Goal: Information Seeking & Learning: Learn about a topic

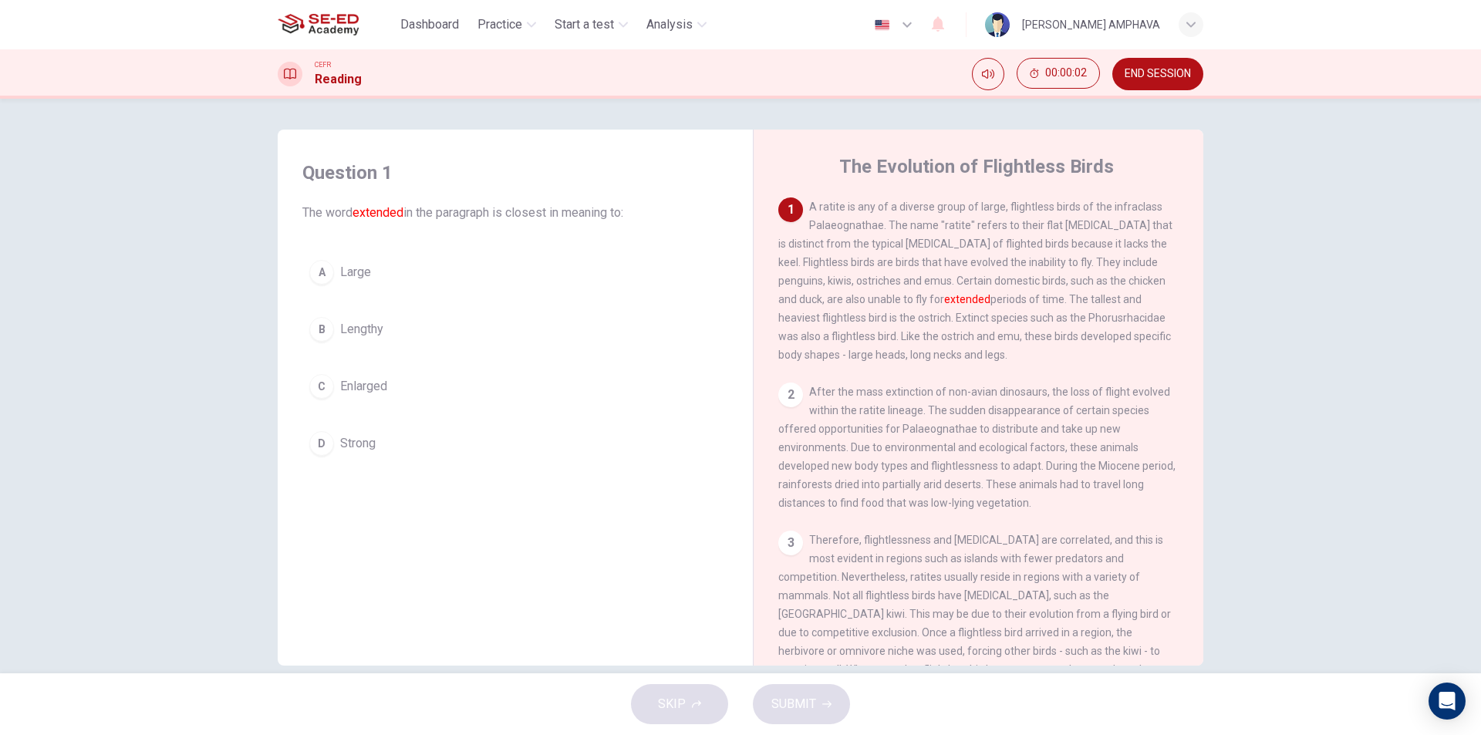
click at [361, 279] on span "Large" at bounding box center [355, 272] width 31 height 19
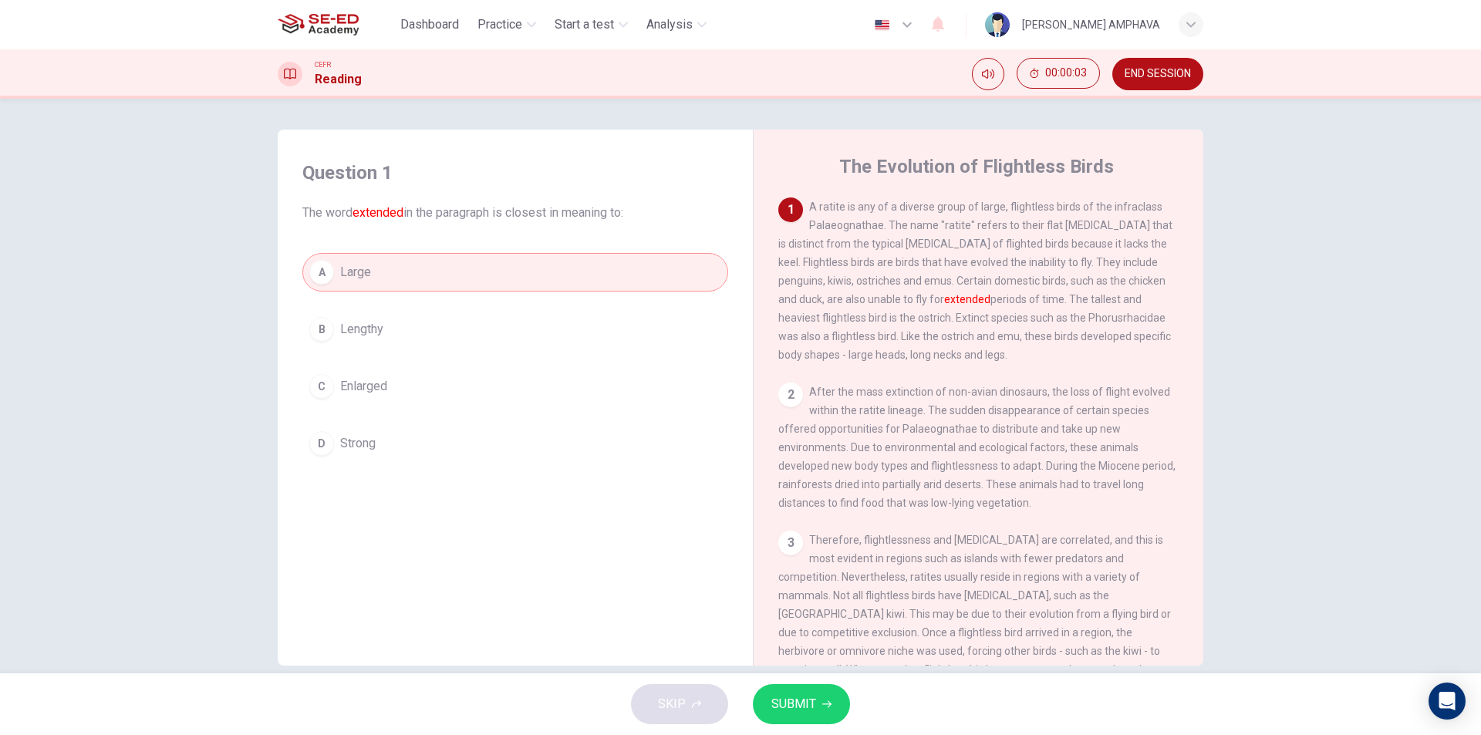
click at [762, 711] on button "SUBMIT" at bounding box center [801, 704] width 97 height 40
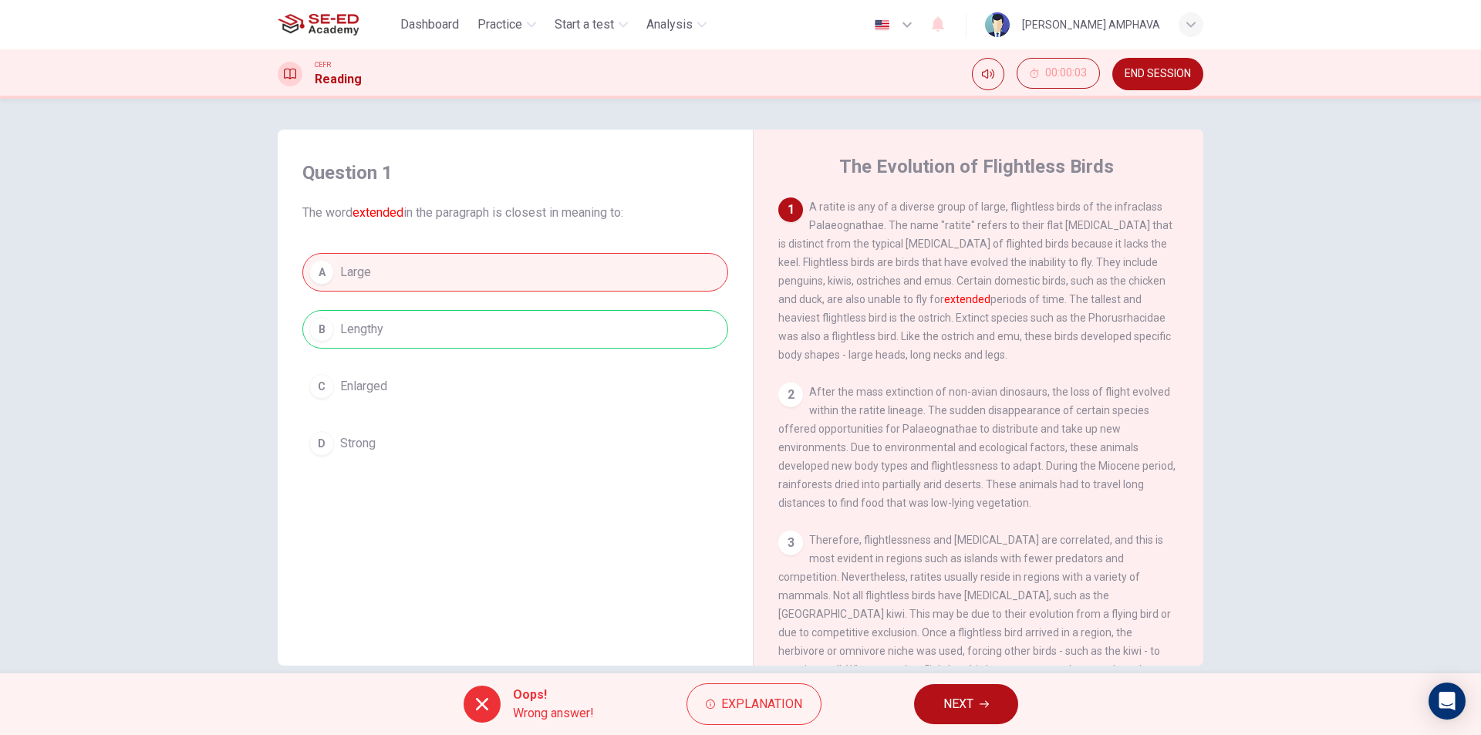
click at [965, 712] on span "NEXT" at bounding box center [959, 705] width 30 height 22
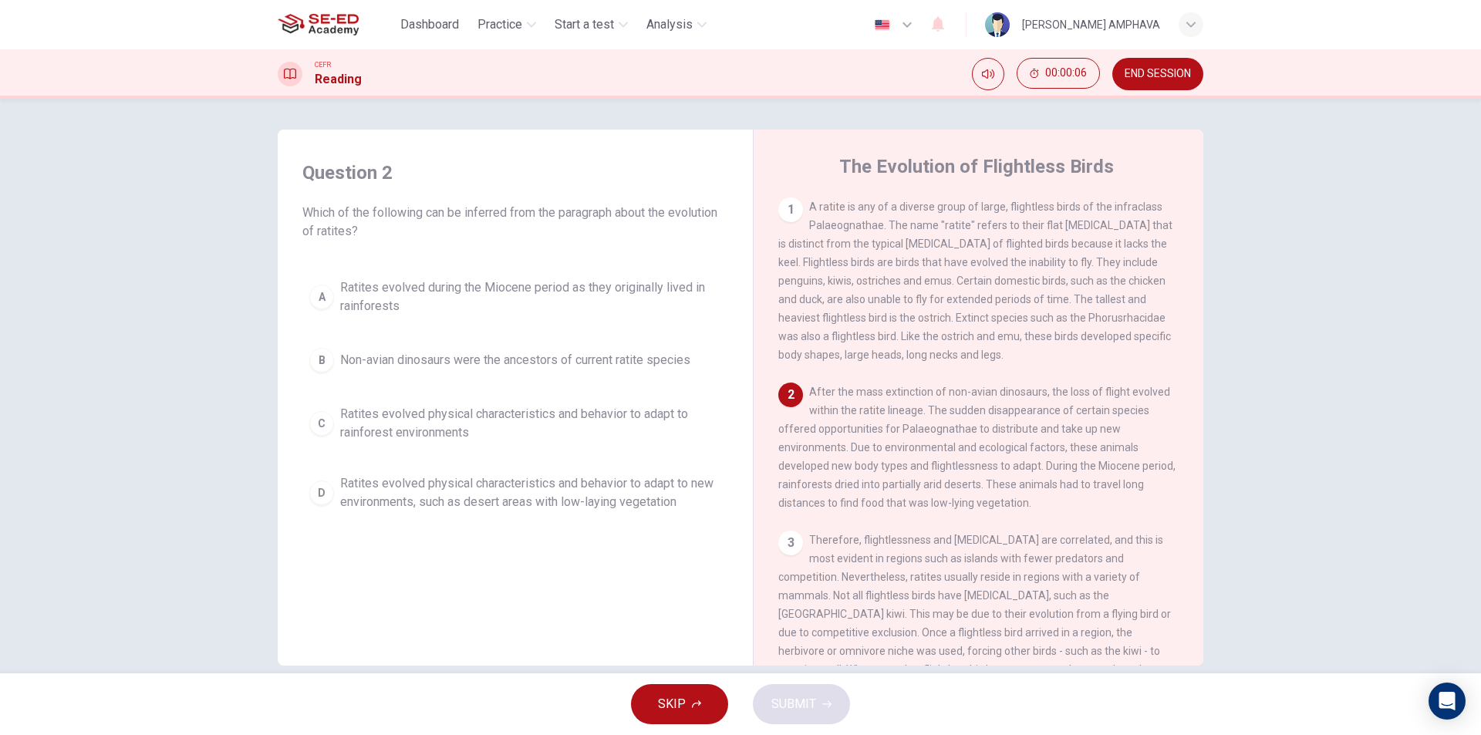
click at [355, 292] on span "Ratites evolved during the Miocene period as they originally lived in rainfores…" at bounding box center [530, 297] width 381 height 37
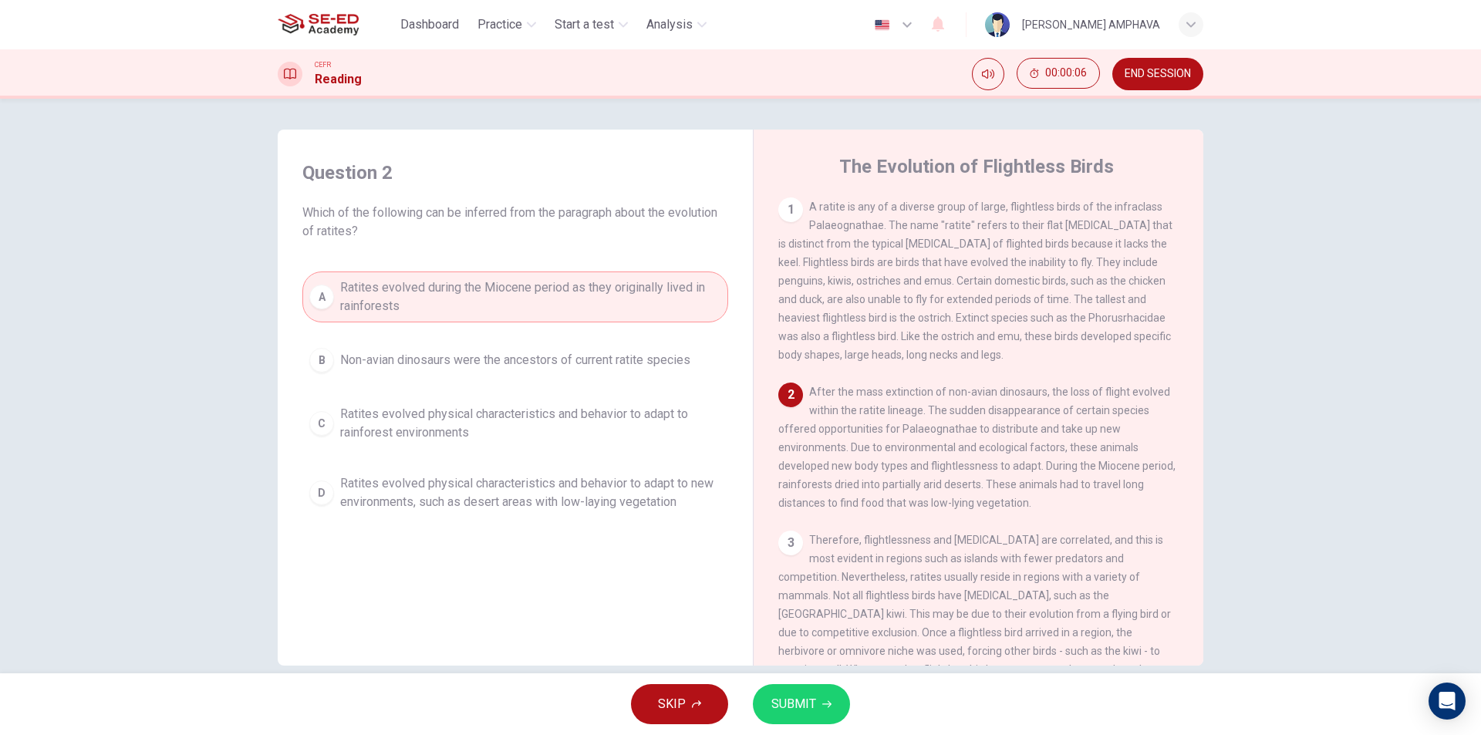
click at [823, 698] on button "SUBMIT" at bounding box center [801, 704] width 97 height 40
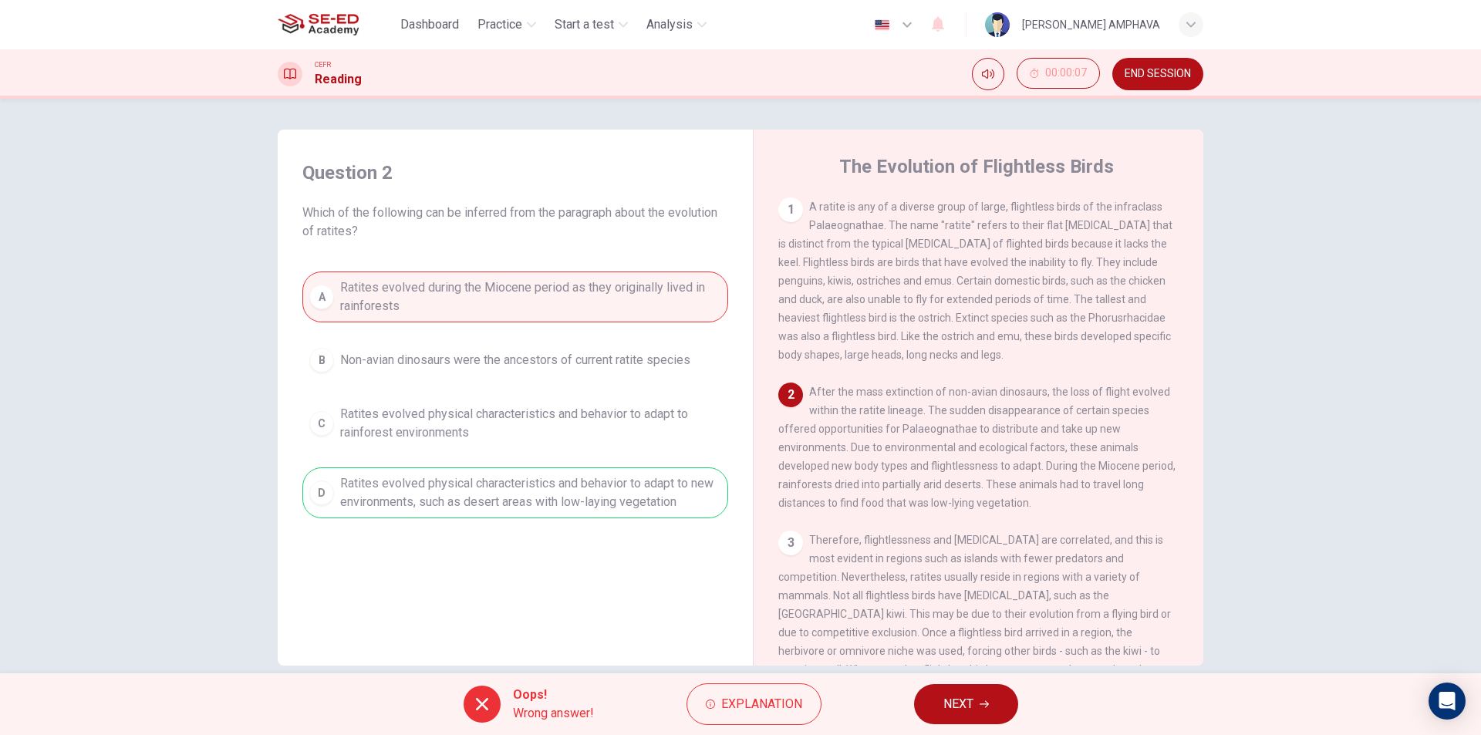
click at [935, 709] on button "NEXT" at bounding box center [966, 704] width 104 height 40
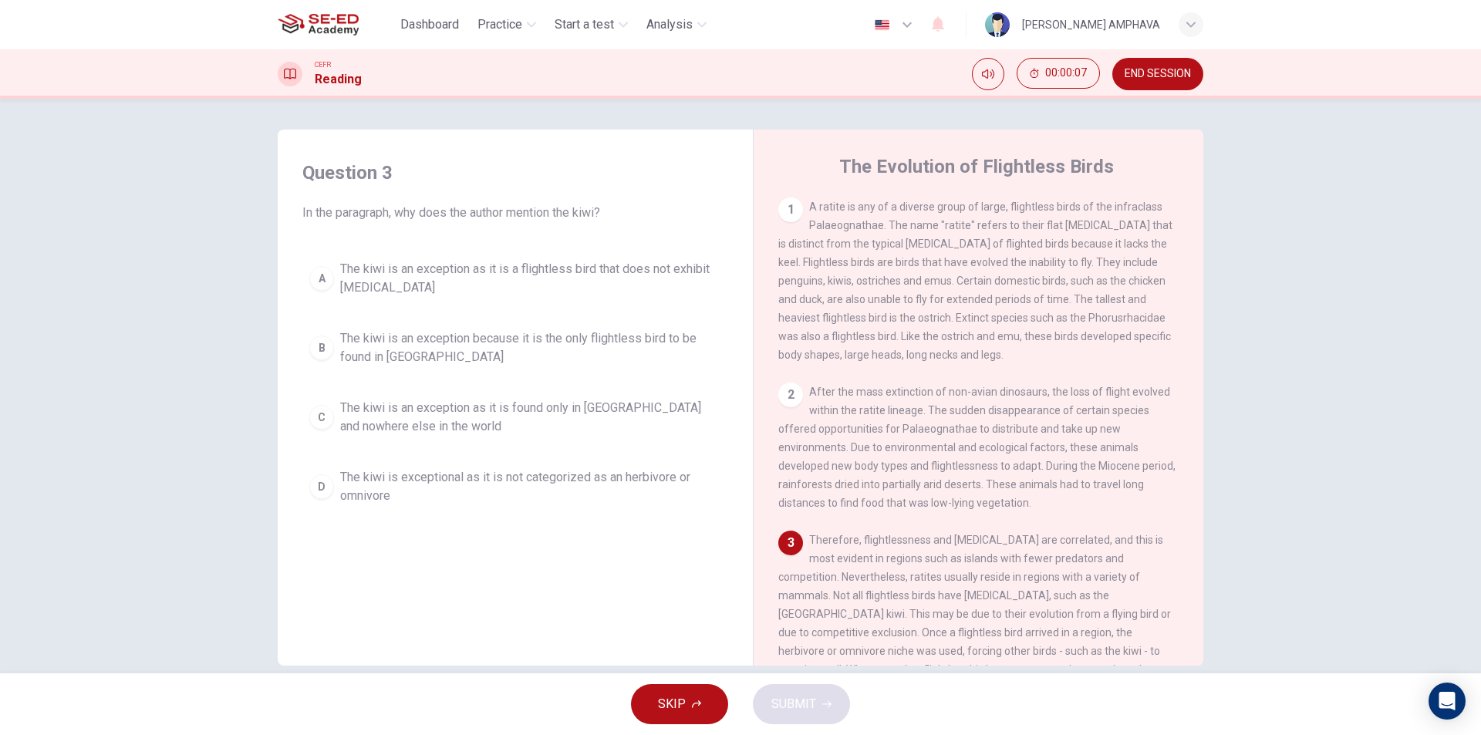
click at [431, 361] on span "The kiwi is an exception because it is the only flightless bird to be found in …" at bounding box center [530, 347] width 381 height 37
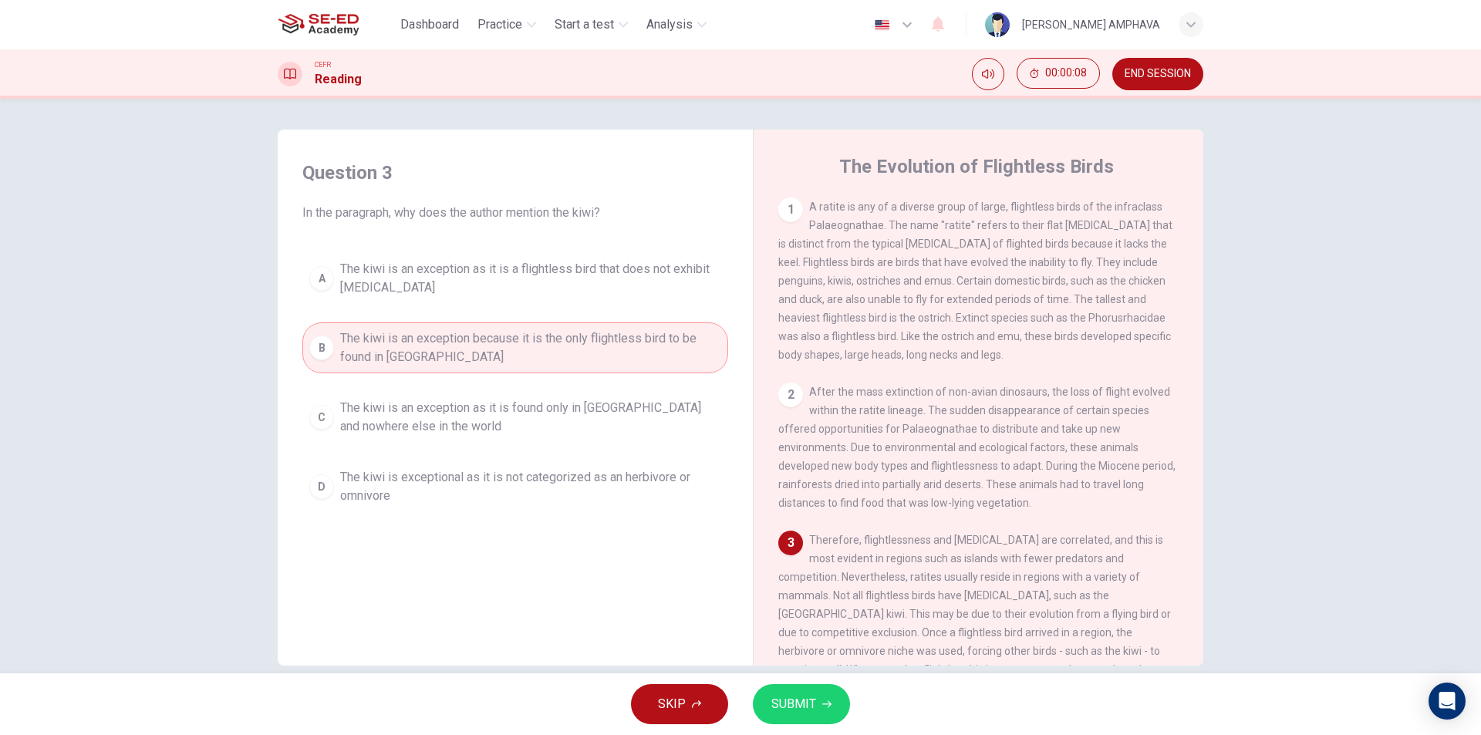
click at [787, 690] on button "SUBMIT" at bounding box center [801, 704] width 97 height 40
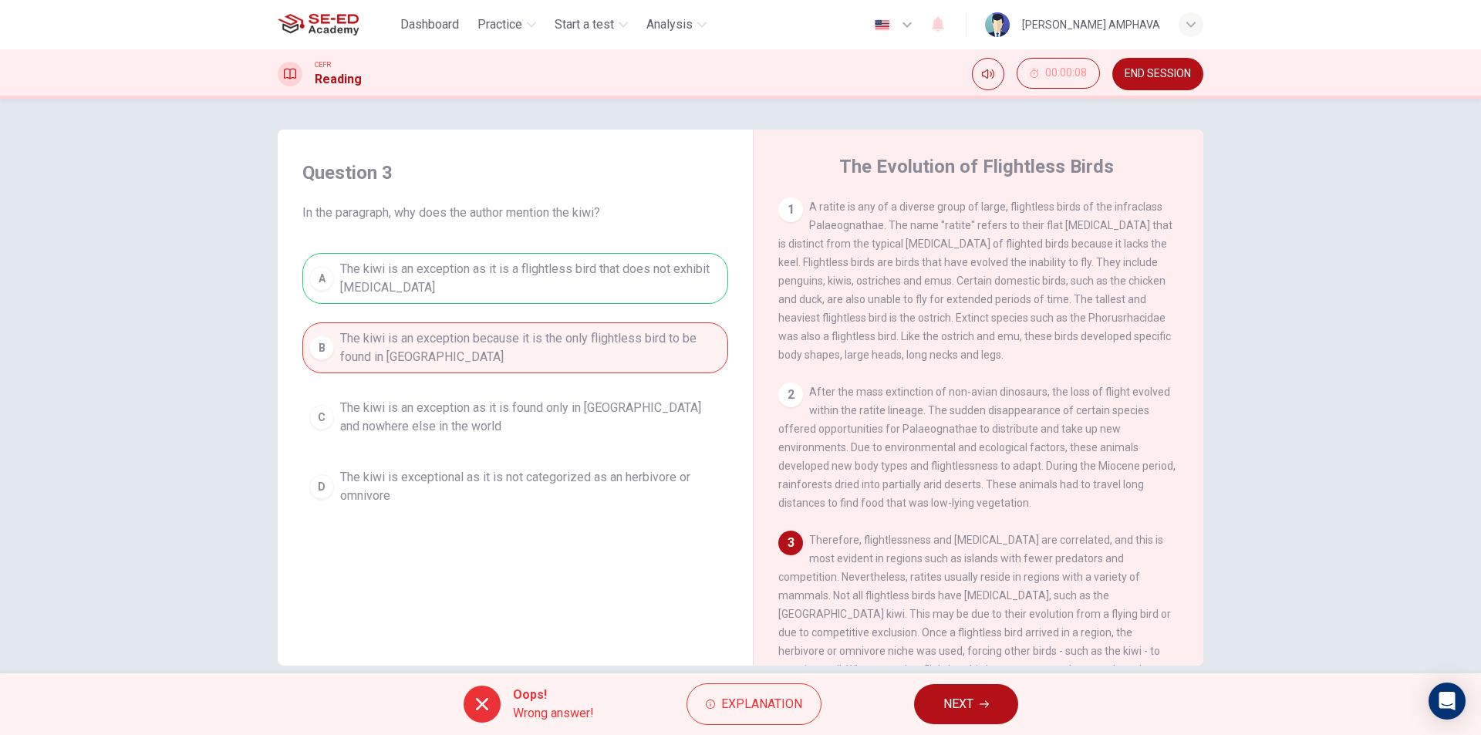
drag, startPoint x: 997, startPoint y: 704, endPoint x: 971, endPoint y: 612, distance: 95.5
click at [997, 703] on button "NEXT" at bounding box center [966, 704] width 104 height 40
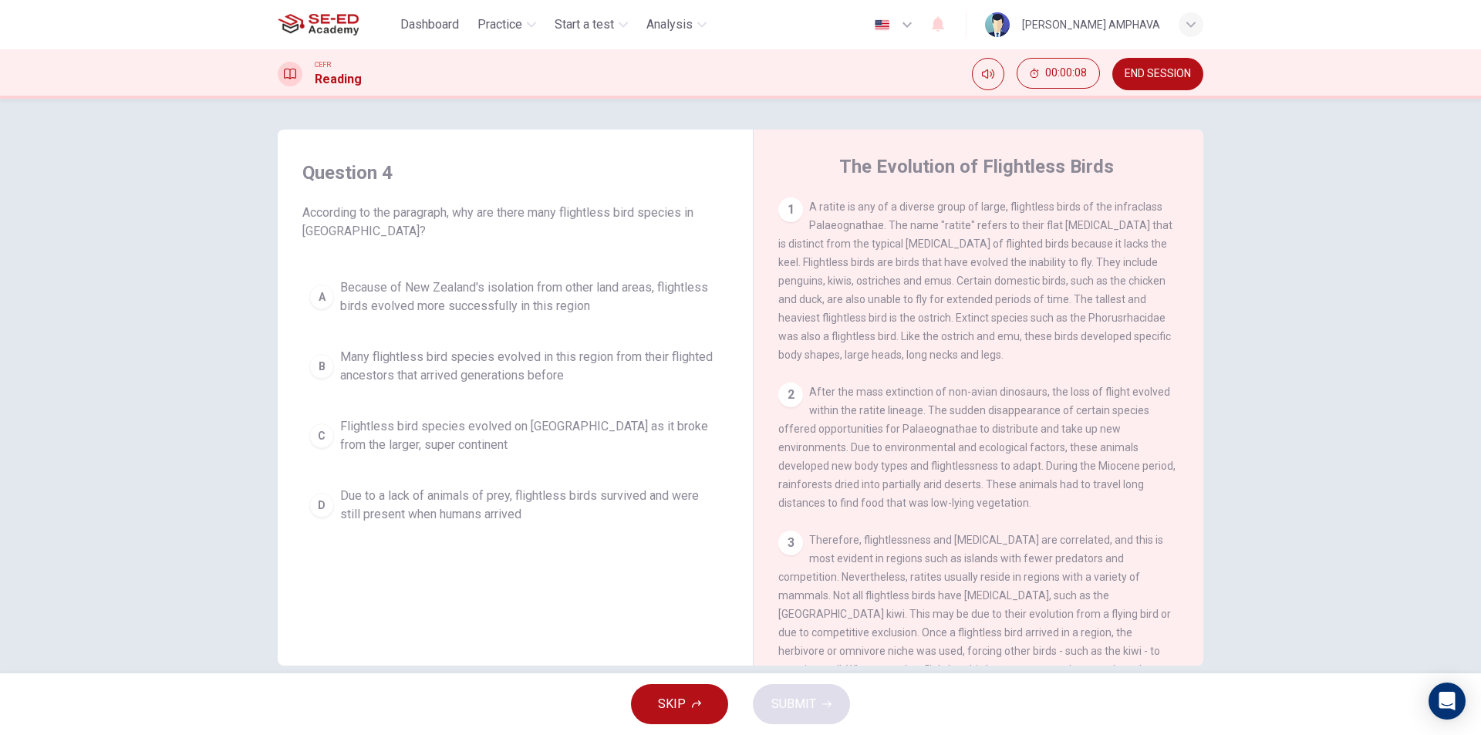
click at [464, 427] on span "Flightless bird species evolved on New Zealand as it broke from the larger, sup…" at bounding box center [530, 435] width 381 height 37
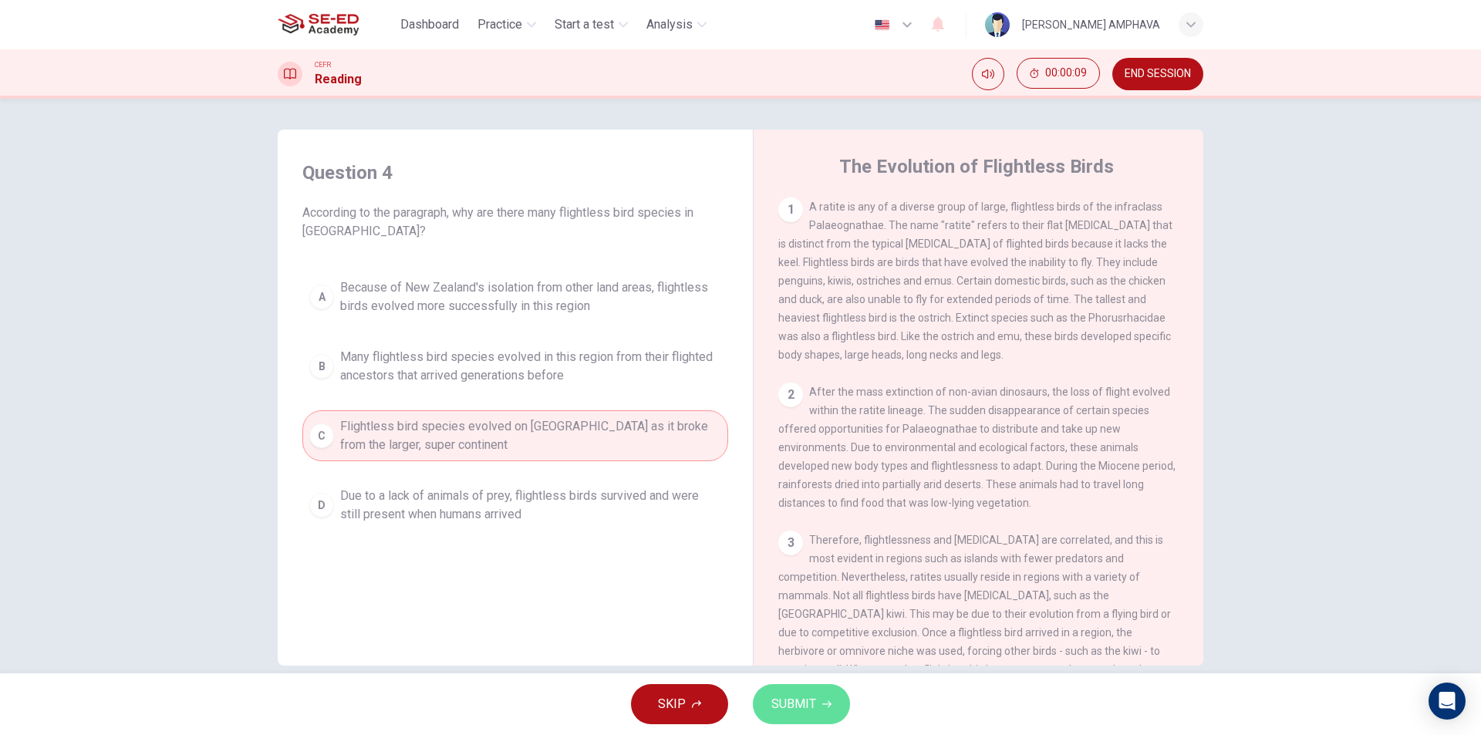
click at [803, 713] on span "SUBMIT" at bounding box center [794, 705] width 45 height 22
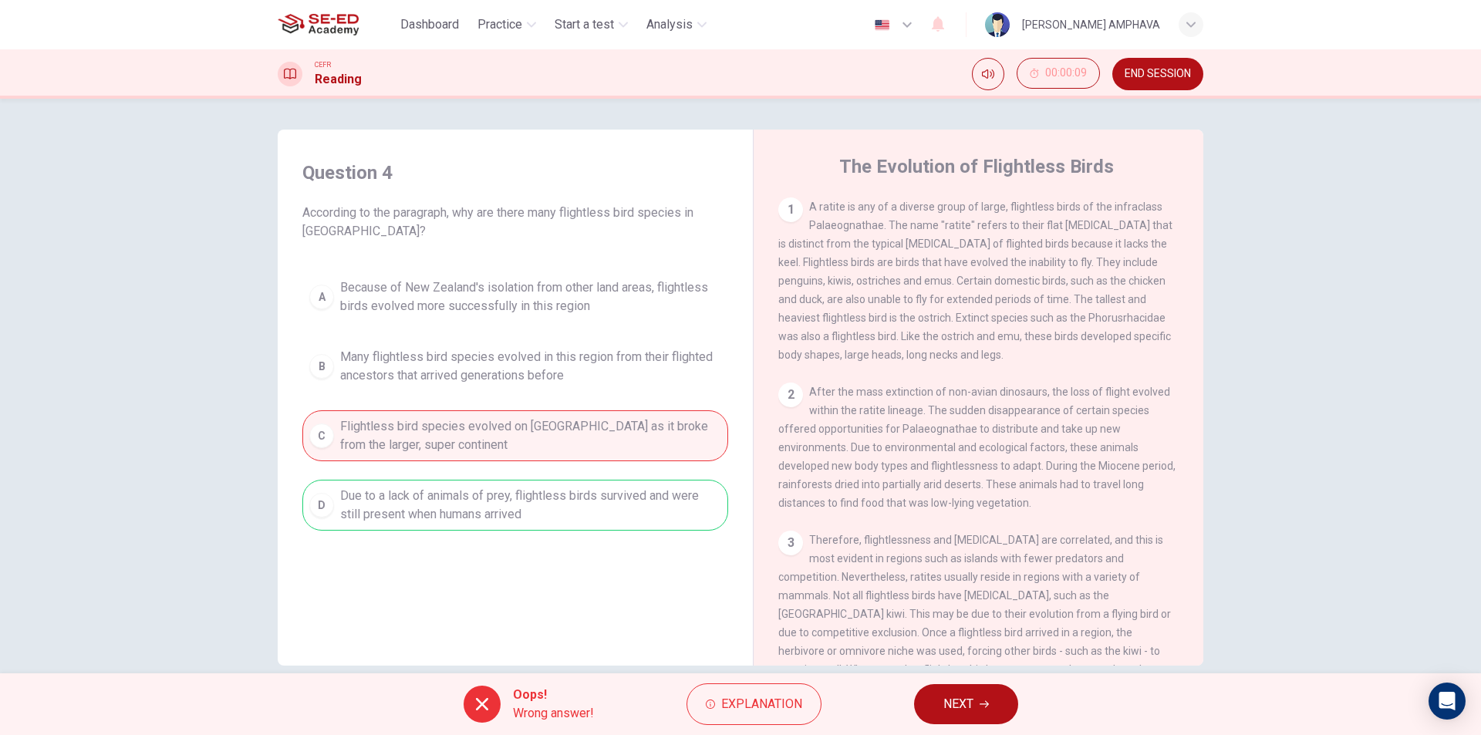
click at [981, 701] on icon "button" at bounding box center [984, 704] width 9 height 9
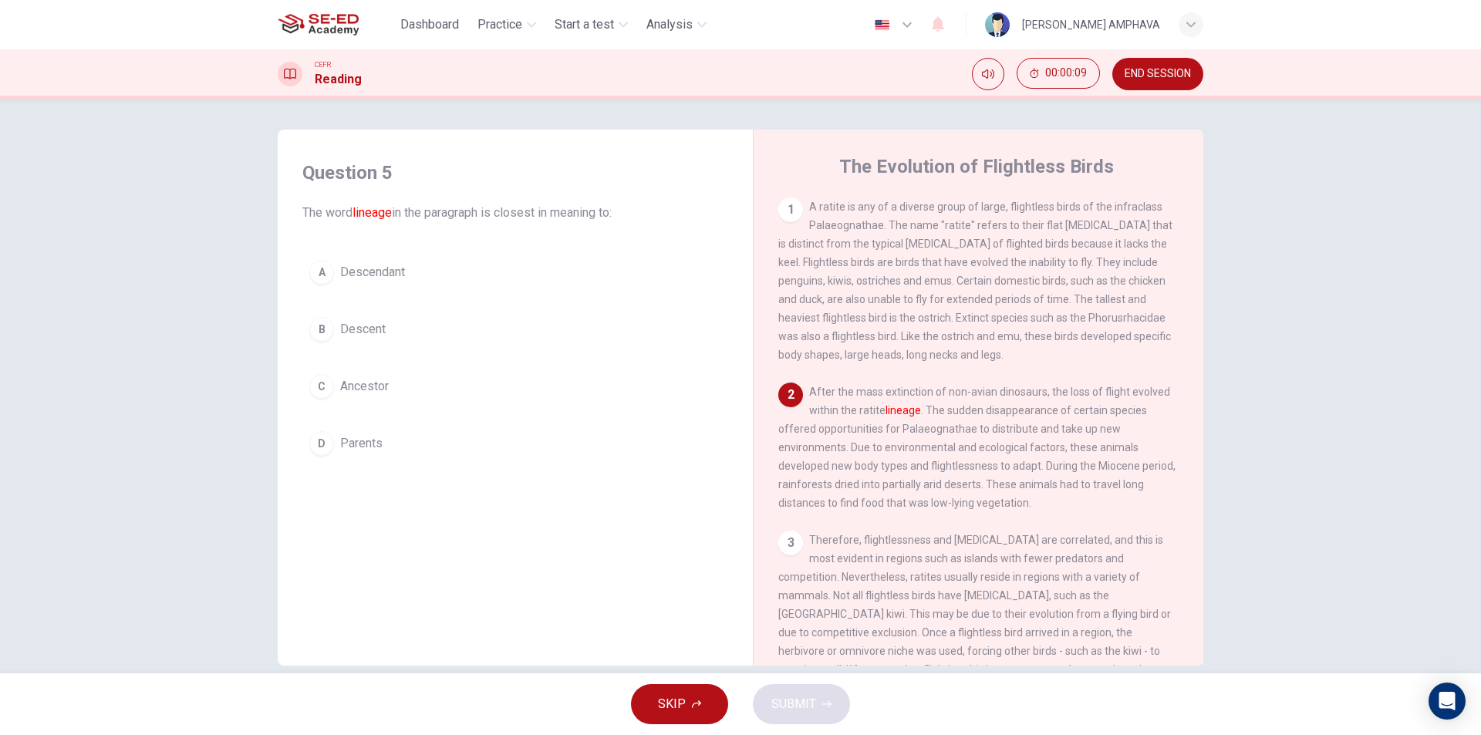
drag, startPoint x: 433, startPoint y: 292, endPoint x: 409, endPoint y: 309, distance: 29.3
click at [428, 292] on div "A Descendant B Descent C Ancestor D Parents" at bounding box center [515, 358] width 426 height 210
click at [383, 333] on button "B Descent" at bounding box center [515, 329] width 426 height 39
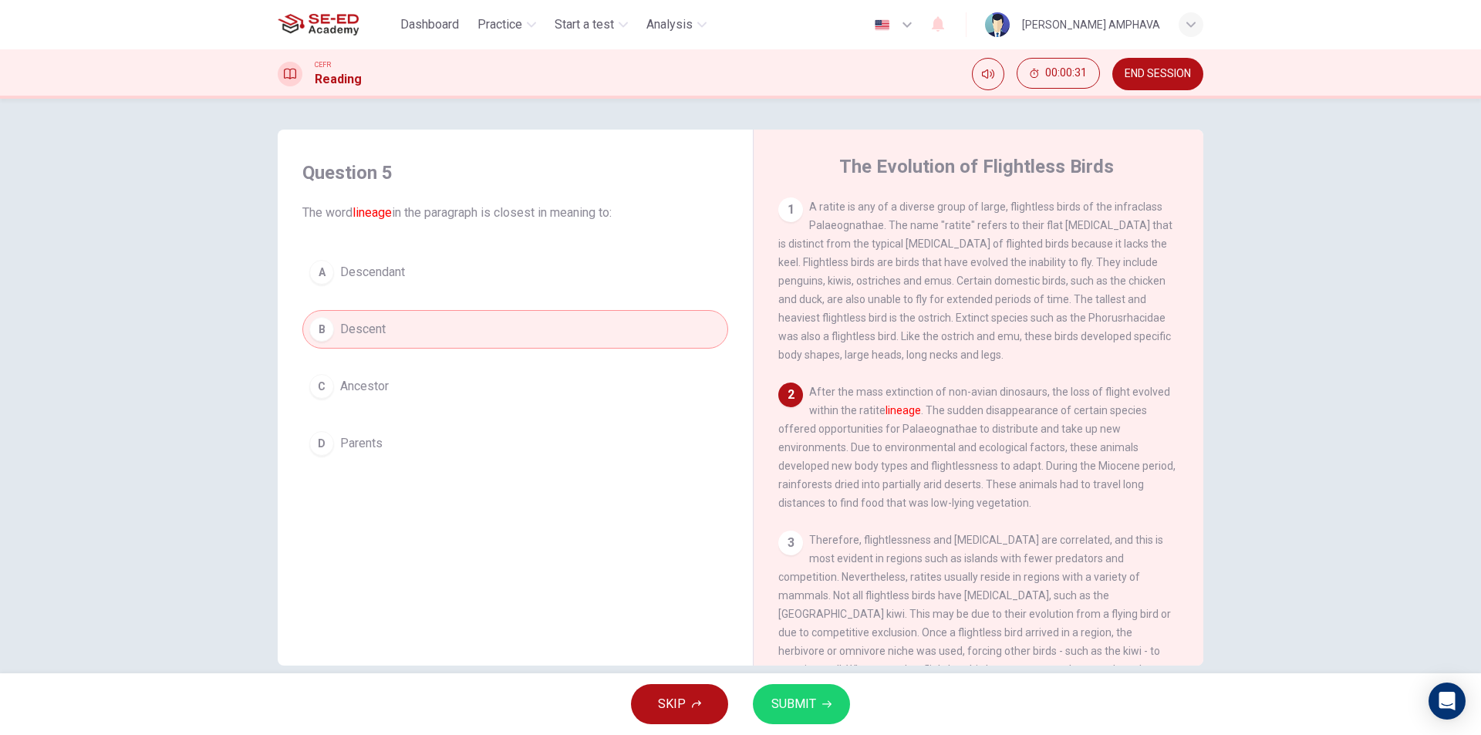
click at [798, 711] on span "SUBMIT" at bounding box center [794, 705] width 45 height 22
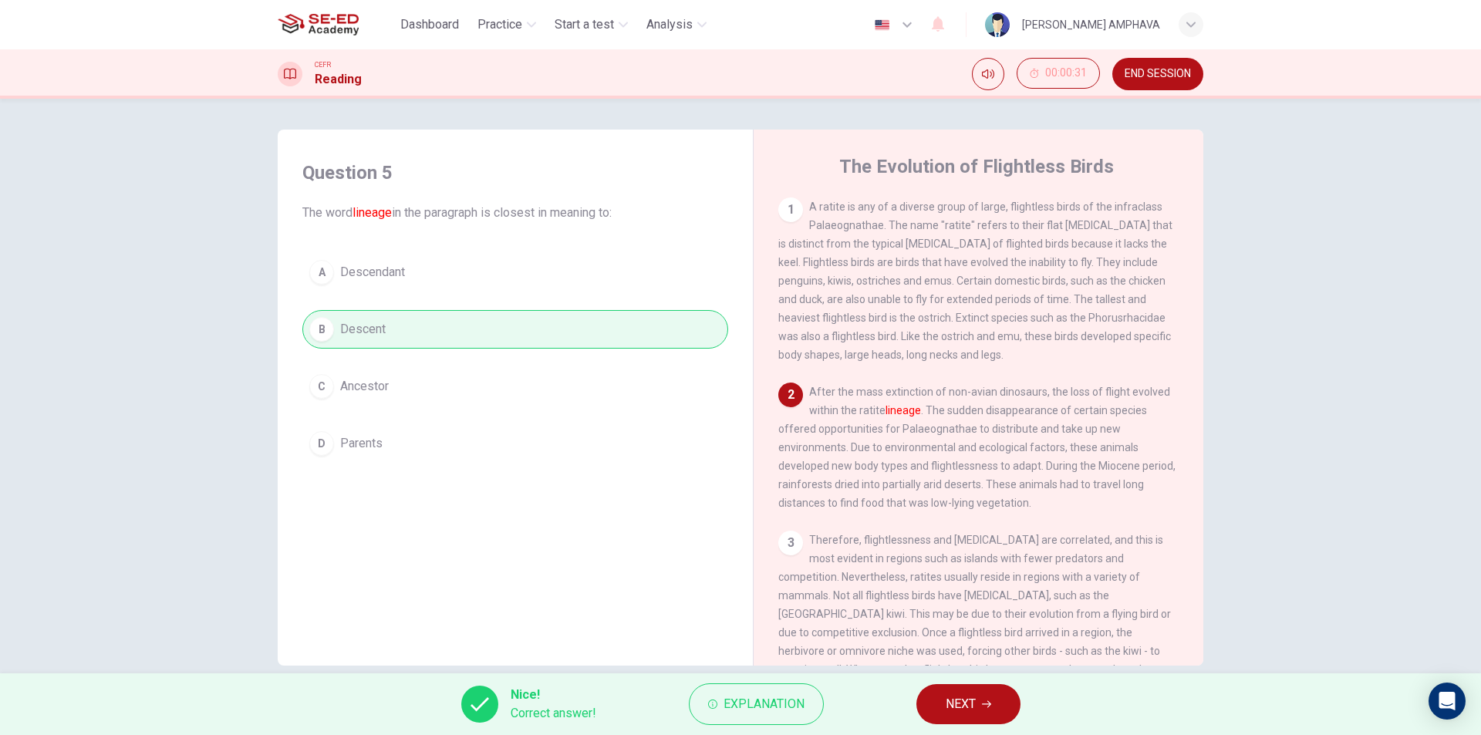
click at [989, 704] on icon "button" at bounding box center [986, 704] width 9 height 9
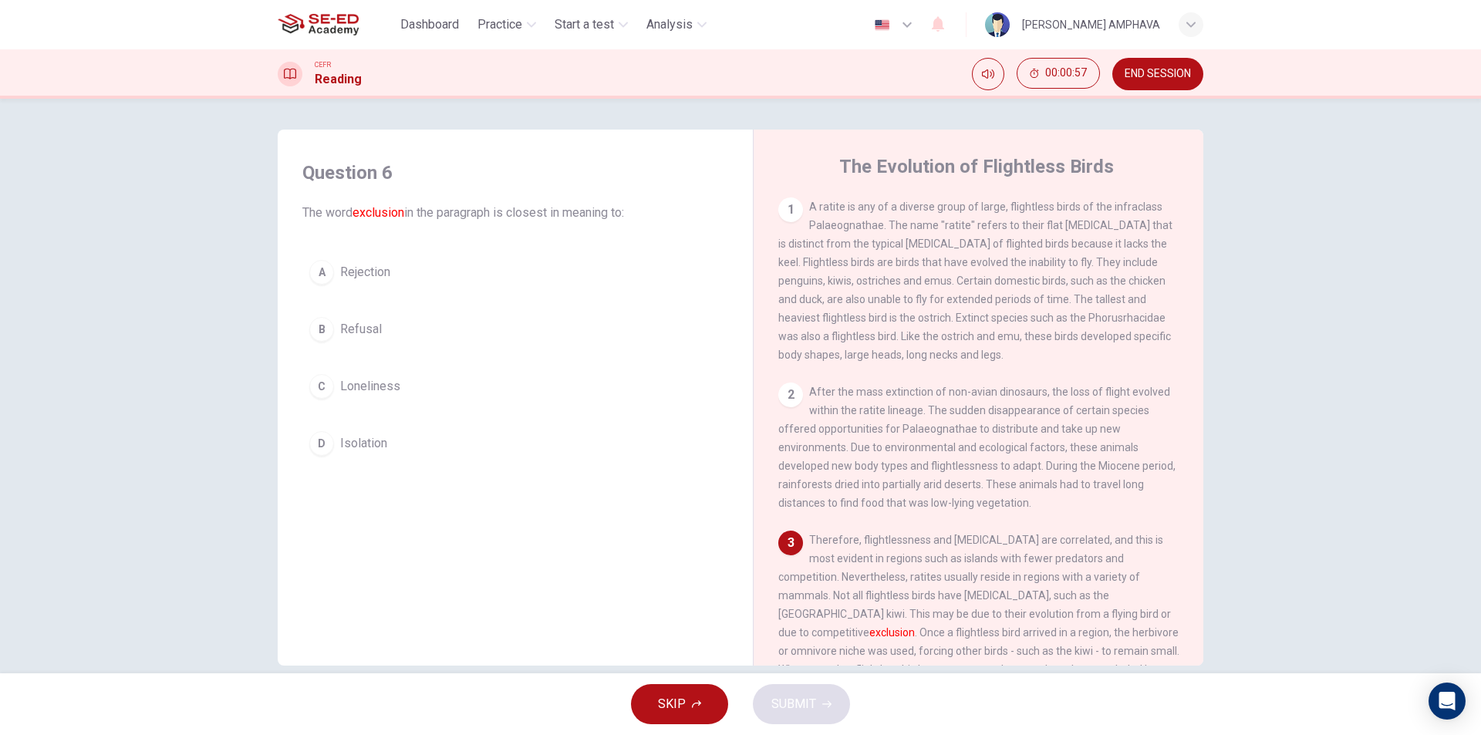
click at [387, 443] on button "D Isolation" at bounding box center [515, 443] width 426 height 39
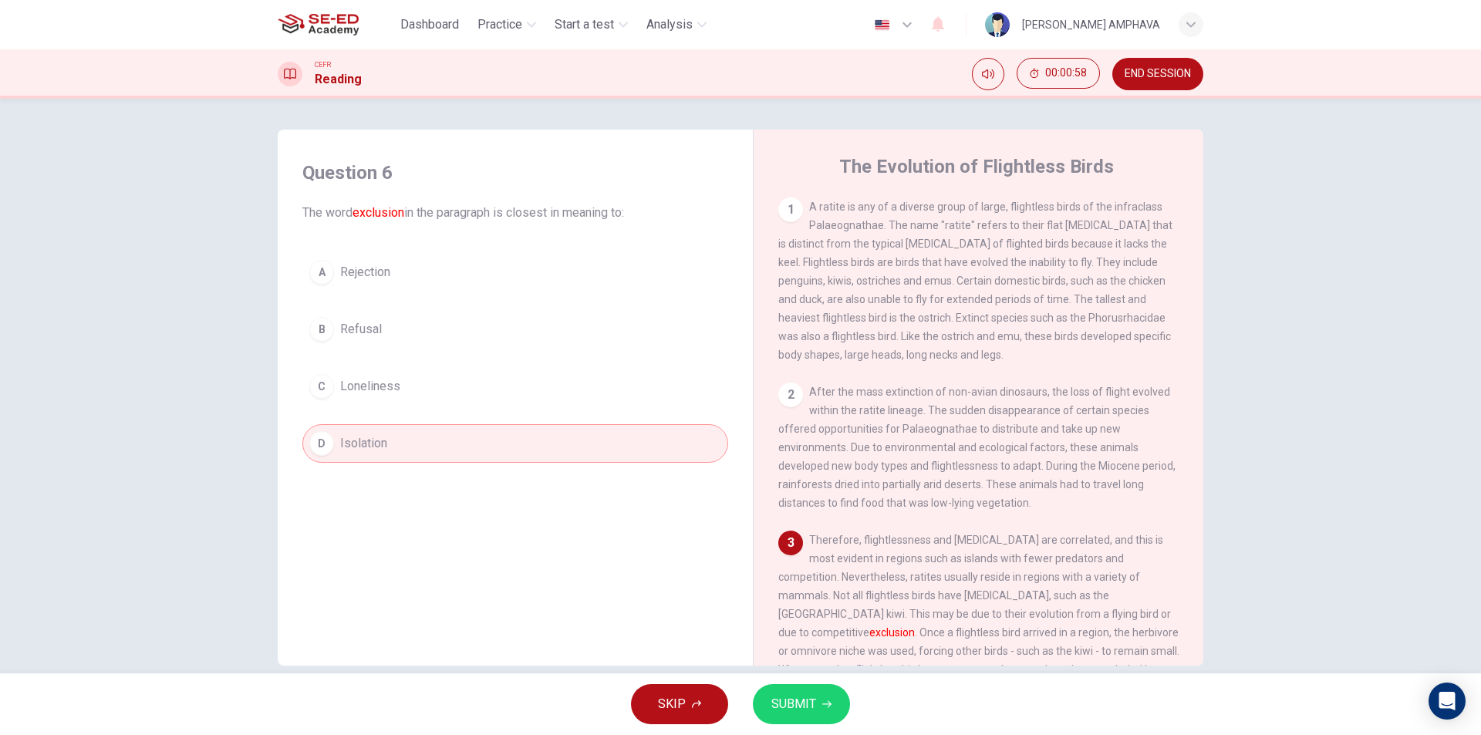
click at [347, 333] on span "Refusal" at bounding box center [361, 329] width 42 height 19
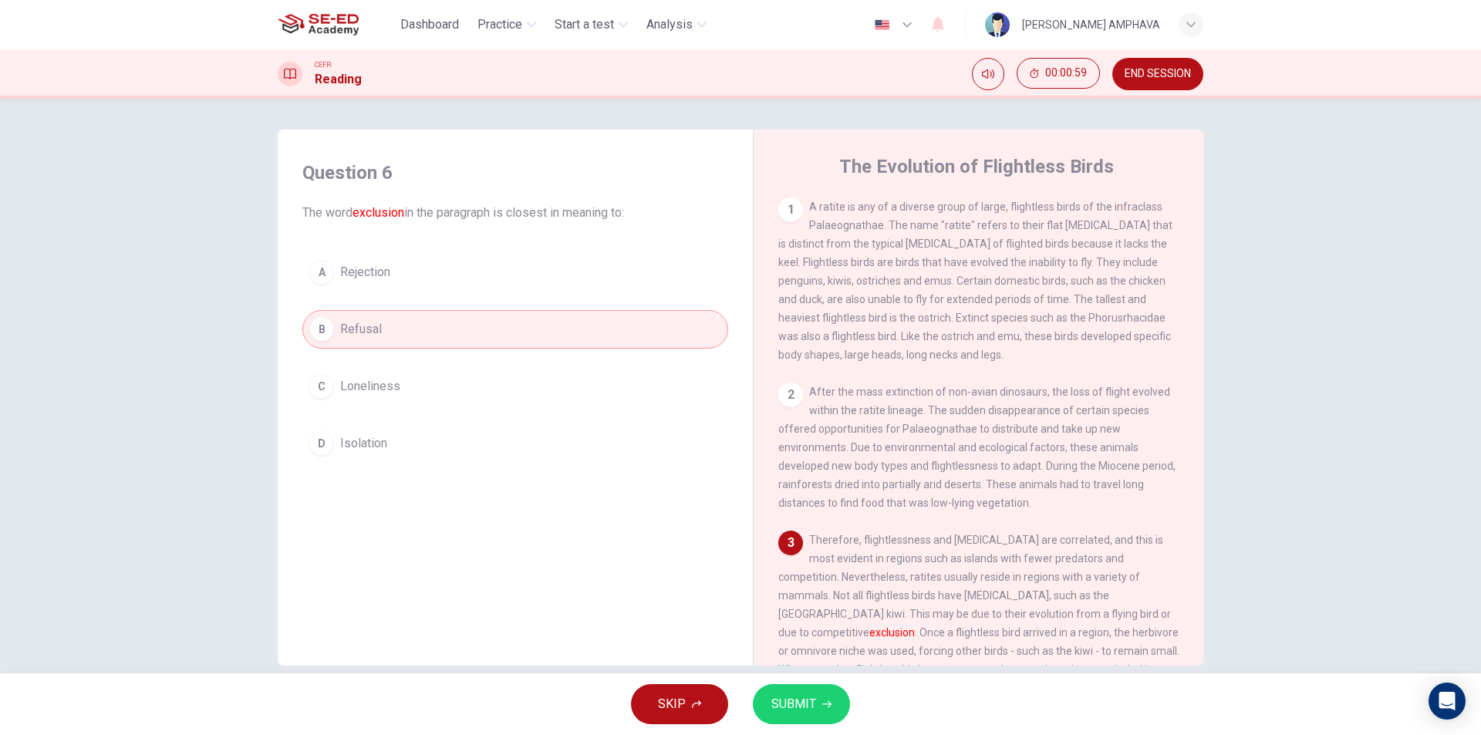
click at [802, 699] on span "SUBMIT" at bounding box center [794, 705] width 45 height 22
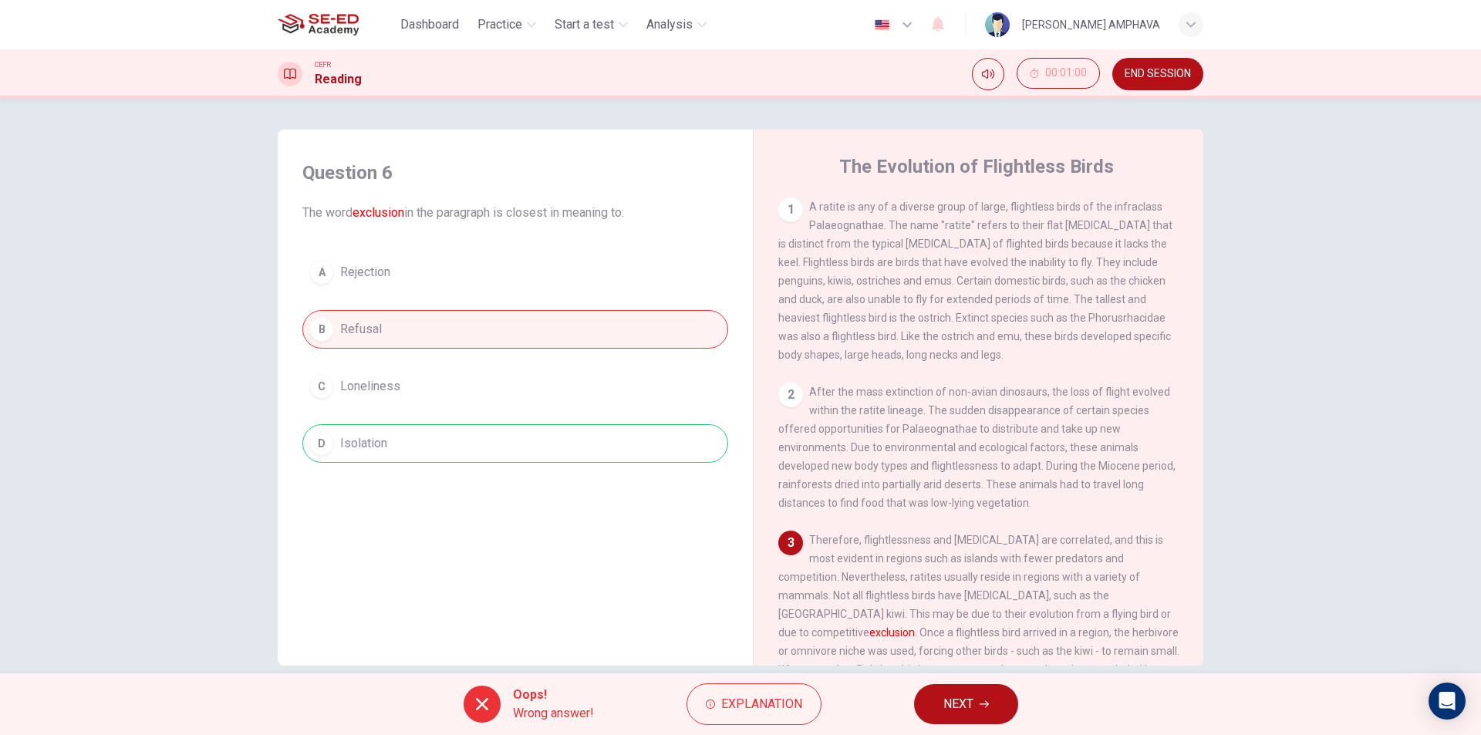
drag, startPoint x: 1170, startPoint y: 76, endPoint x: 804, endPoint y: 108, distance: 367.1
click at [1165, 69] on span "END SESSION" at bounding box center [1158, 74] width 66 height 12
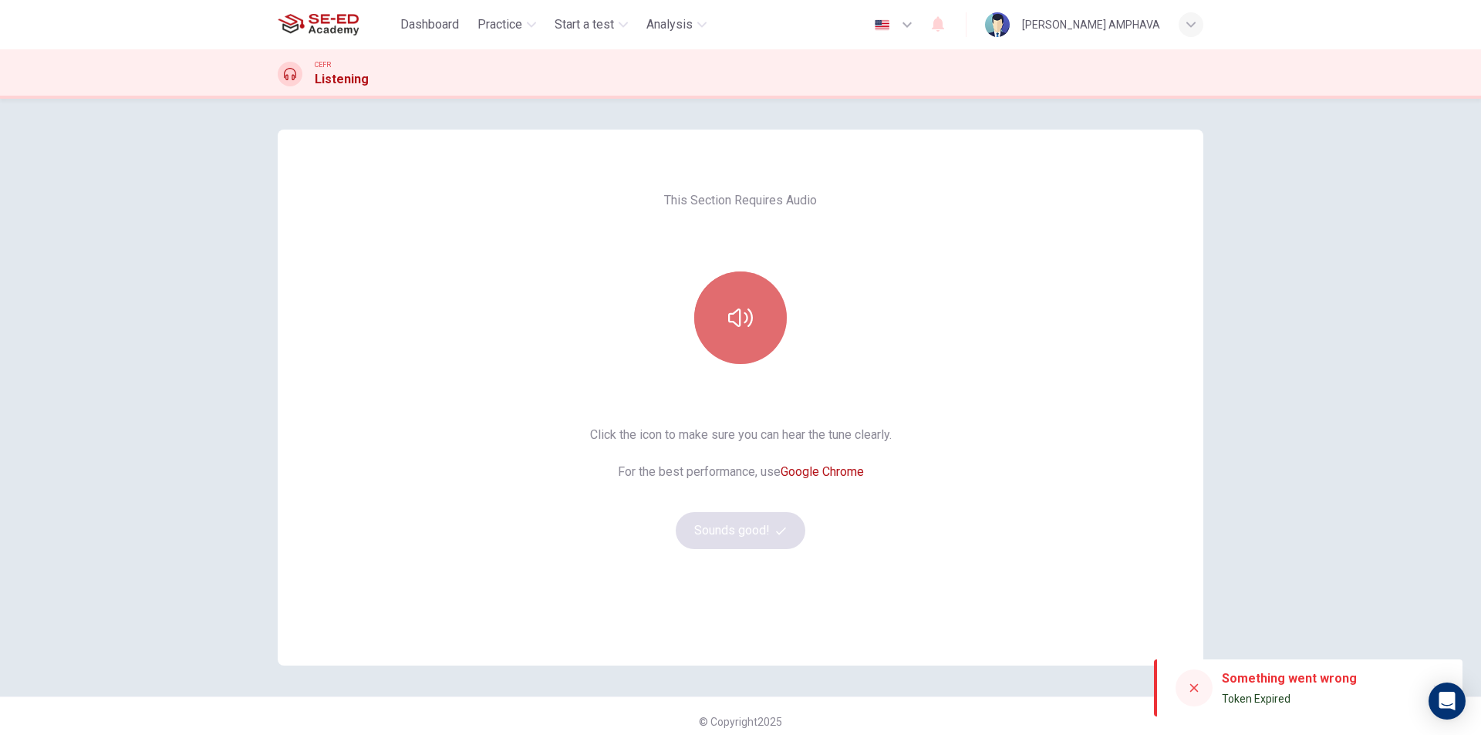
click at [759, 302] on button "button" at bounding box center [740, 318] width 93 height 93
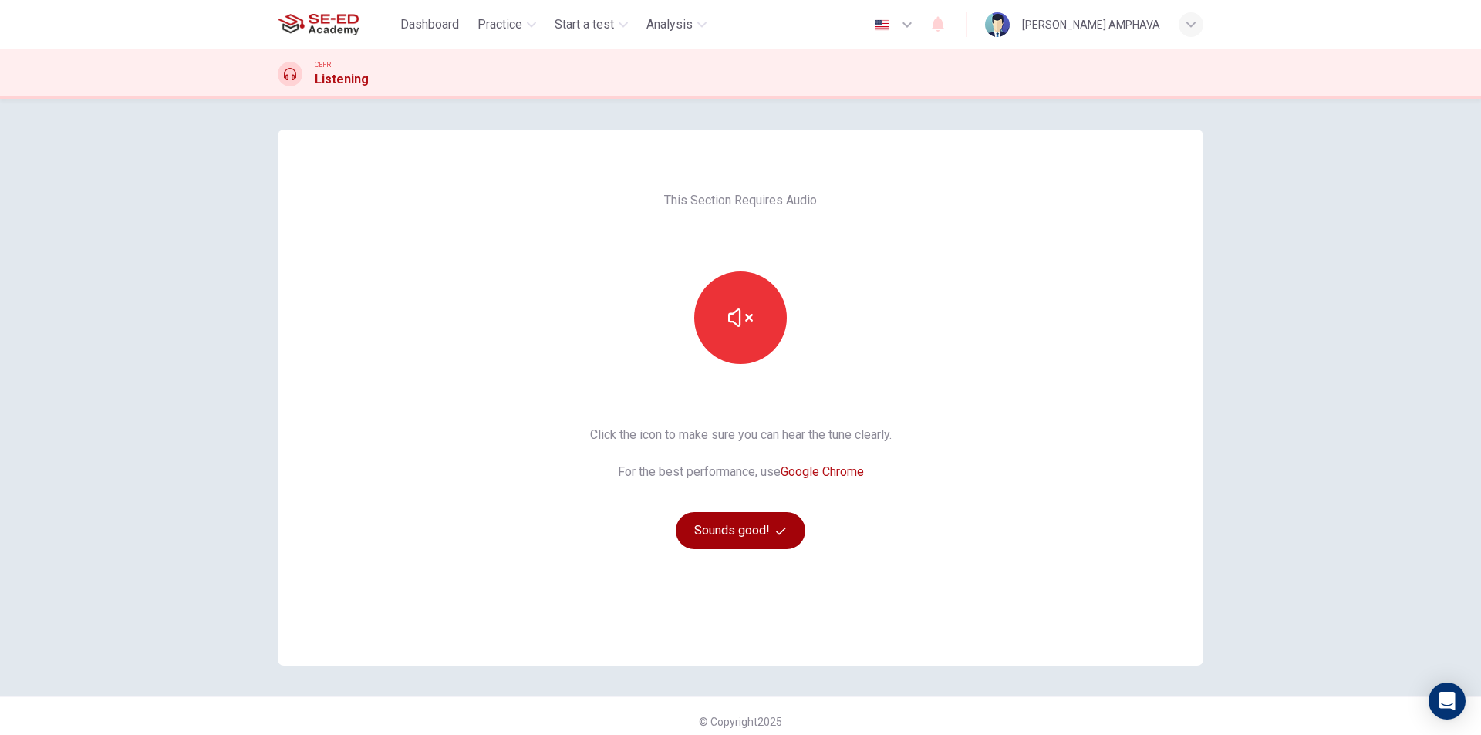
click at [781, 533] on icon "button" at bounding box center [781, 531] width 10 height 10
click at [738, 309] on icon "button" at bounding box center [740, 318] width 25 height 25
click at [782, 548] on button "Sounds good!" at bounding box center [741, 530] width 130 height 37
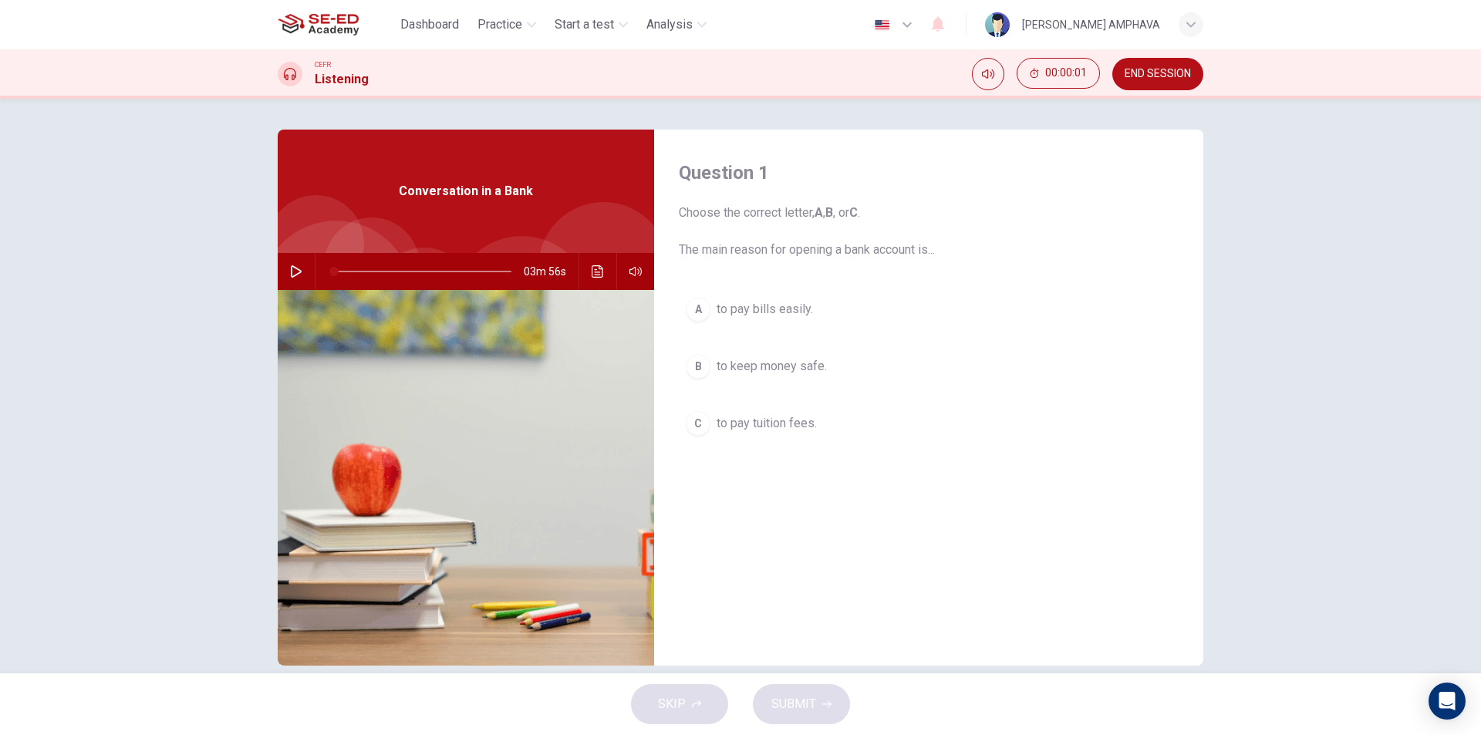
click at [284, 268] on button "button" at bounding box center [296, 271] width 25 height 37
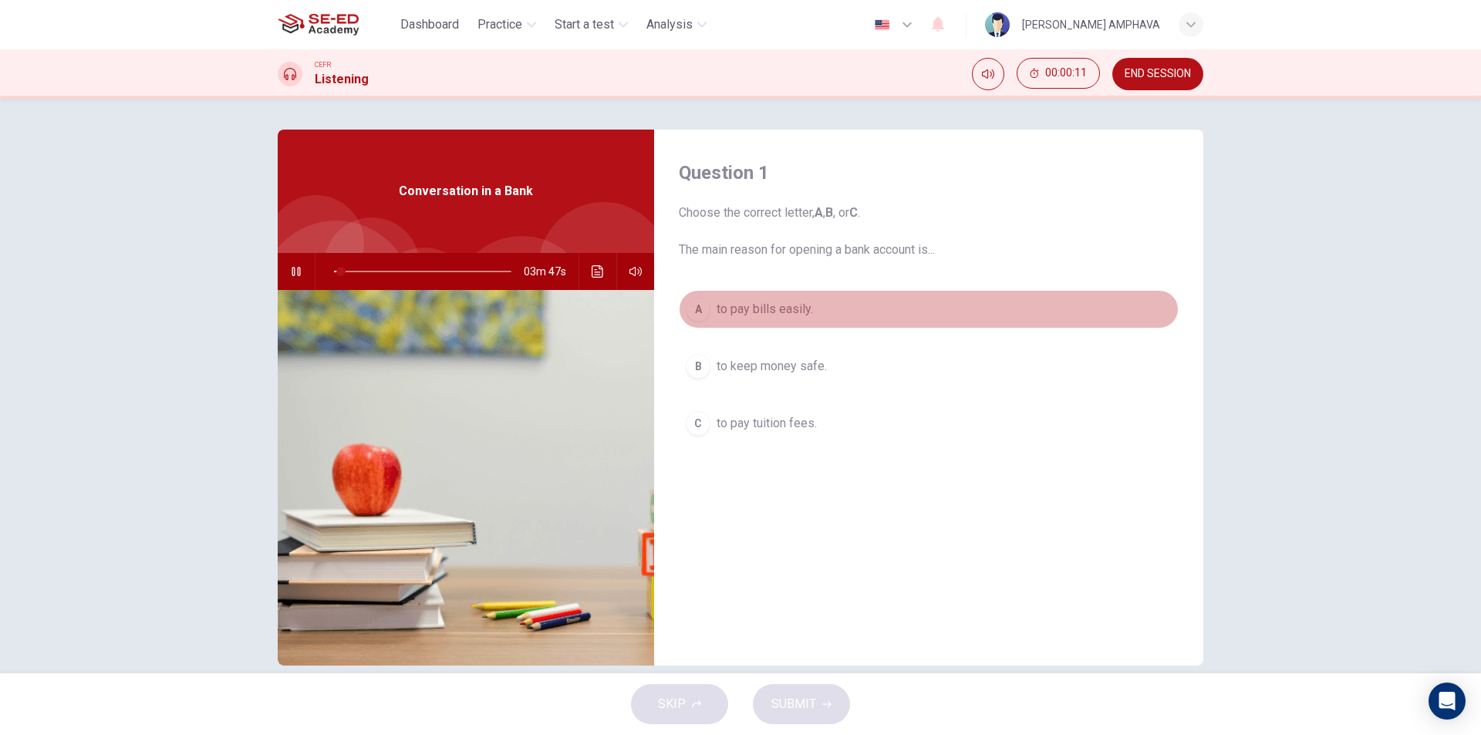
click at [796, 317] on span "to pay bills easily." at bounding box center [765, 309] width 96 height 19
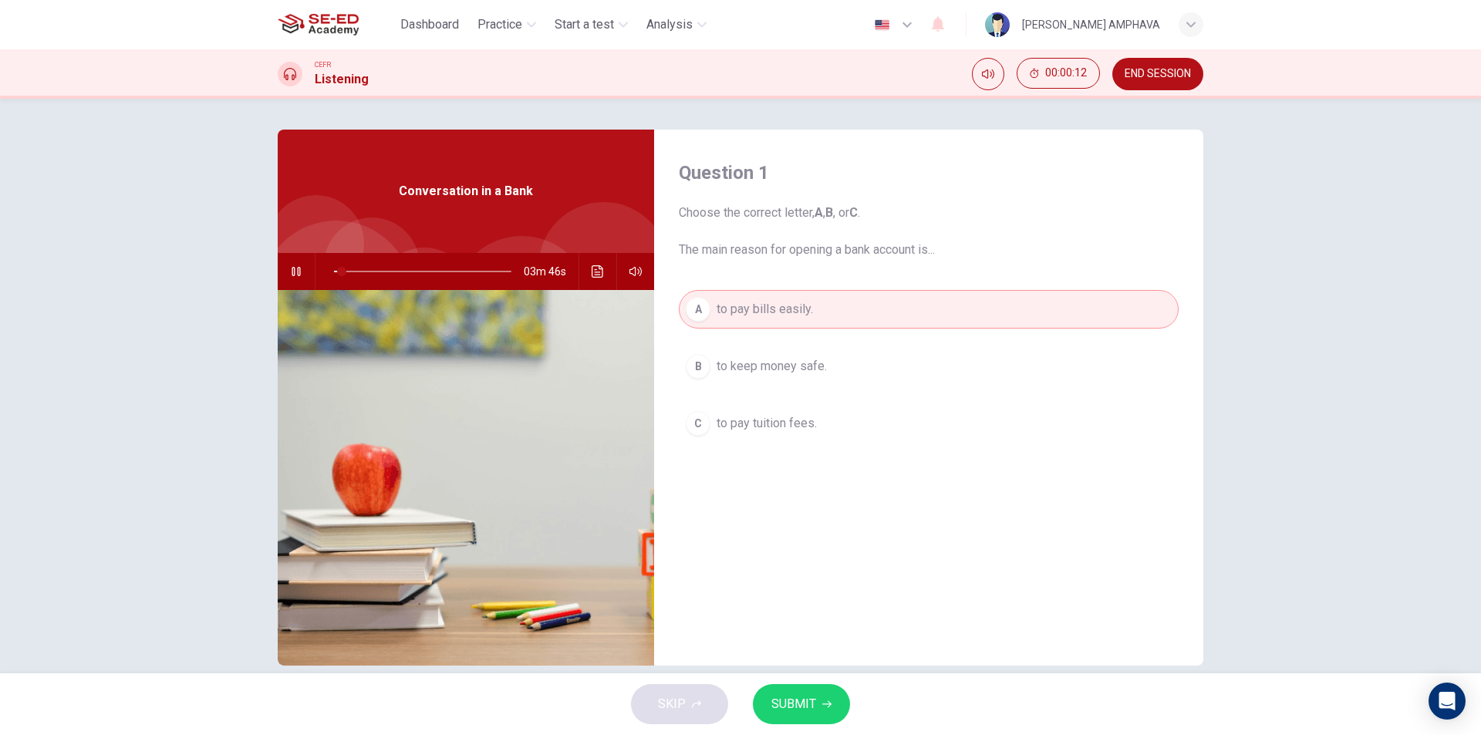
click at [820, 692] on button "SUBMIT" at bounding box center [801, 704] width 97 height 40
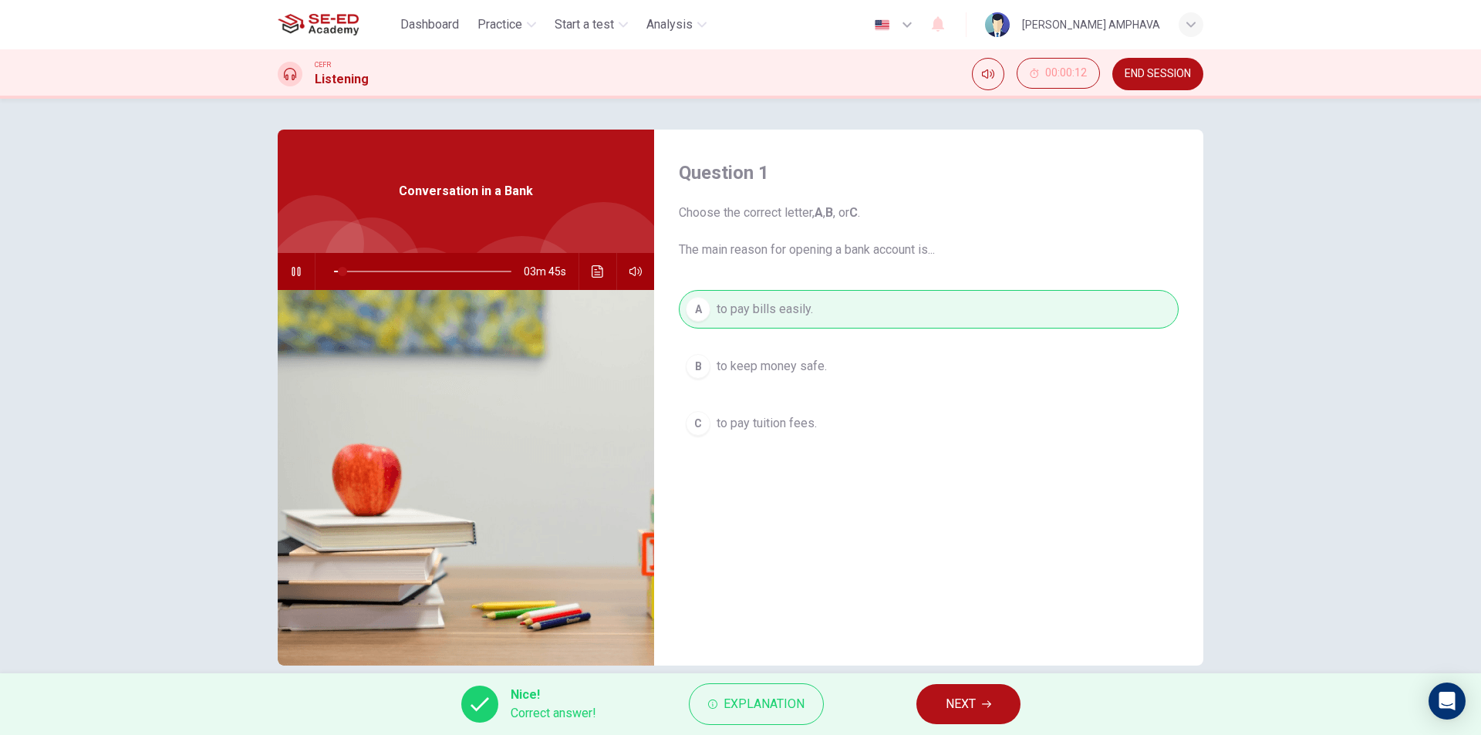
click at [969, 724] on button "NEXT" at bounding box center [969, 704] width 104 height 40
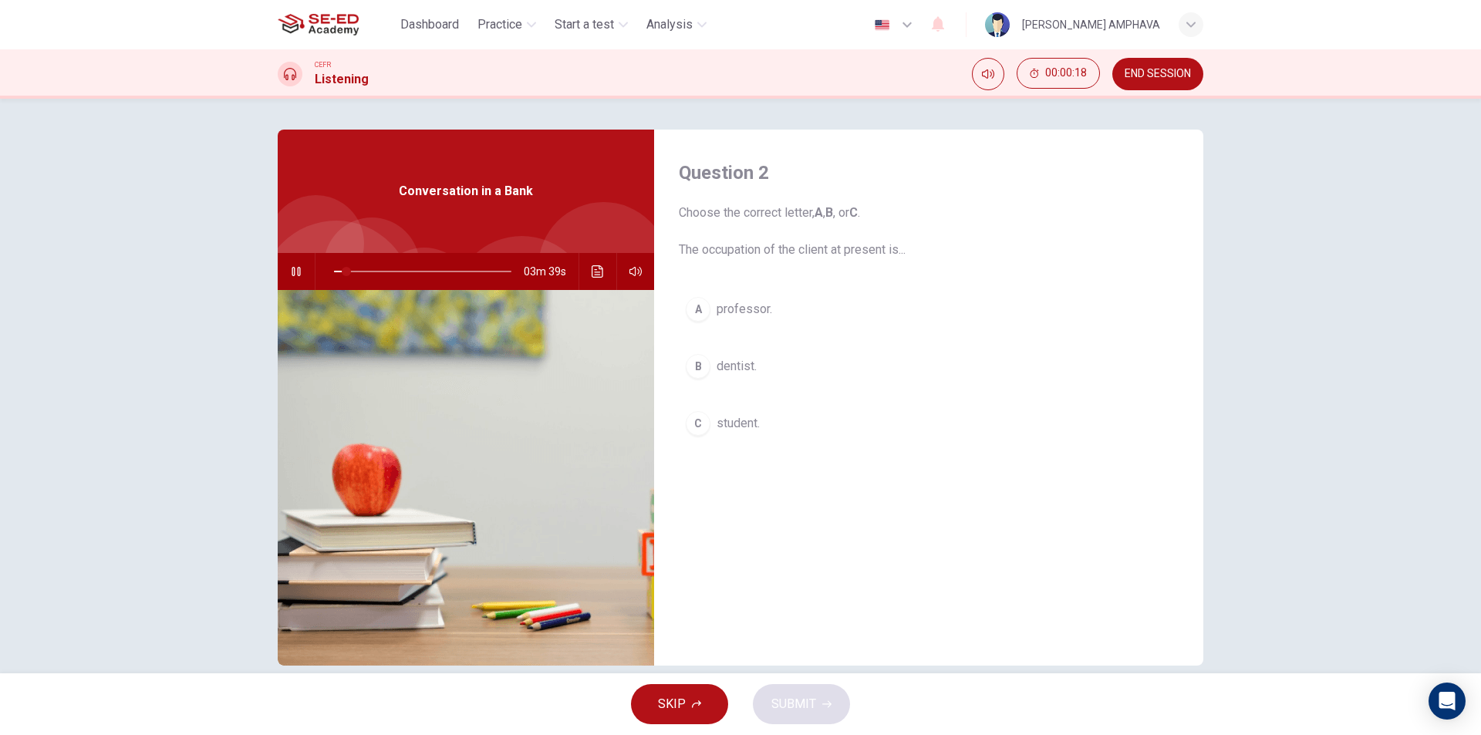
click at [734, 427] on span "student." at bounding box center [738, 423] width 43 height 19
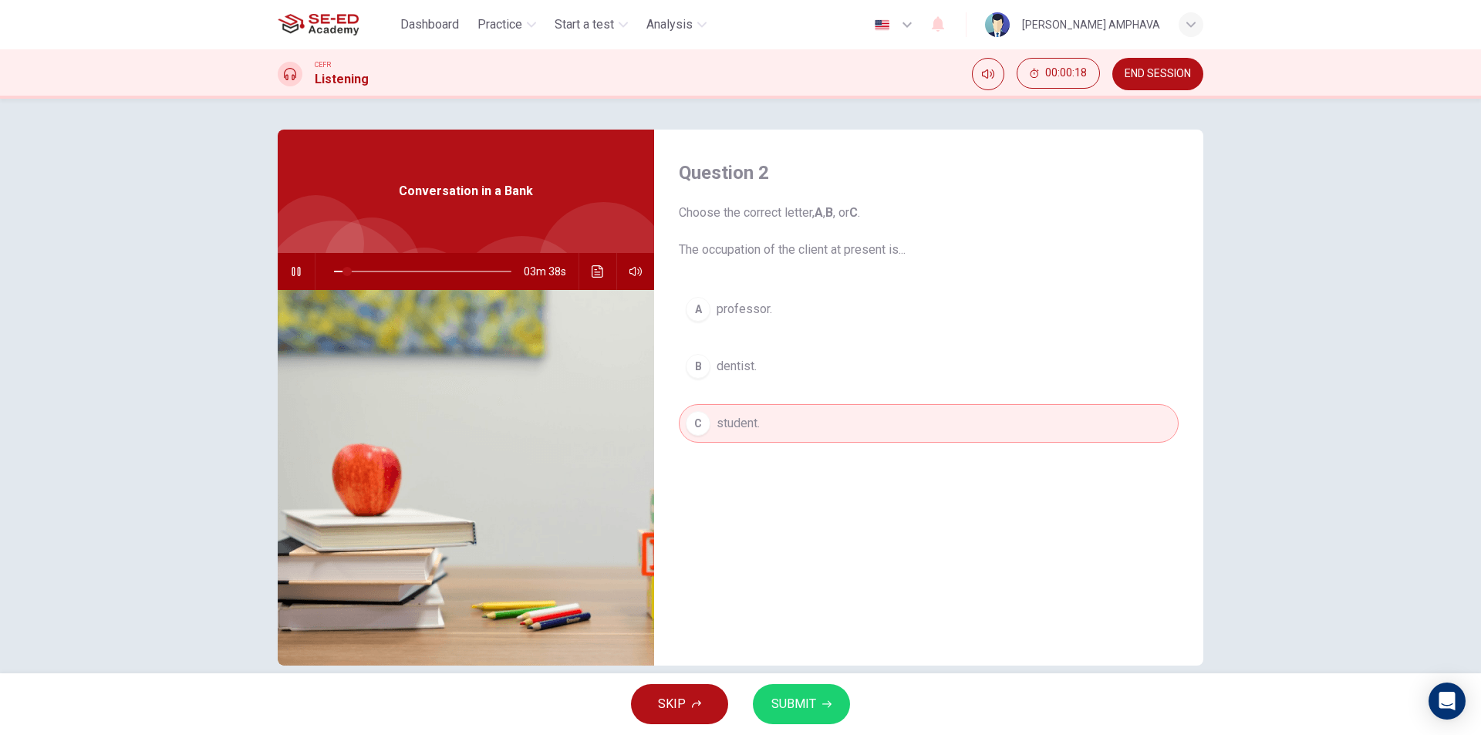
click at [841, 707] on button "SUBMIT" at bounding box center [801, 704] width 97 height 40
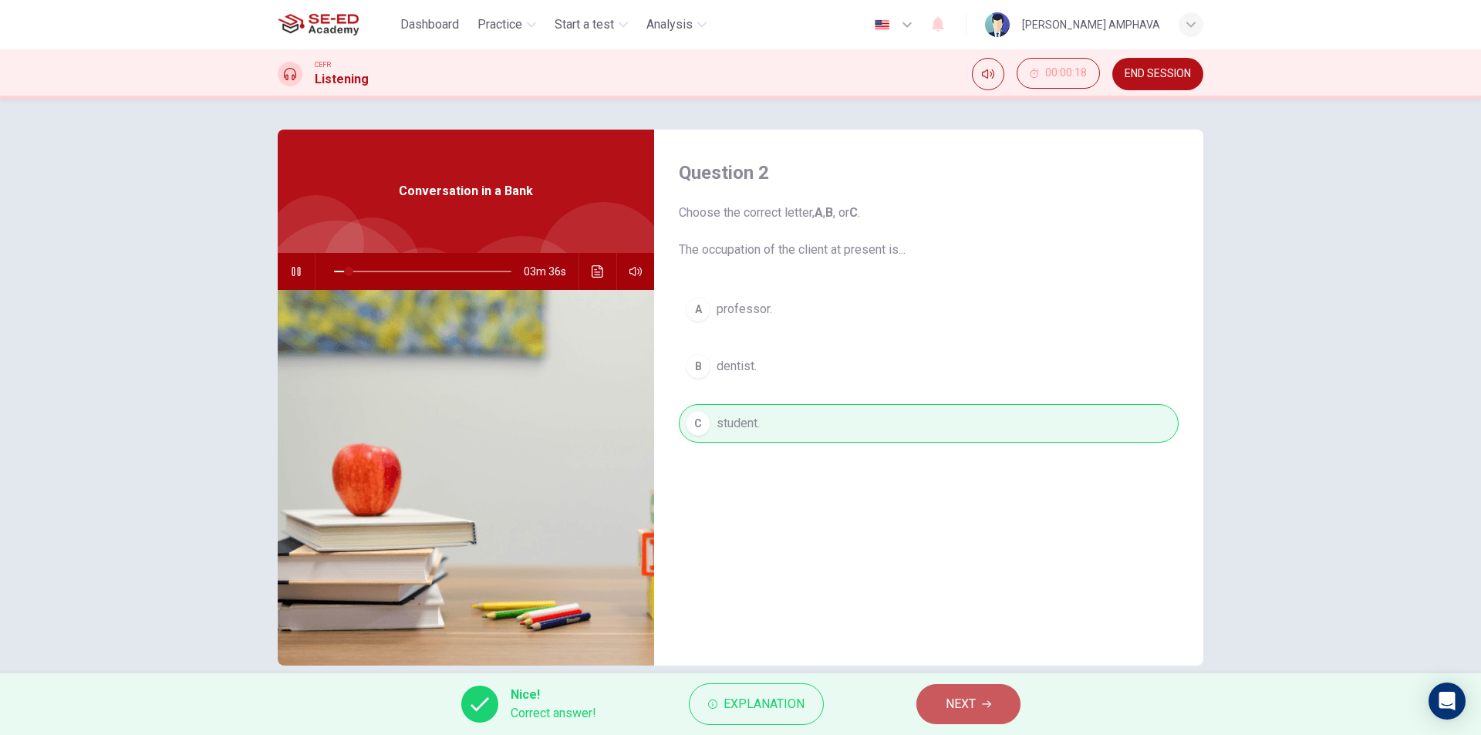
click at [969, 707] on span "NEXT" at bounding box center [961, 705] width 30 height 22
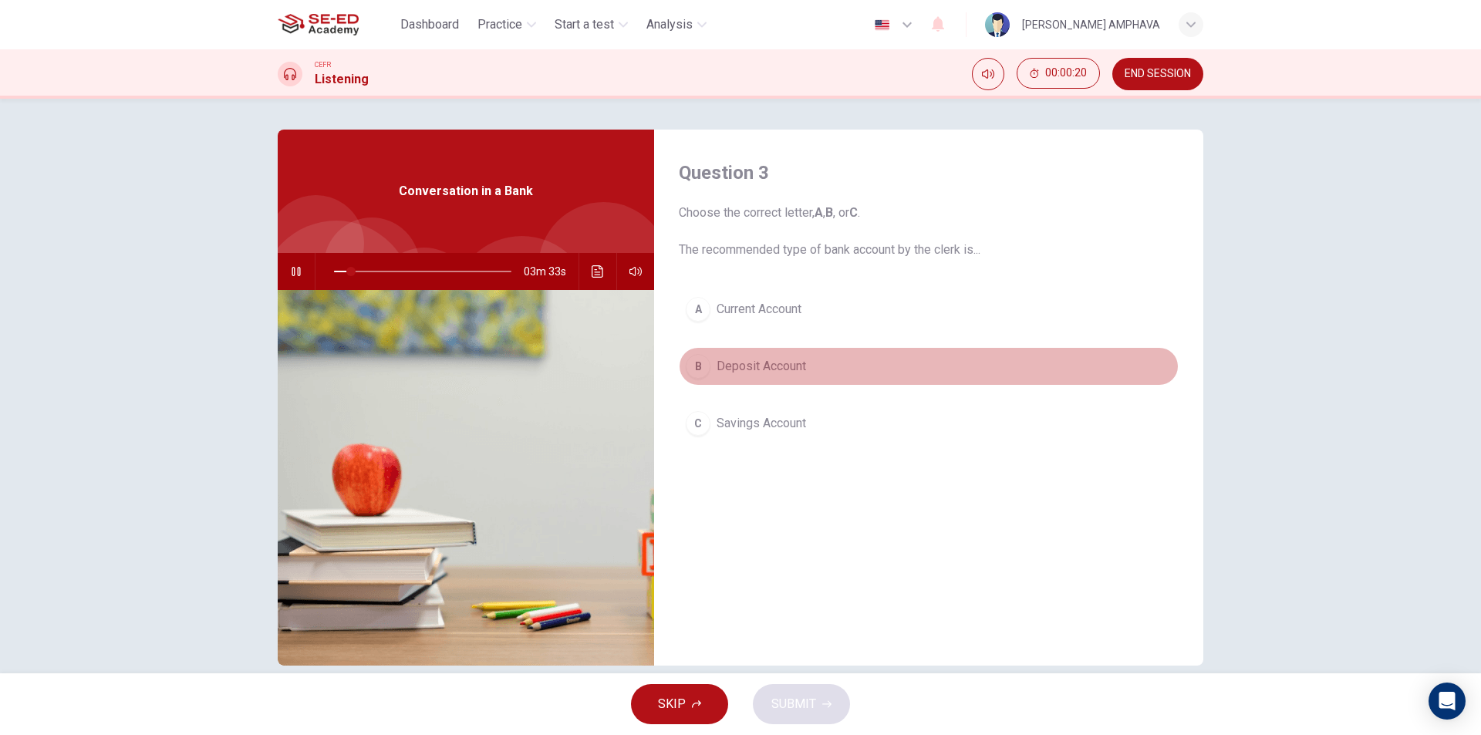
click at [735, 357] on span "Deposit Account" at bounding box center [762, 366] width 90 height 19
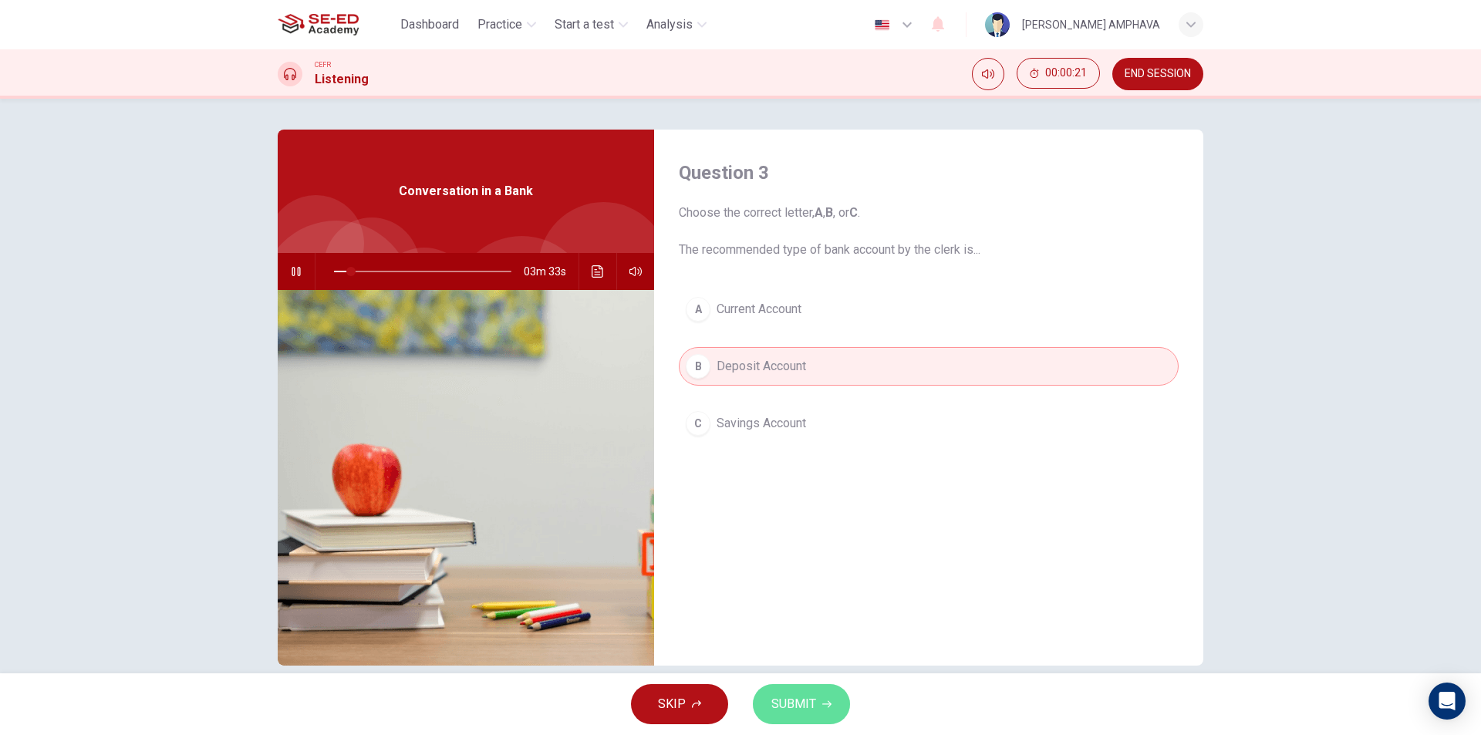
click at [792, 709] on span "SUBMIT" at bounding box center [794, 705] width 45 height 22
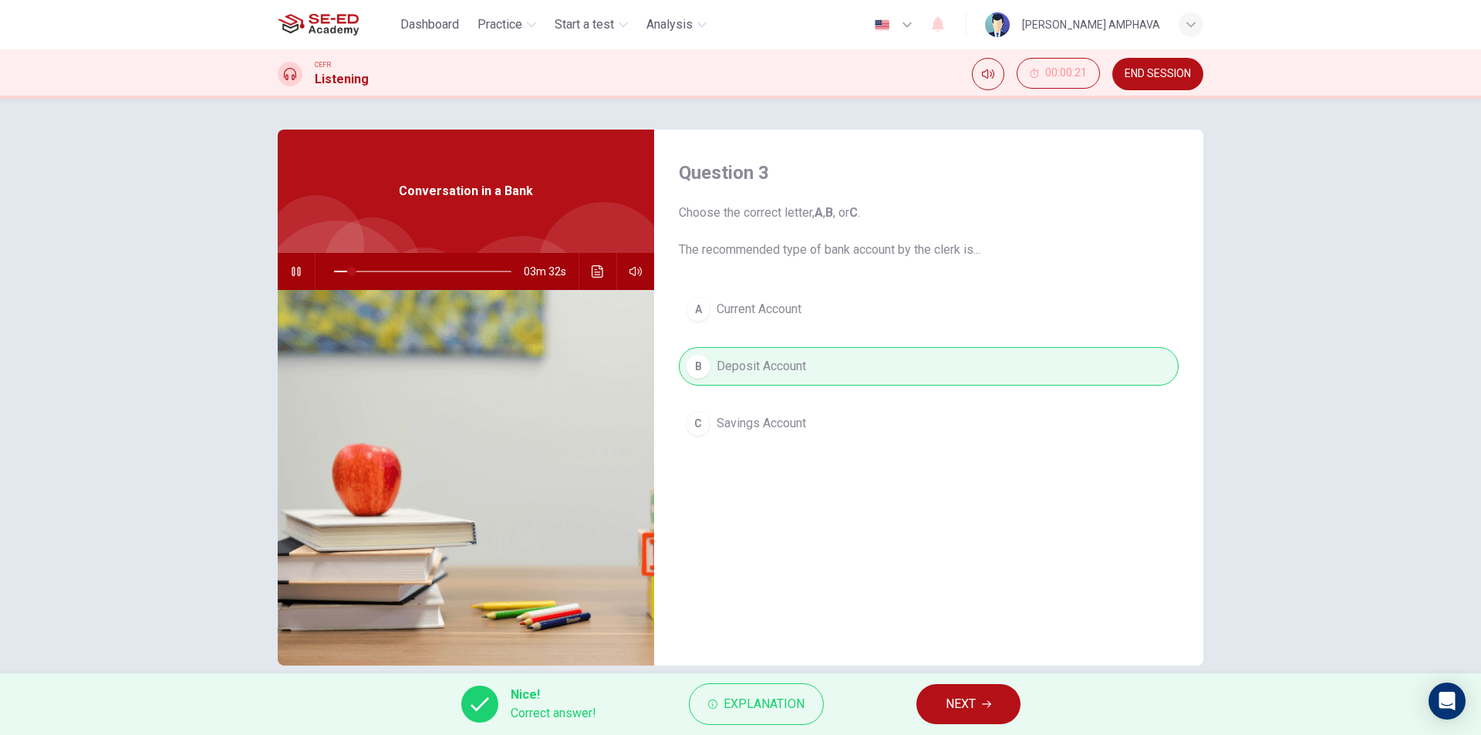
click at [971, 695] on span "NEXT" at bounding box center [961, 705] width 30 height 22
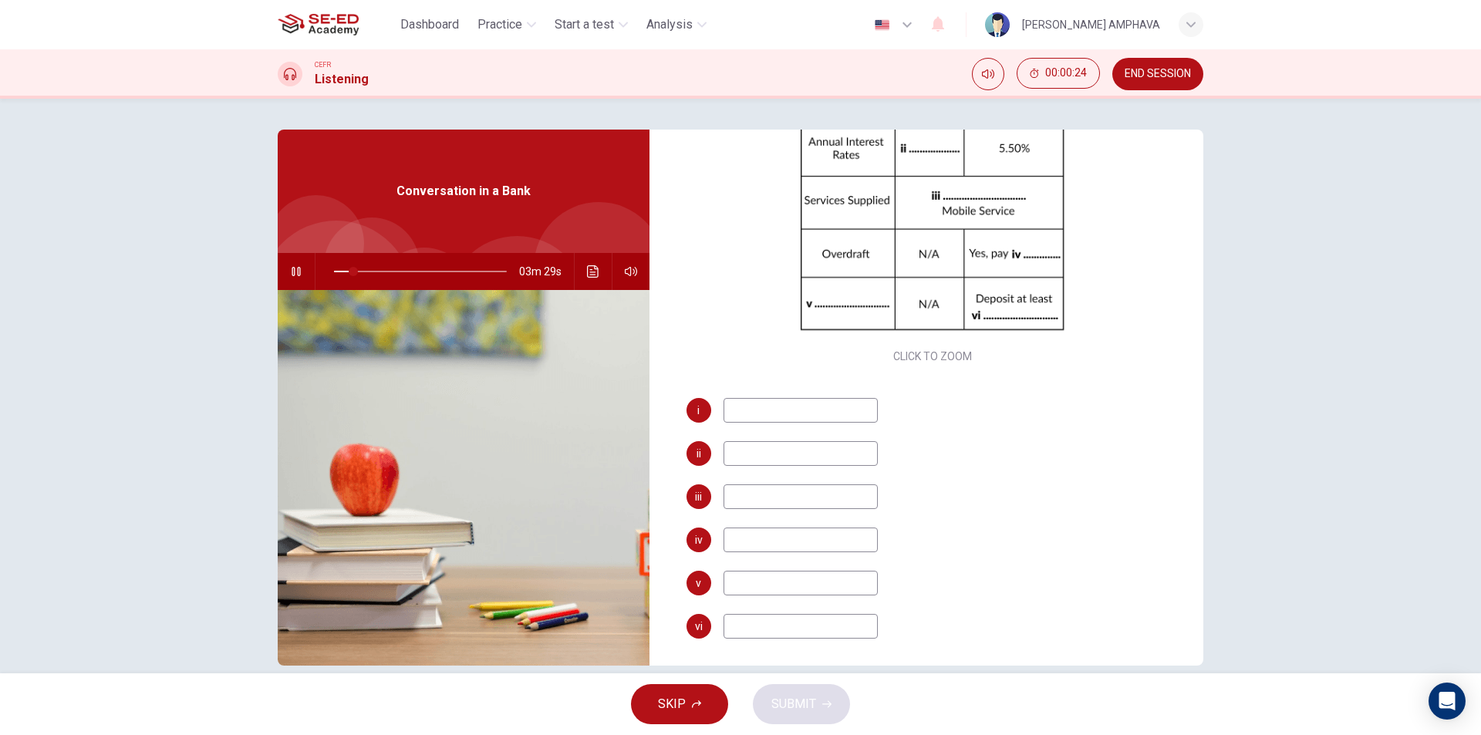
scroll to position [221, 0]
click at [594, 272] on icon "Click to see the audio transcription" at bounding box center [593, 271] width 12 height 12
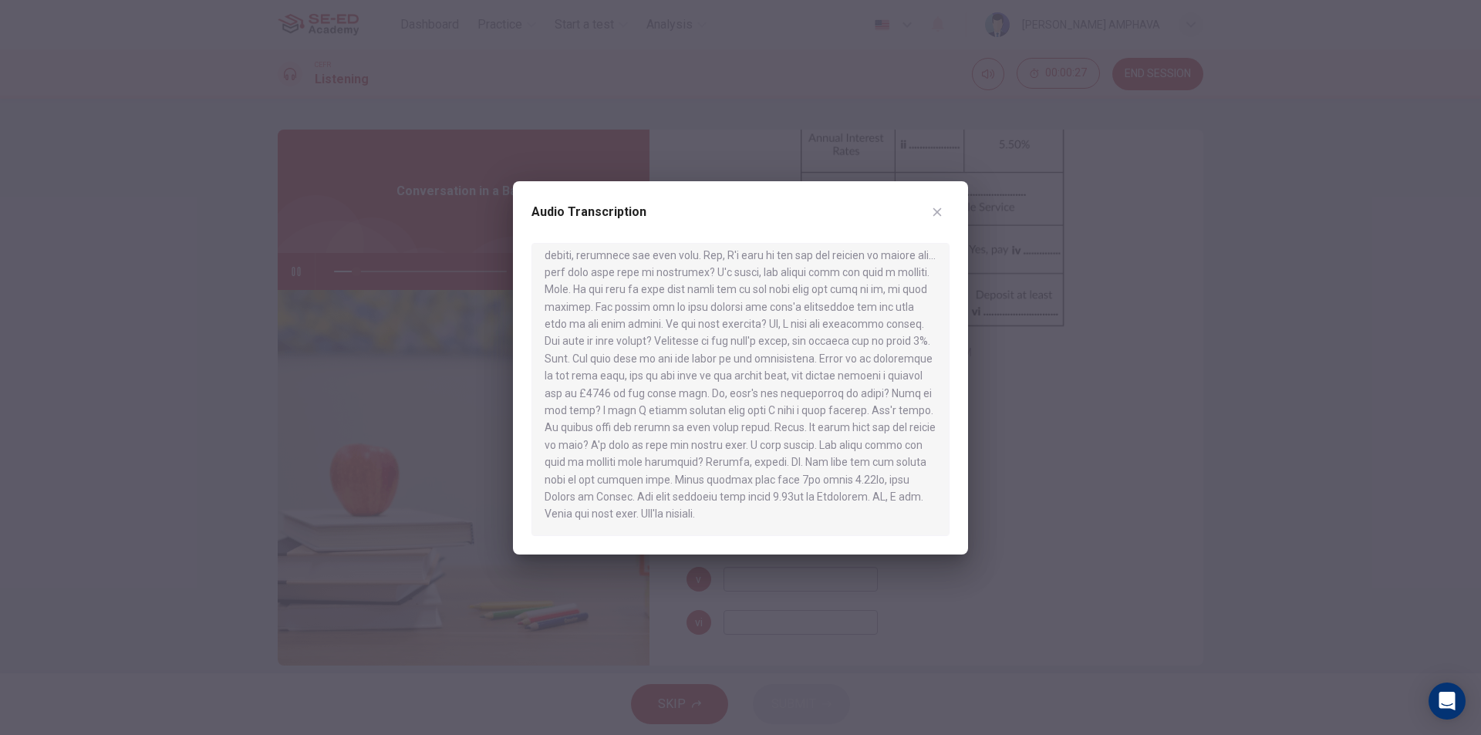
scroll to position [337, 0]
click at [946, 210] on button "button" at bounding box center [937, 212] width 25 height 25
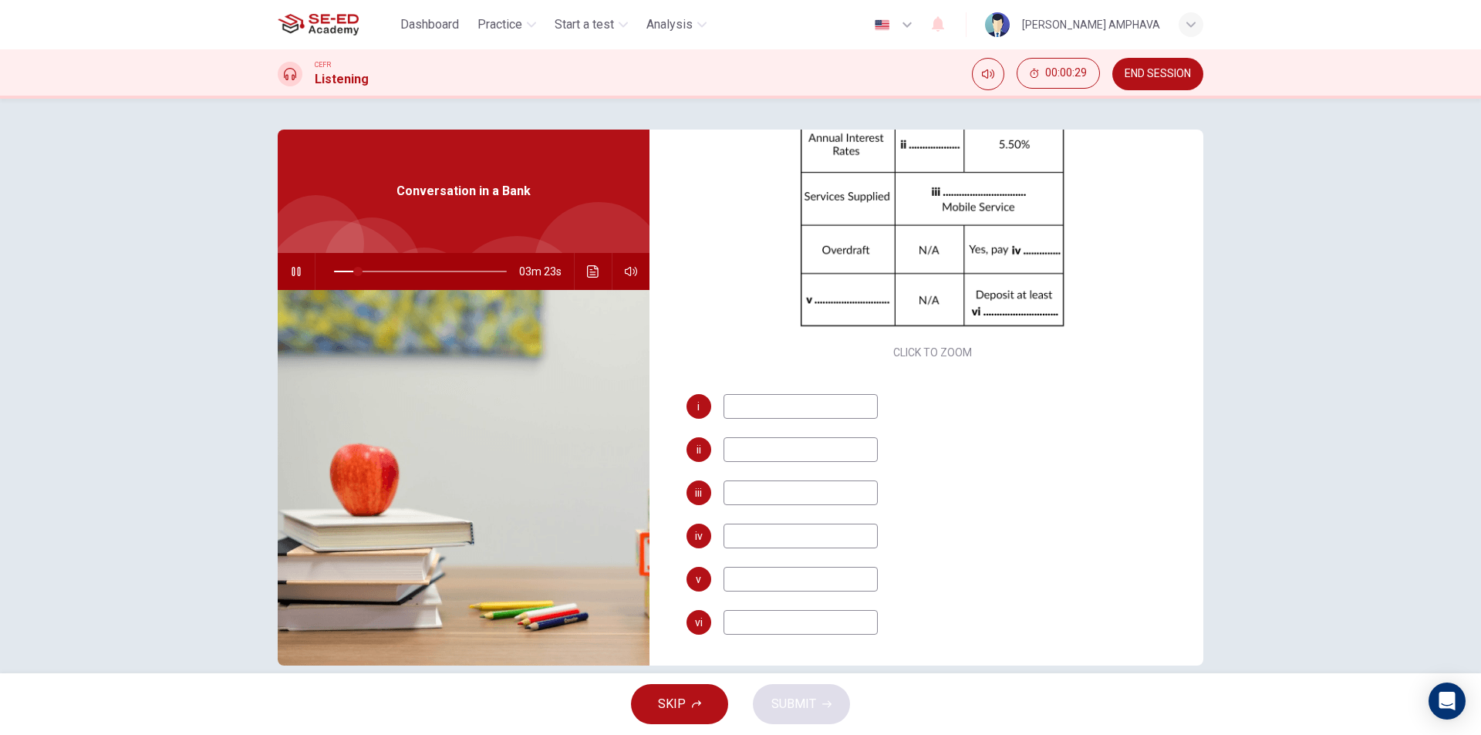
click at [761, 623] on input at bounding box center [801, 622] width 154 height 25
type input "14"
type input "1500"
type input "15"
type input "1500"
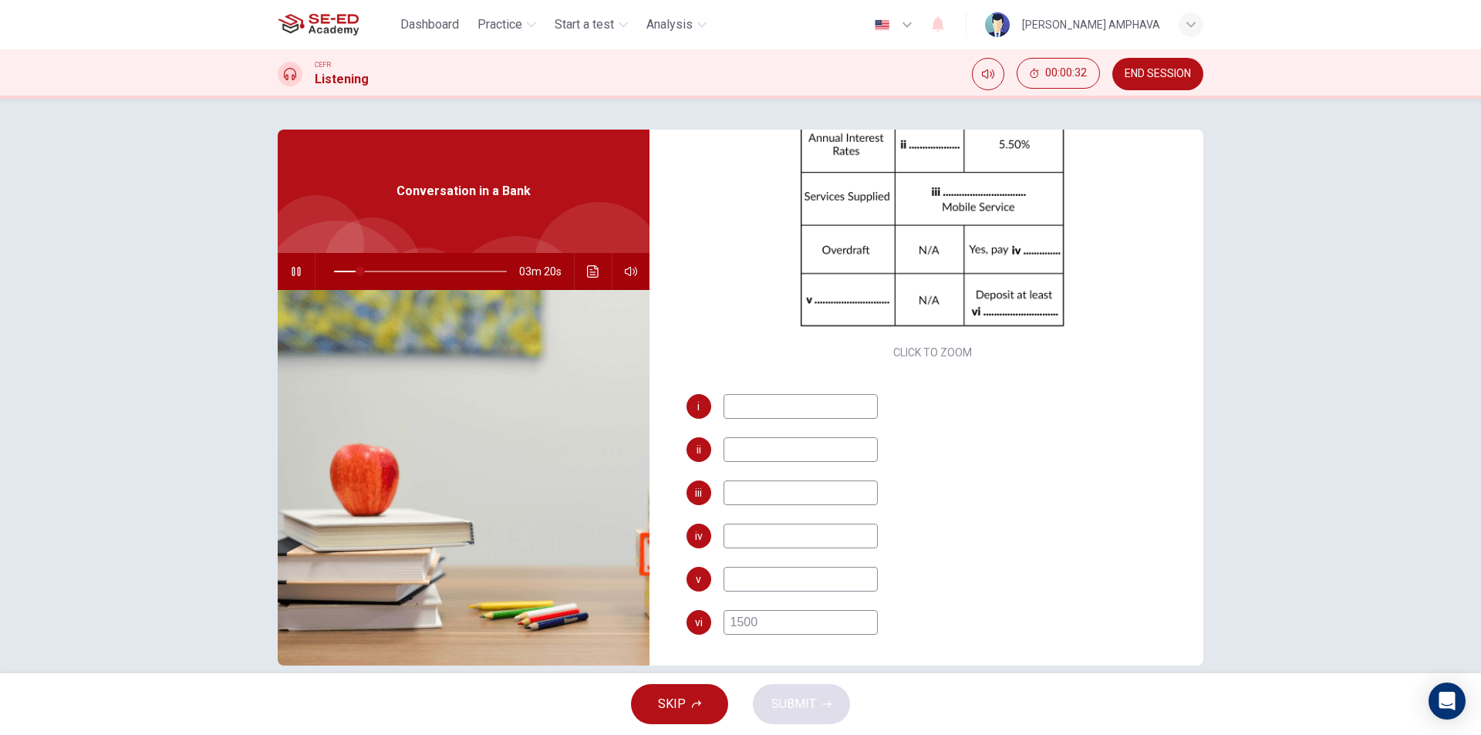
click at [765, 583] on input at bounding box center [801, 579] width 154 height 25
click at [588, 260] on button "Click to see the audio transcription" at bounding box center [593, 271] width 25 height 37
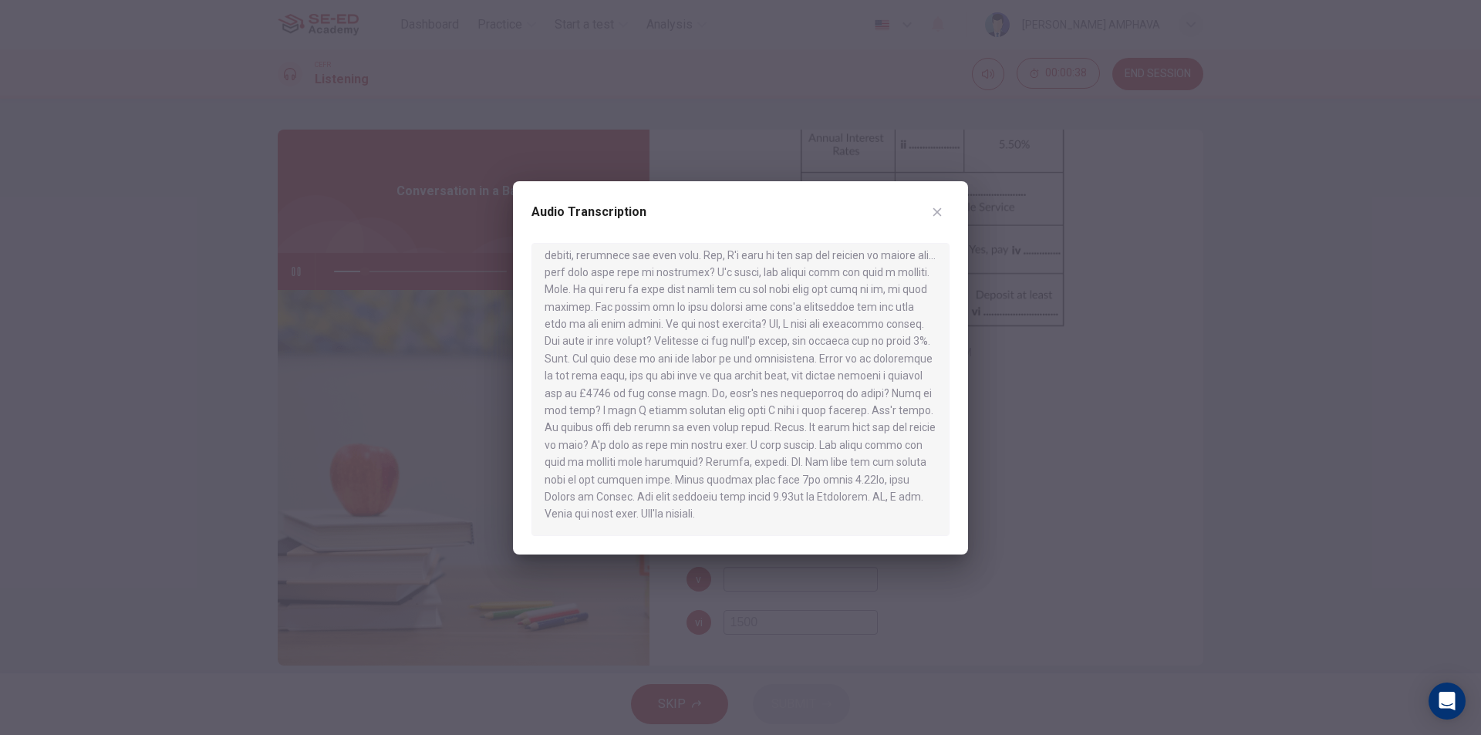
click at [947, 225] on div "Audio Transcription" at bounding box center [741, 221] width 418 height 43
click at [943, 204] on button "button" at bounding box center [937, 212] width 25 height 25
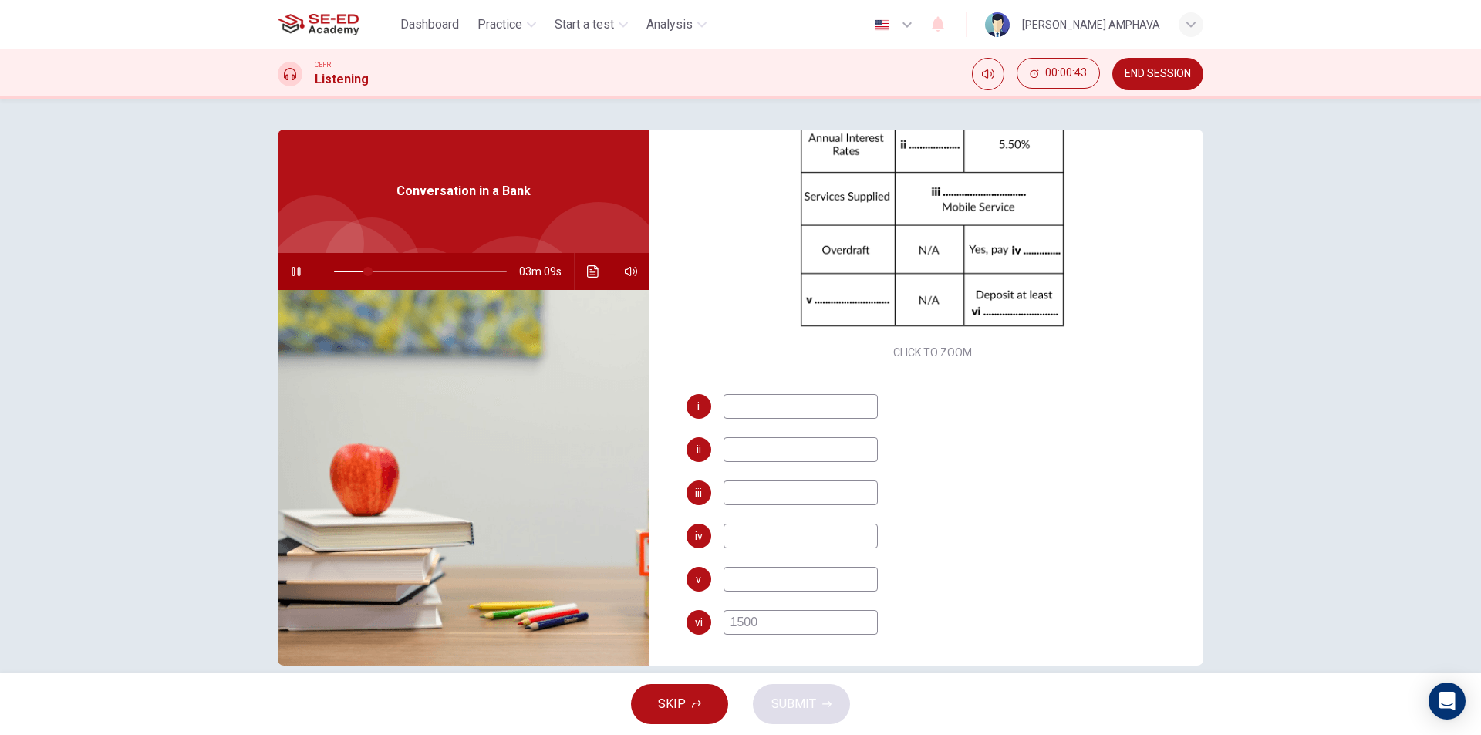
click at [765, 491] on input at bounding box center [801, 493] width 154 height 25
type input "20"
type input "In"
type input "21"
type input "Inter"
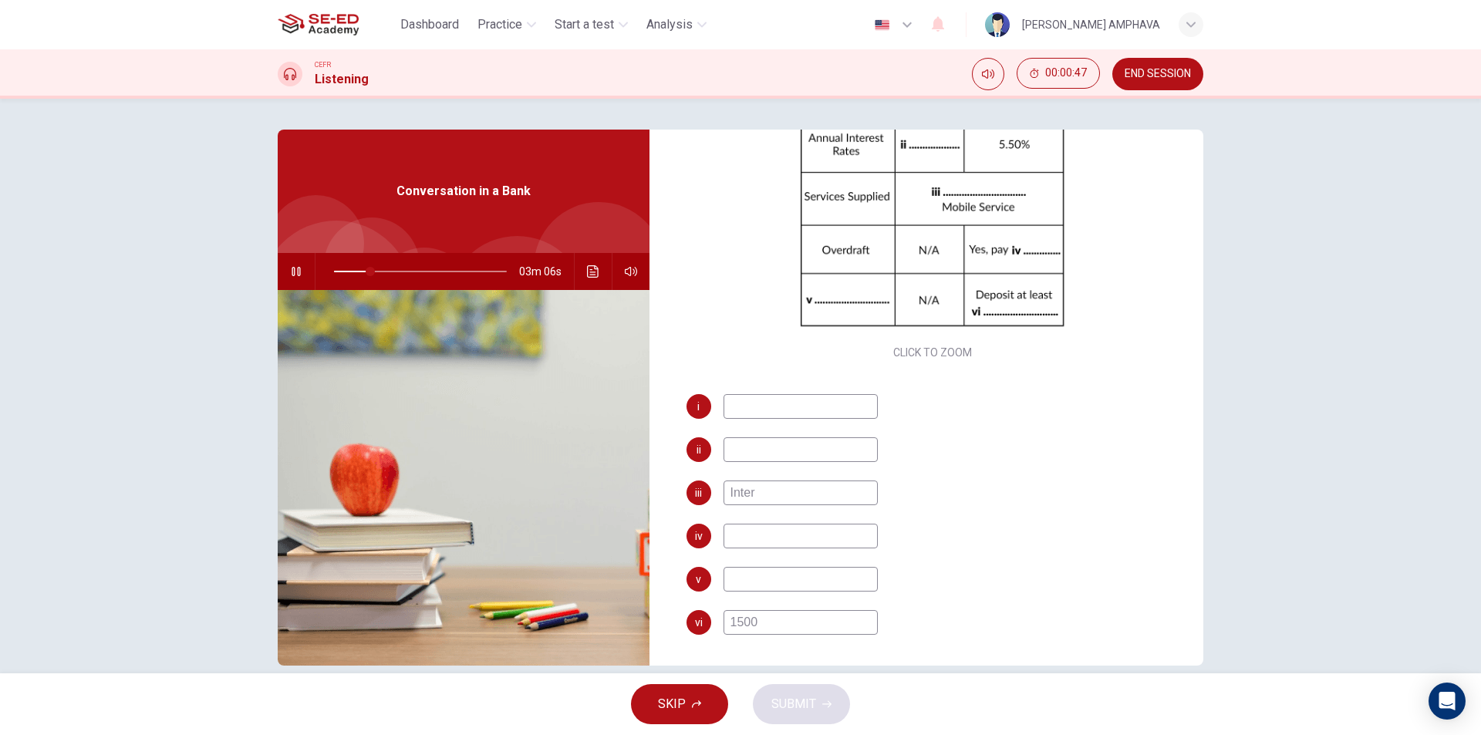
type input "22"
type input "Interne"
type input "22"
type input "Internet"
type input "22"
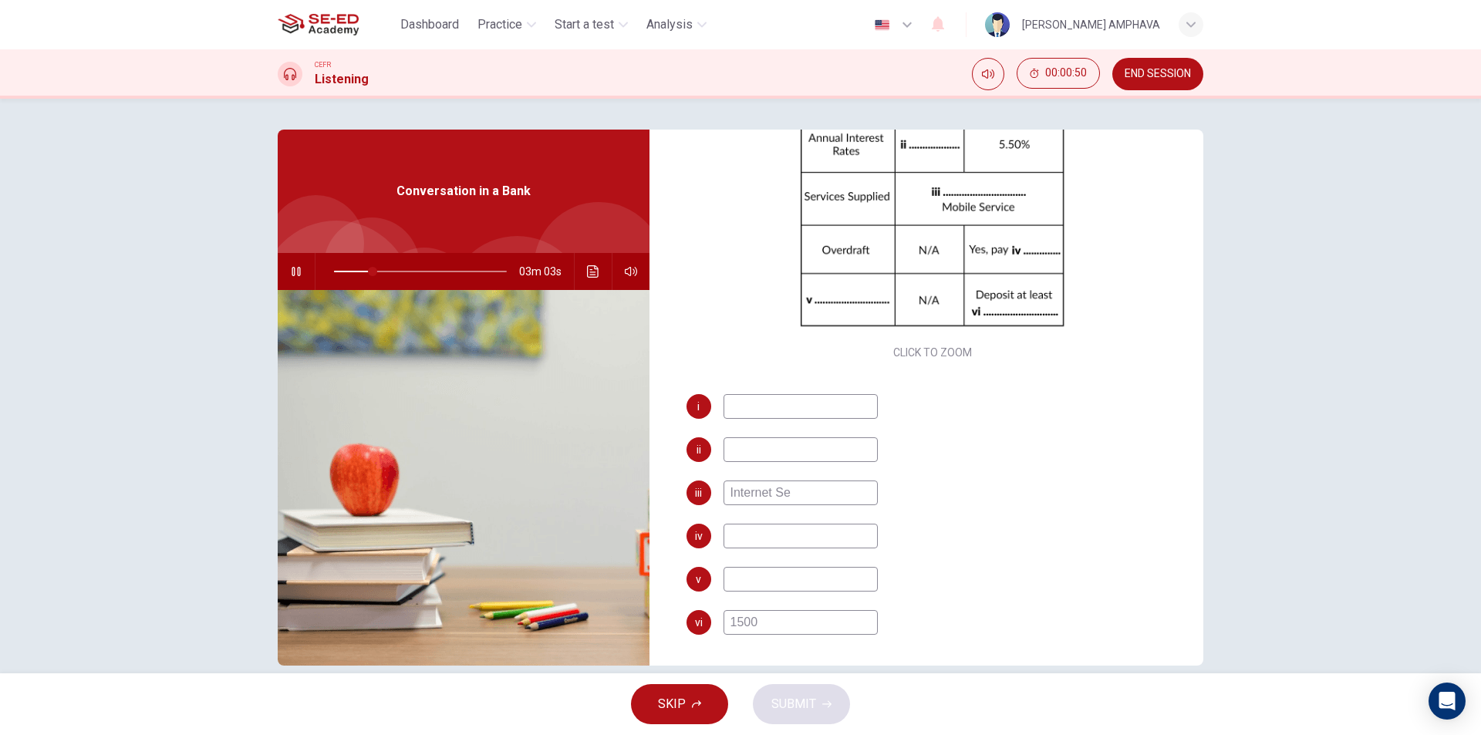
type input "Internet Ser"
type input "23"
type input "Internet Serv"
type input "23"
type input "Internet Servi"
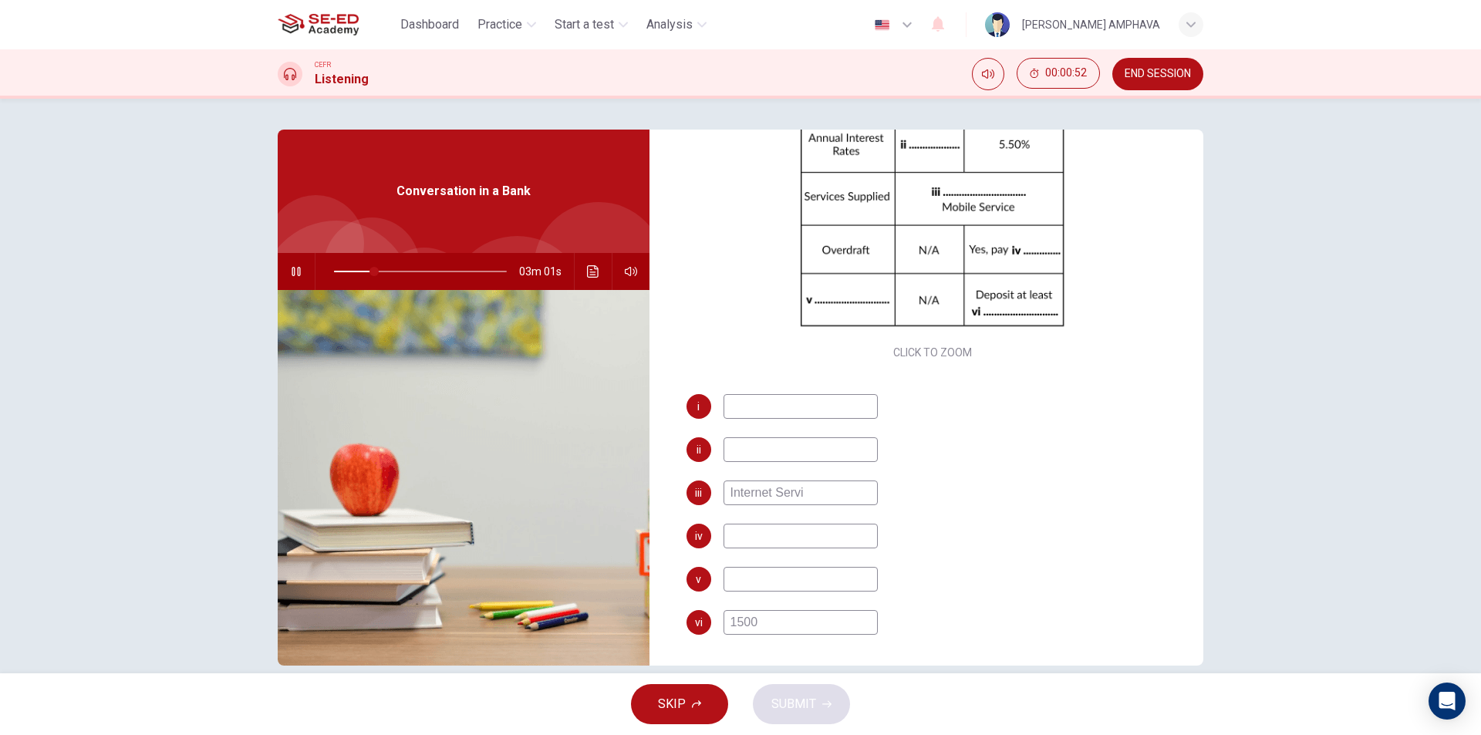
type input "24"
type input "Internet Service"
type input "25"
type input "Internet Service"
click at [786, 534] on input at bounding box center [801, 536] width 154 height 25
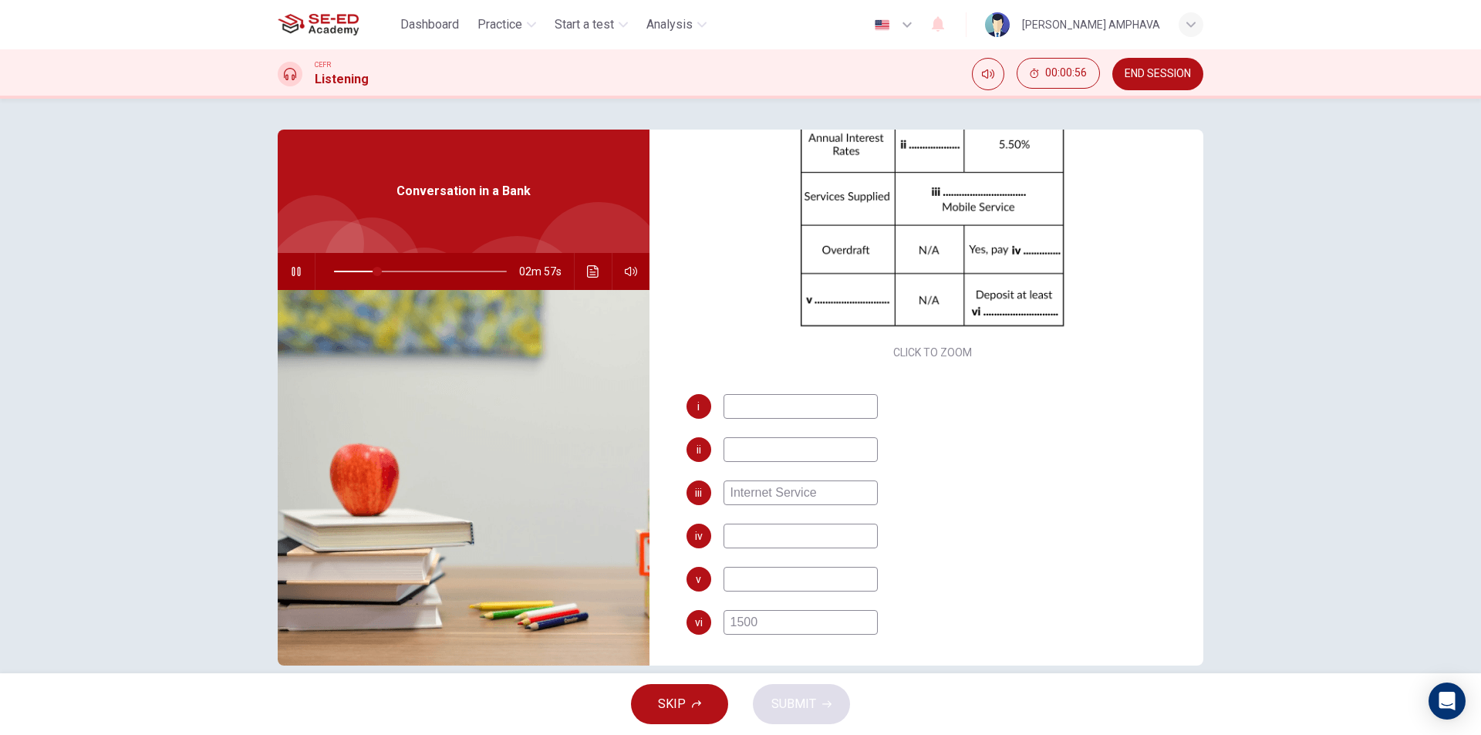
type input "25"
type input "C"
type input "26"
type input "Charge"
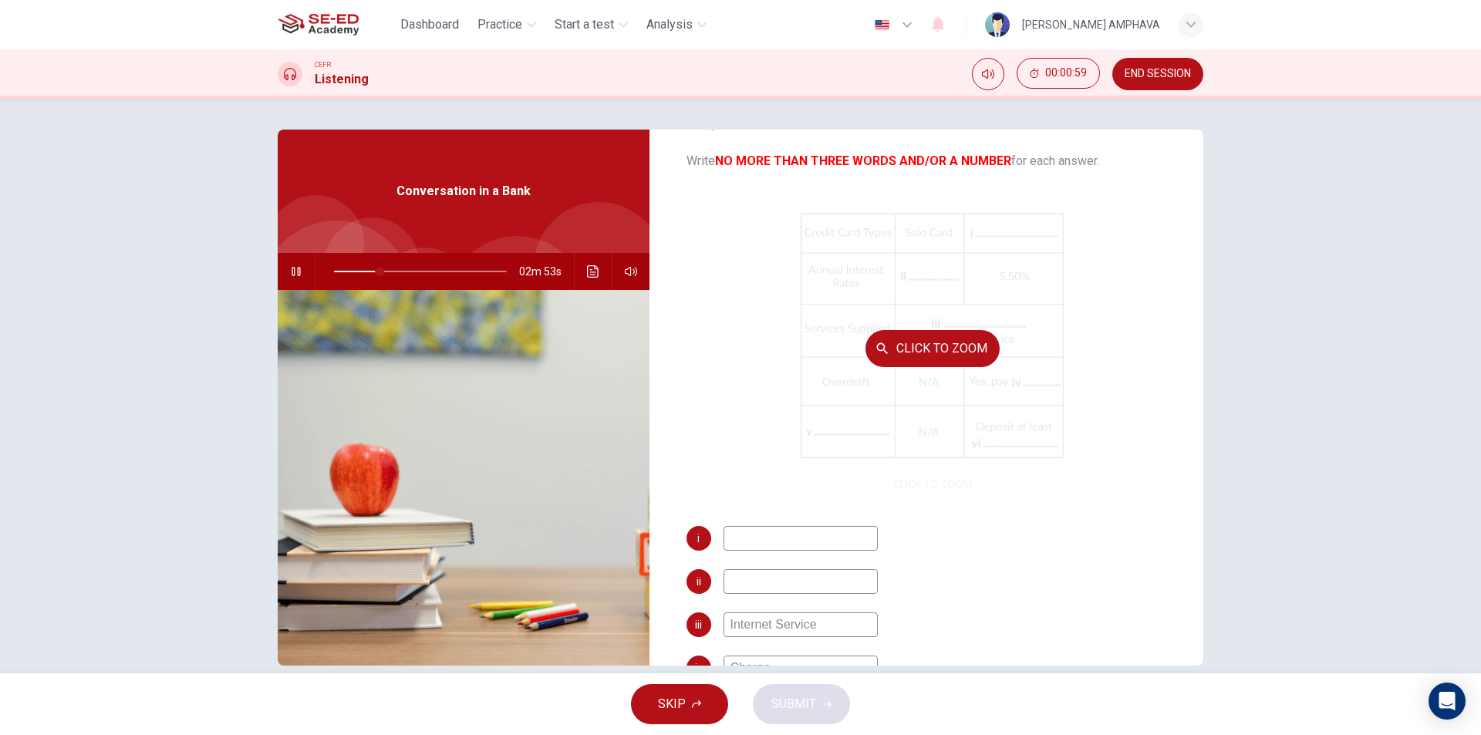
scroll to position [66, 0]
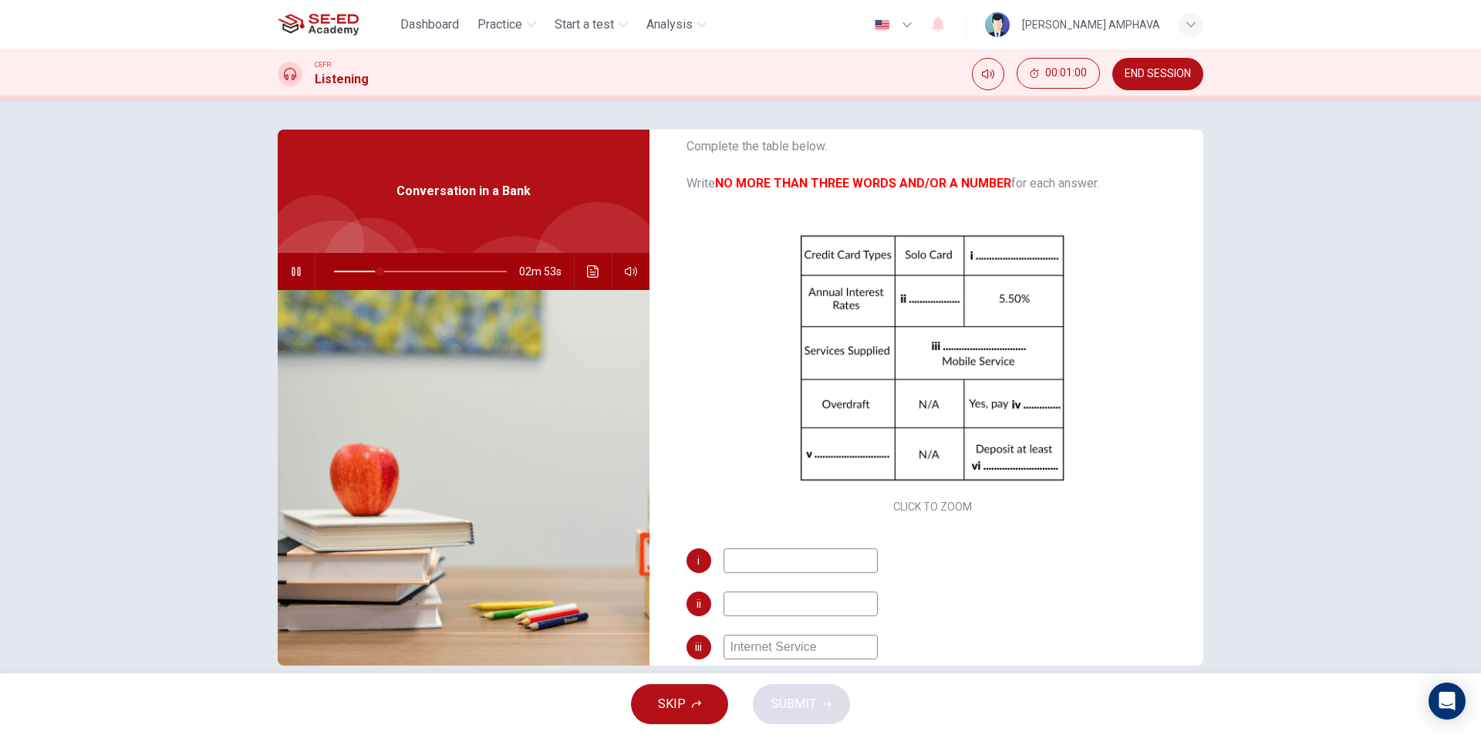
type input "27"
type input "Charge"
click at [774, 602] on input at bounding box center [801, 604] width 154 height 25
type input "27"
type input "2."
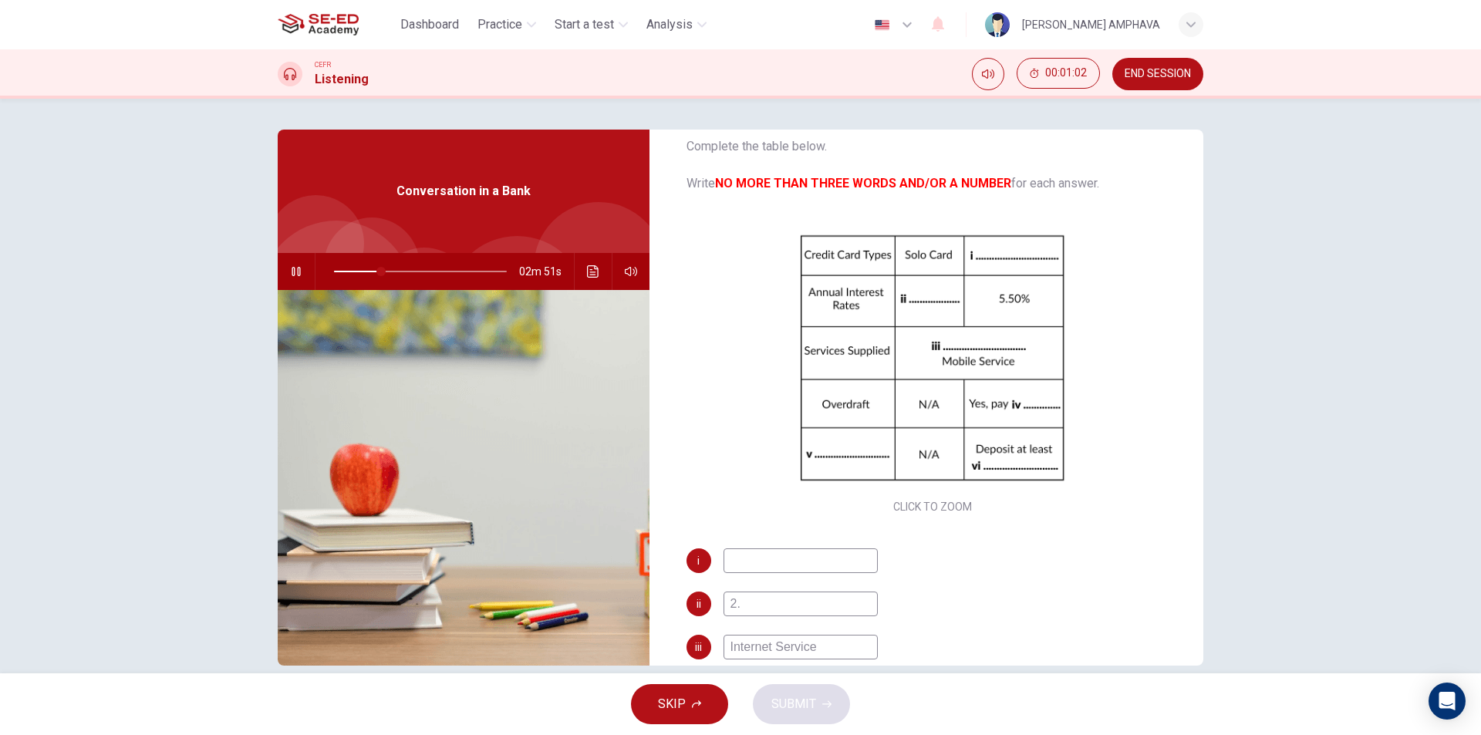
type input "28"
type input "2.5"
type input "32"
type input "2.5%"
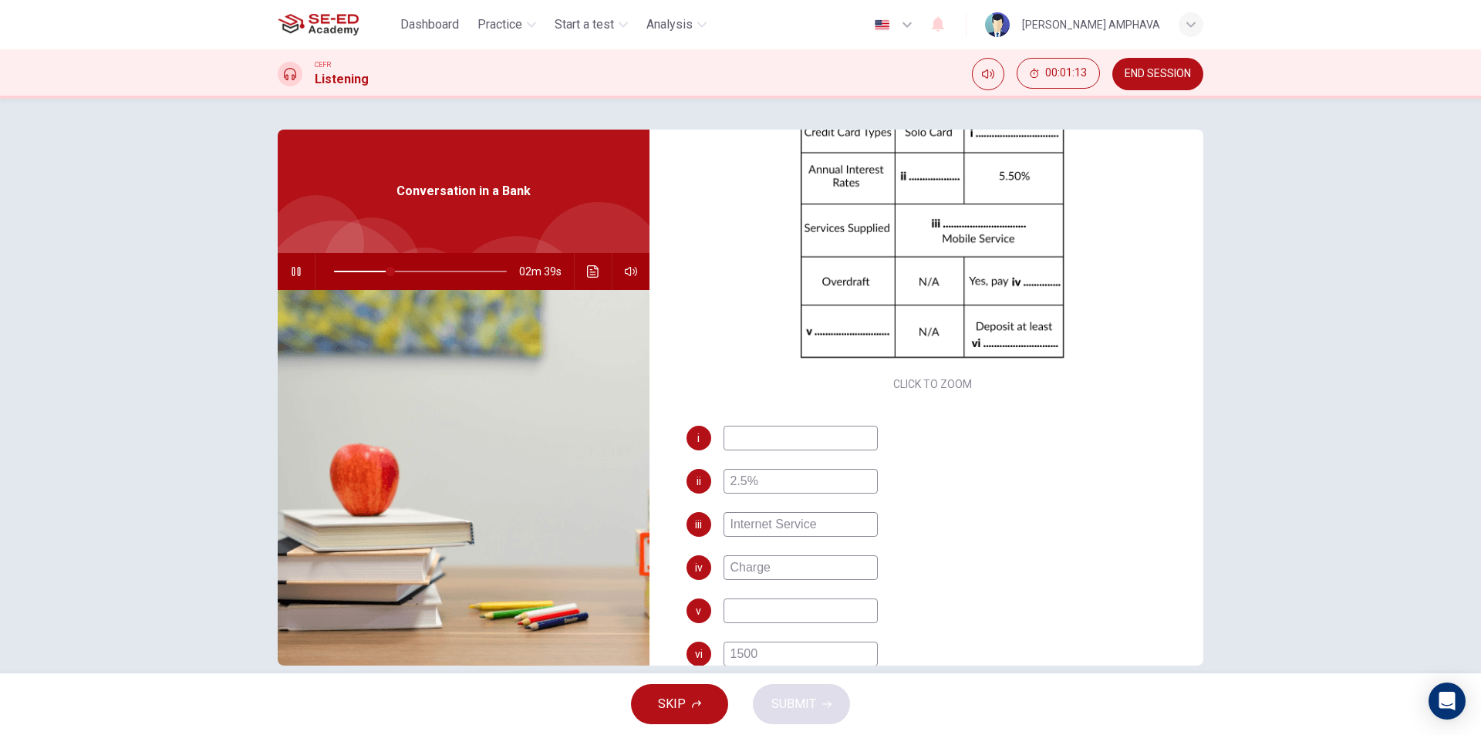
scroll to position [221, 0]
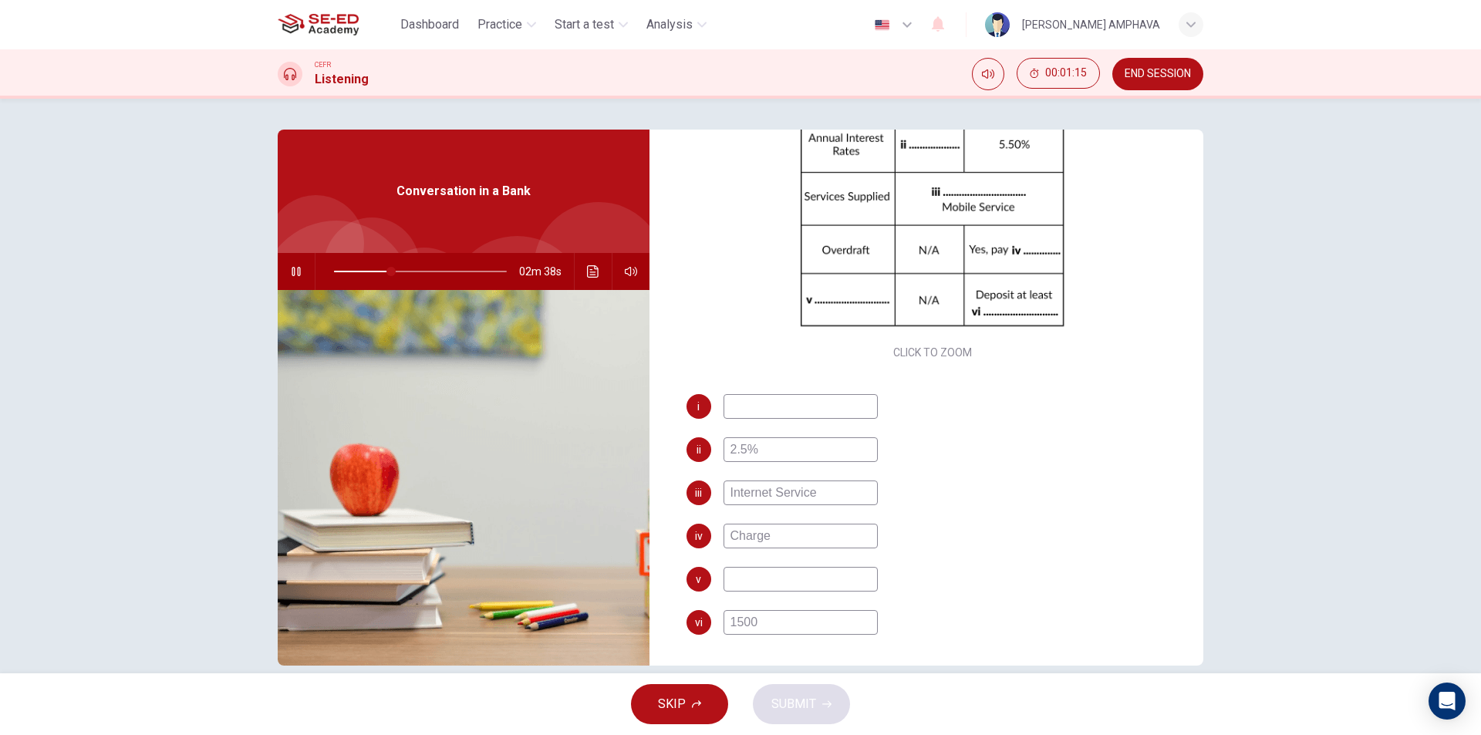
type input "33"
type input "2.5%"
click at [816, 587] on input at bounding box center [801, 579] width 154 height 25
click at [780, 411] on input at bounding box center [801, 406] width 154 height 25
type input "36"
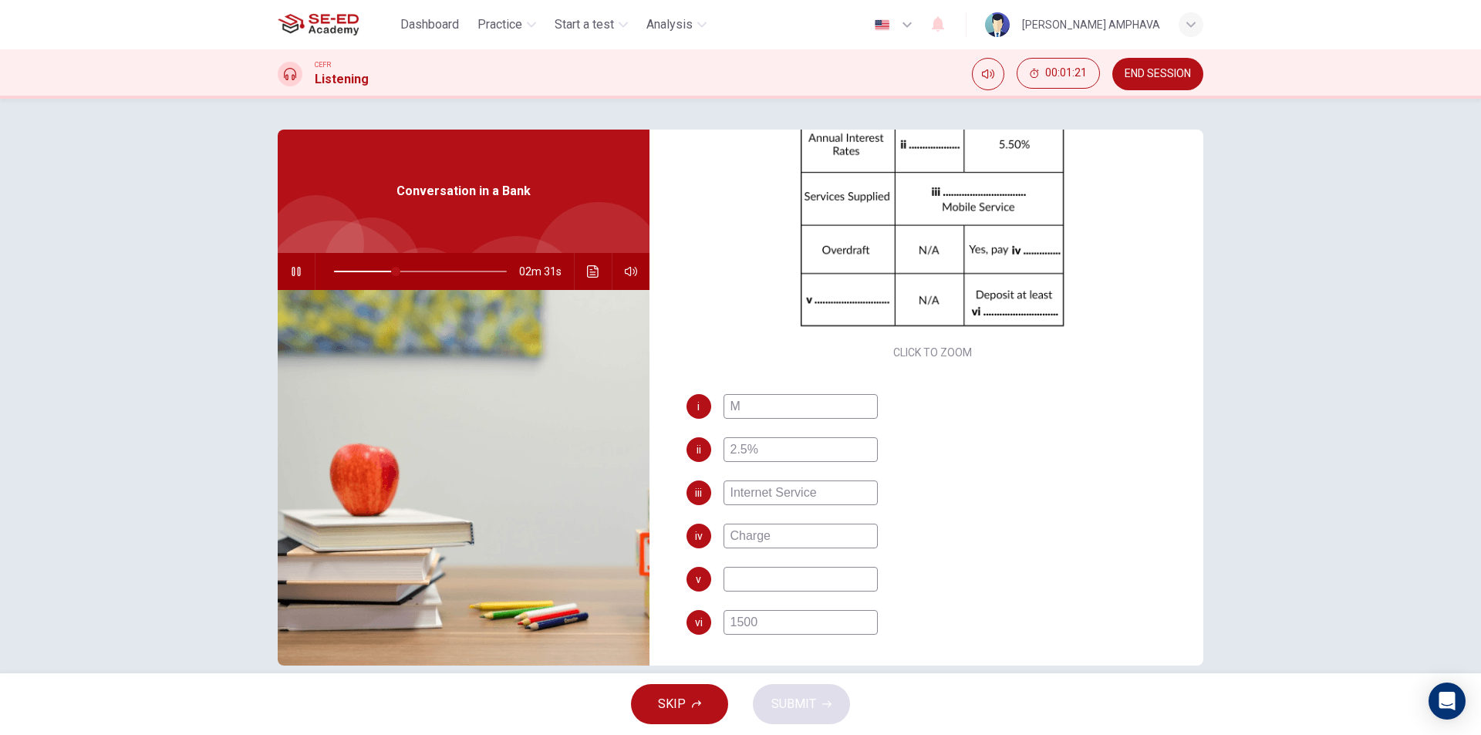
type input "Ma"
type input "36"
type input "Master"
type input "37"
type input "Master"
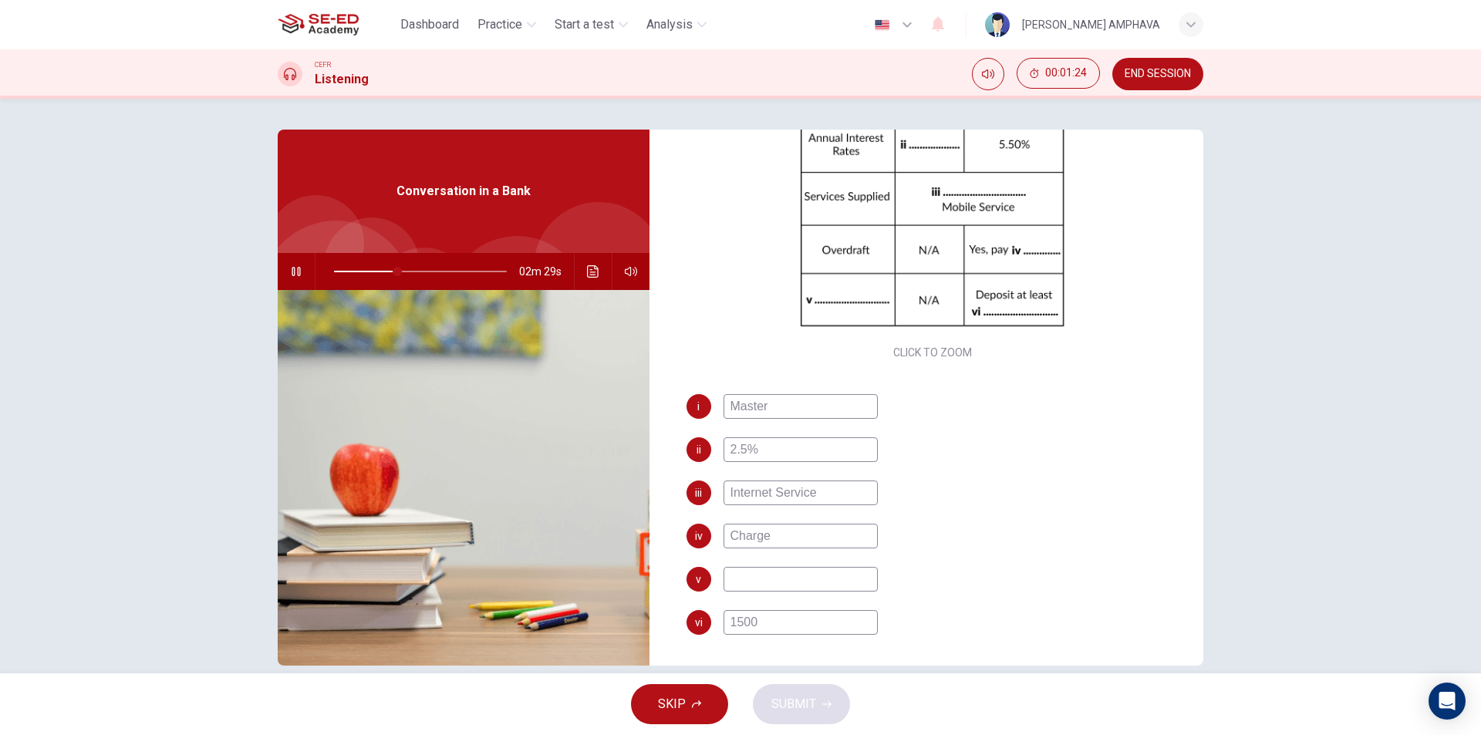
type input "37"
type input "Master Car"
type input "38"
type input "Master Card"
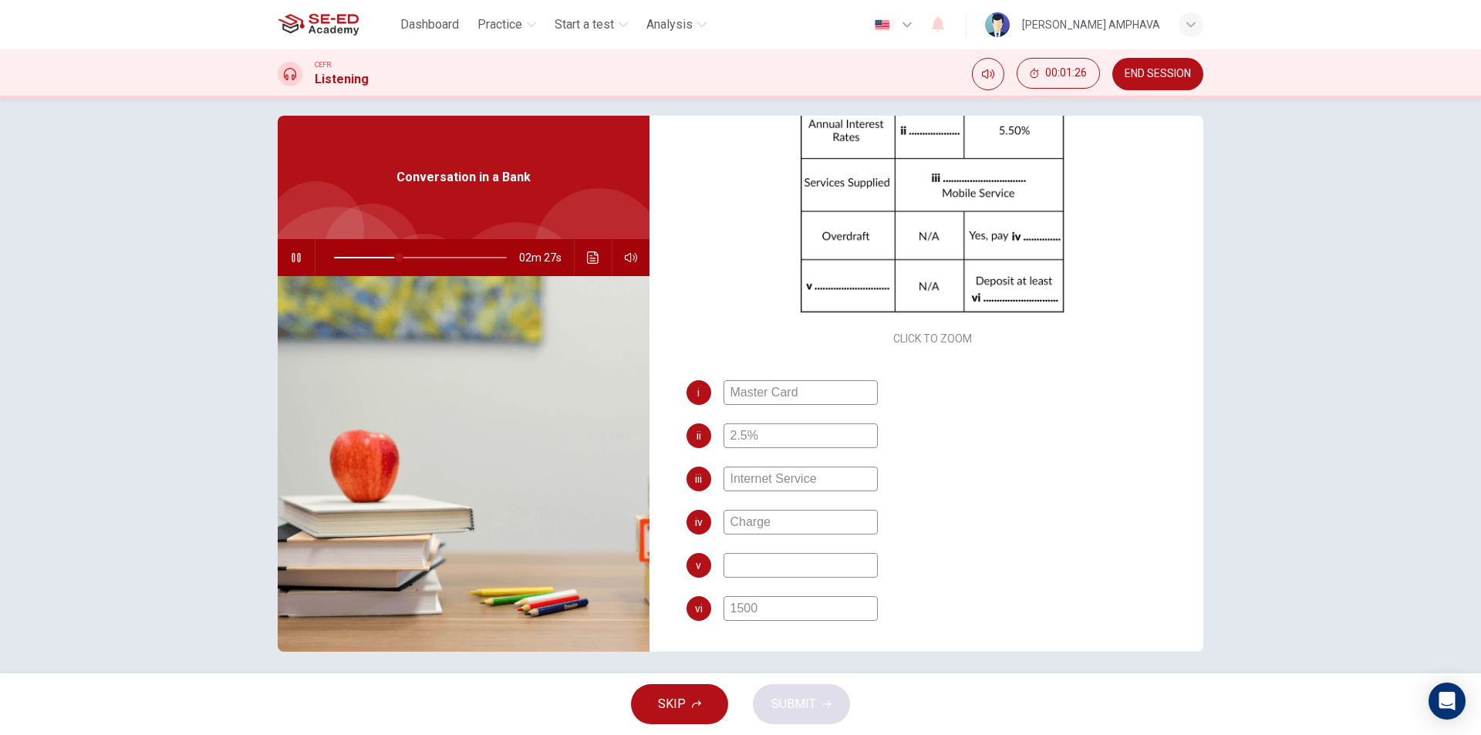
type input "38"
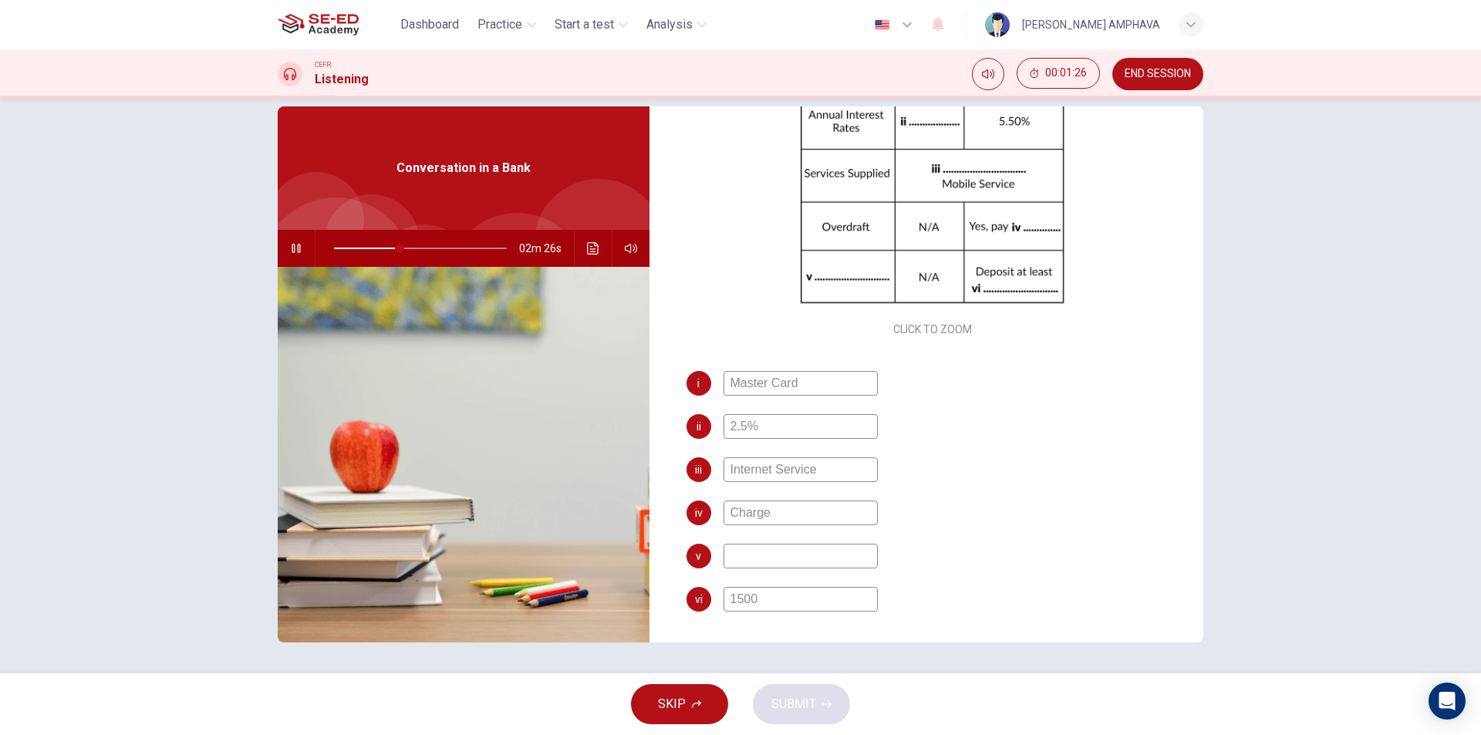
type input "Master Card"
click at [745, 553] on input at bounding box center [801, 556] width 154 height 25
click at [480, 250] on span at bounding box center [420, 249] width 173 height 22
click at [464, 255] on span at bounding box center [420, 249] width 173 height 22
click at [814, 552] on input at bounding box center [801, 556] width 154 height 25
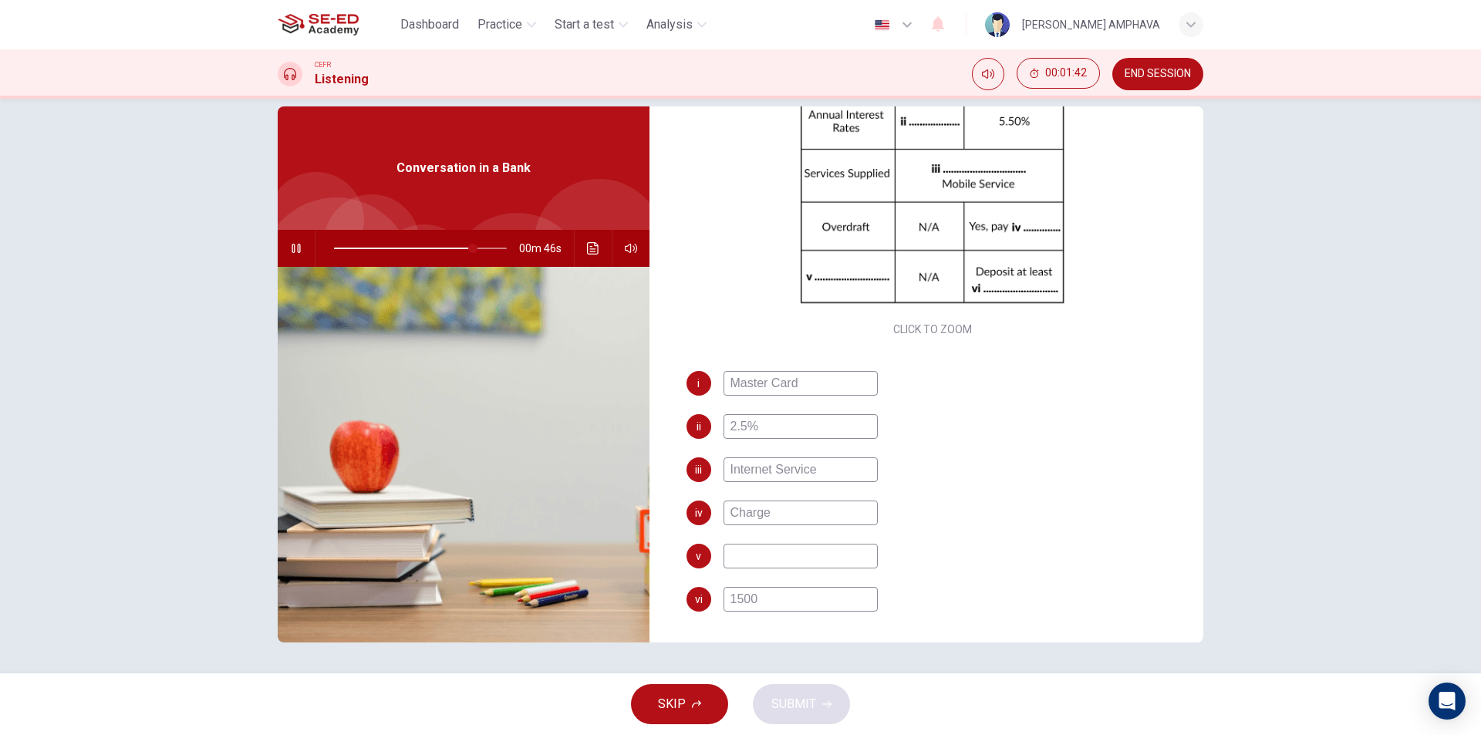
type input "81"
type input "R"
type input "81"
type input "Re"
type input "81"
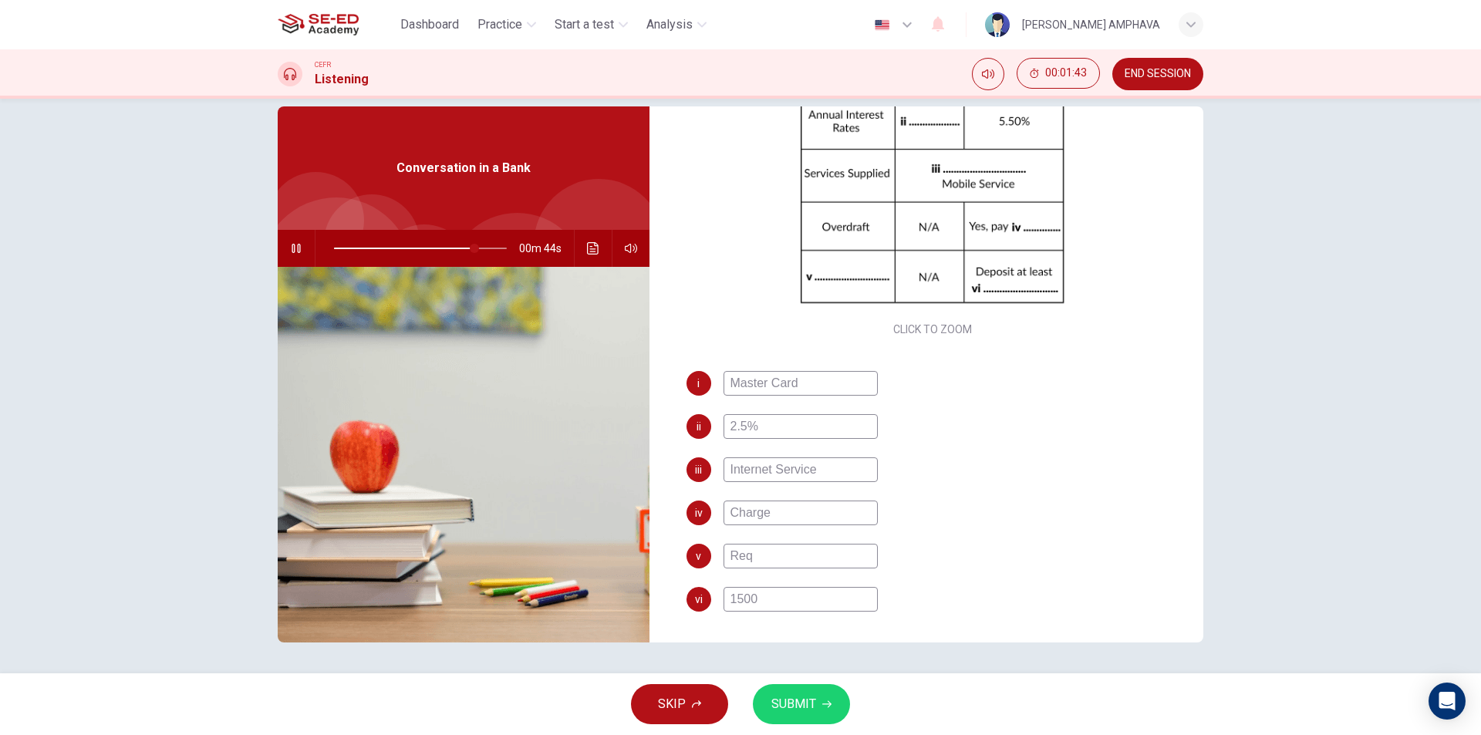
type input "Requ"
type input "81"
type input "Requi"
type input "82"
type input "Requir"
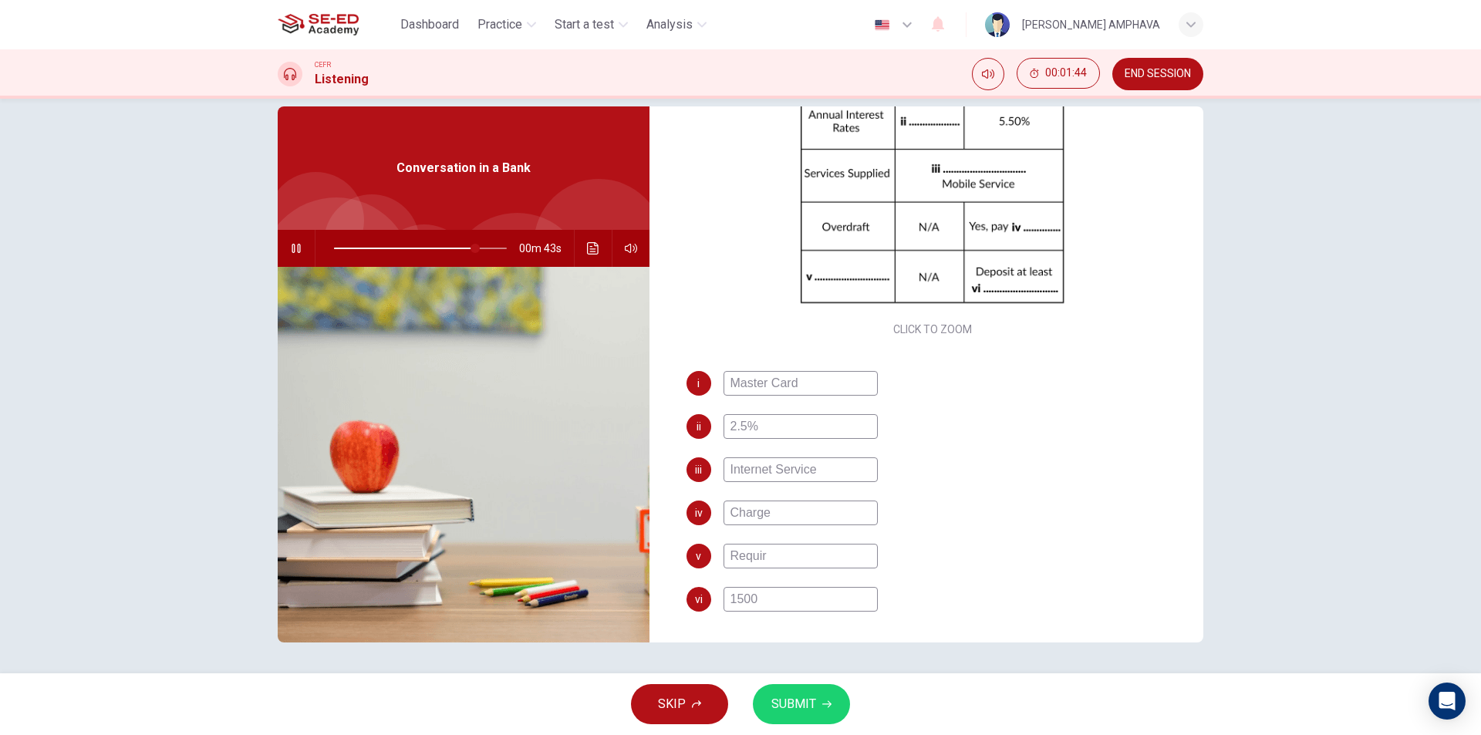
type input "82"
type input "Require"
type input "82"
type input "Requirem"
type input "82"
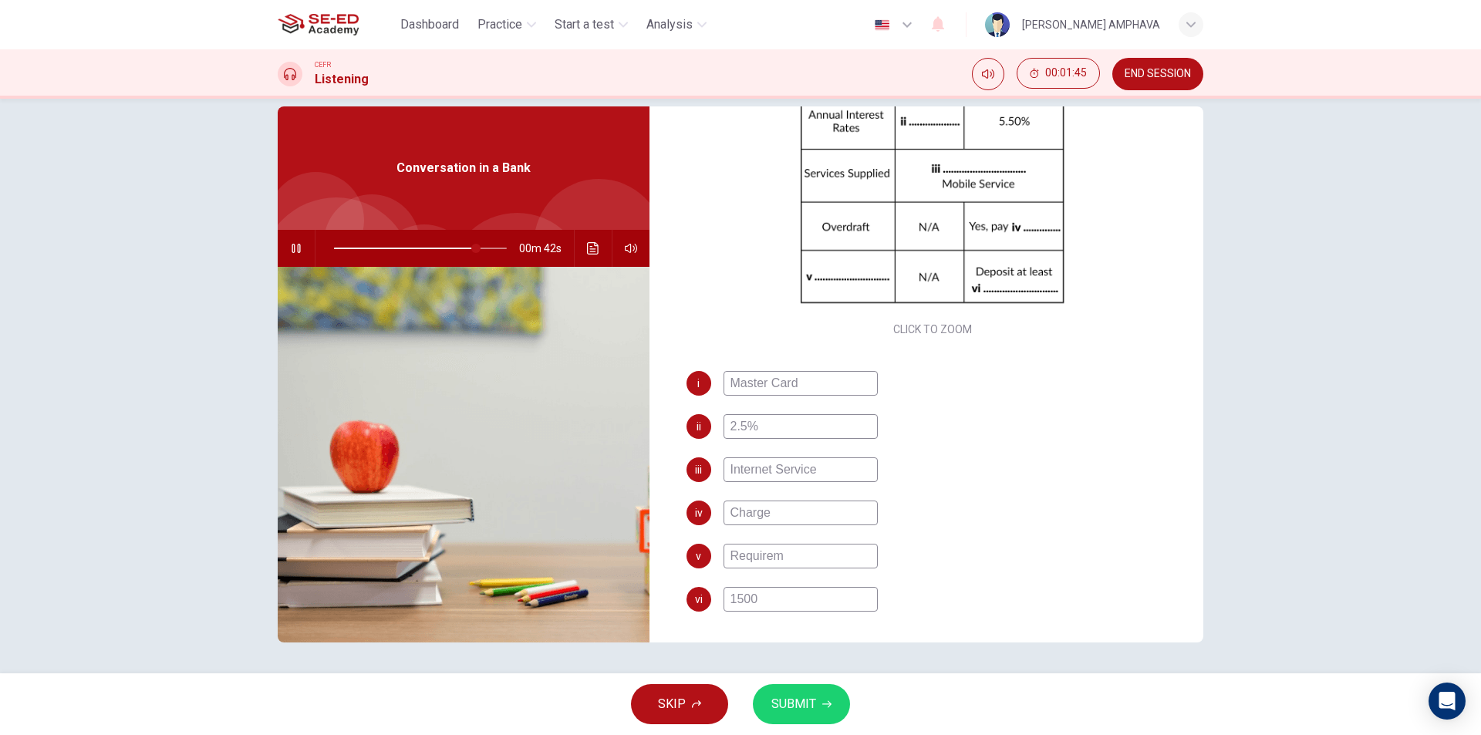
type input "Requireme"
type input "82"
type input "Requiremen"
type input "82"
type input "Requirement"
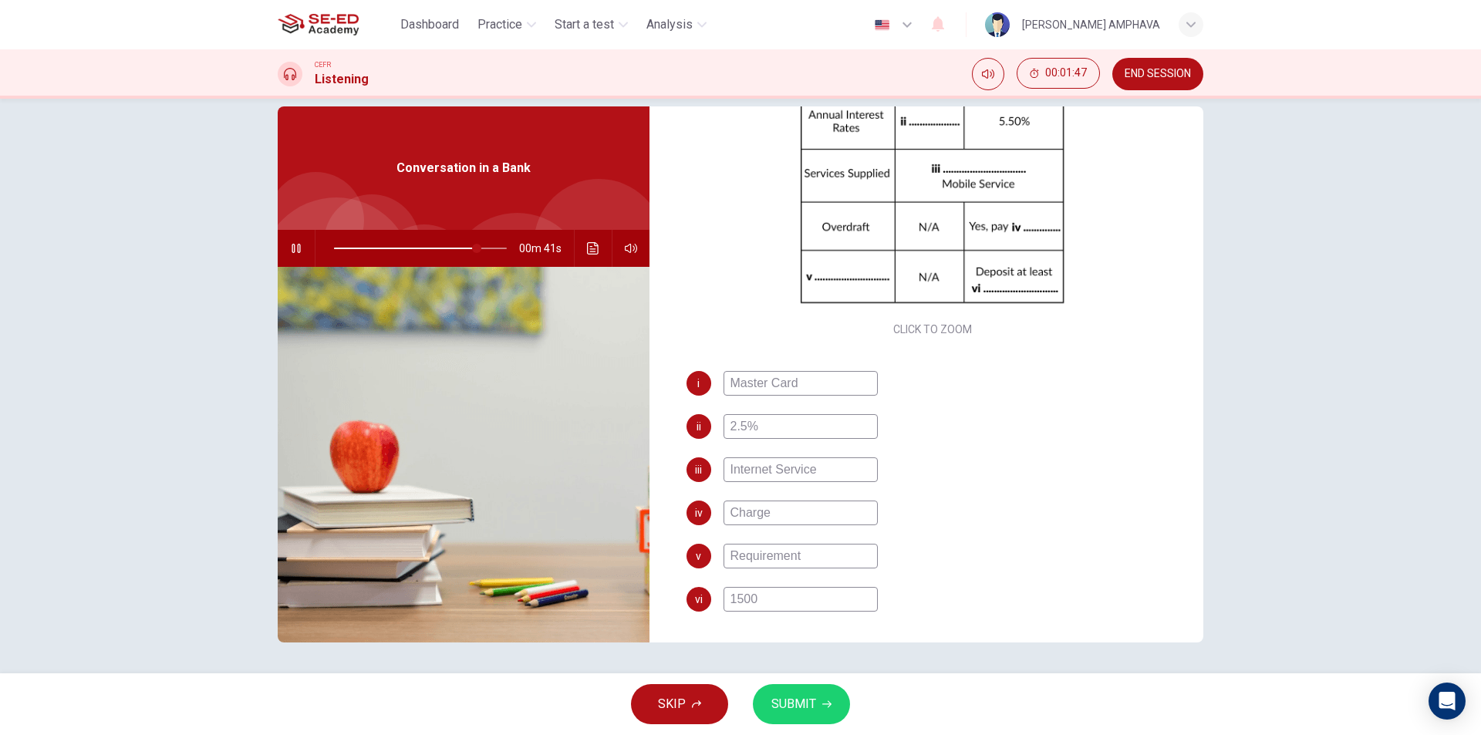
type input "83"
type input "Requirement"
click at [795, 712] on span "SUBMIT" at bounding box center [794, 705] width 45 height 22
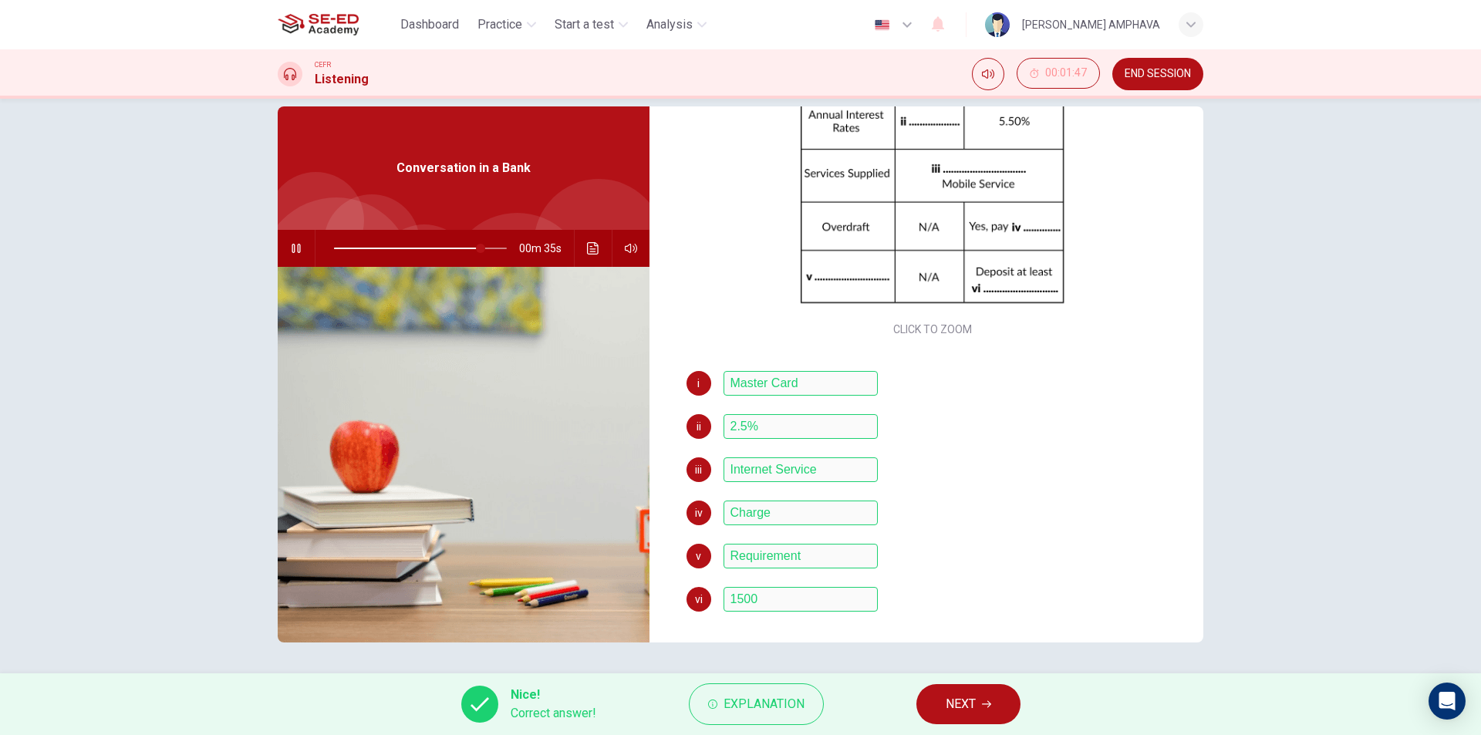
click at [985, 693] on button "NEXT" at bounding box center [969, 704] width 104 height 40
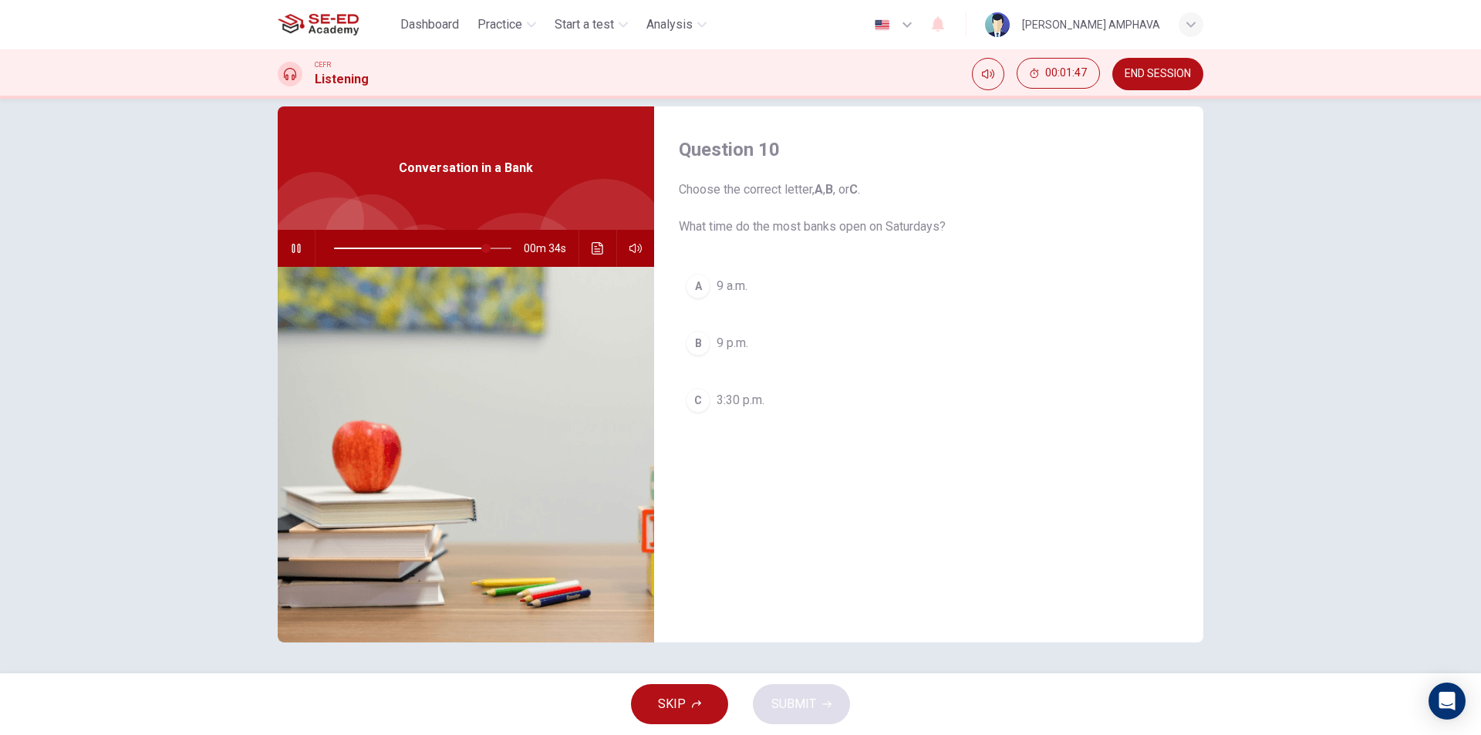
scroll to position [0, 0]
click at [503, 245] on span at bounding box center [507, 248] width 9 height 9
click at [741, 280] on span "9 a.m." at bounding box center [732, 286] width 31 height 19
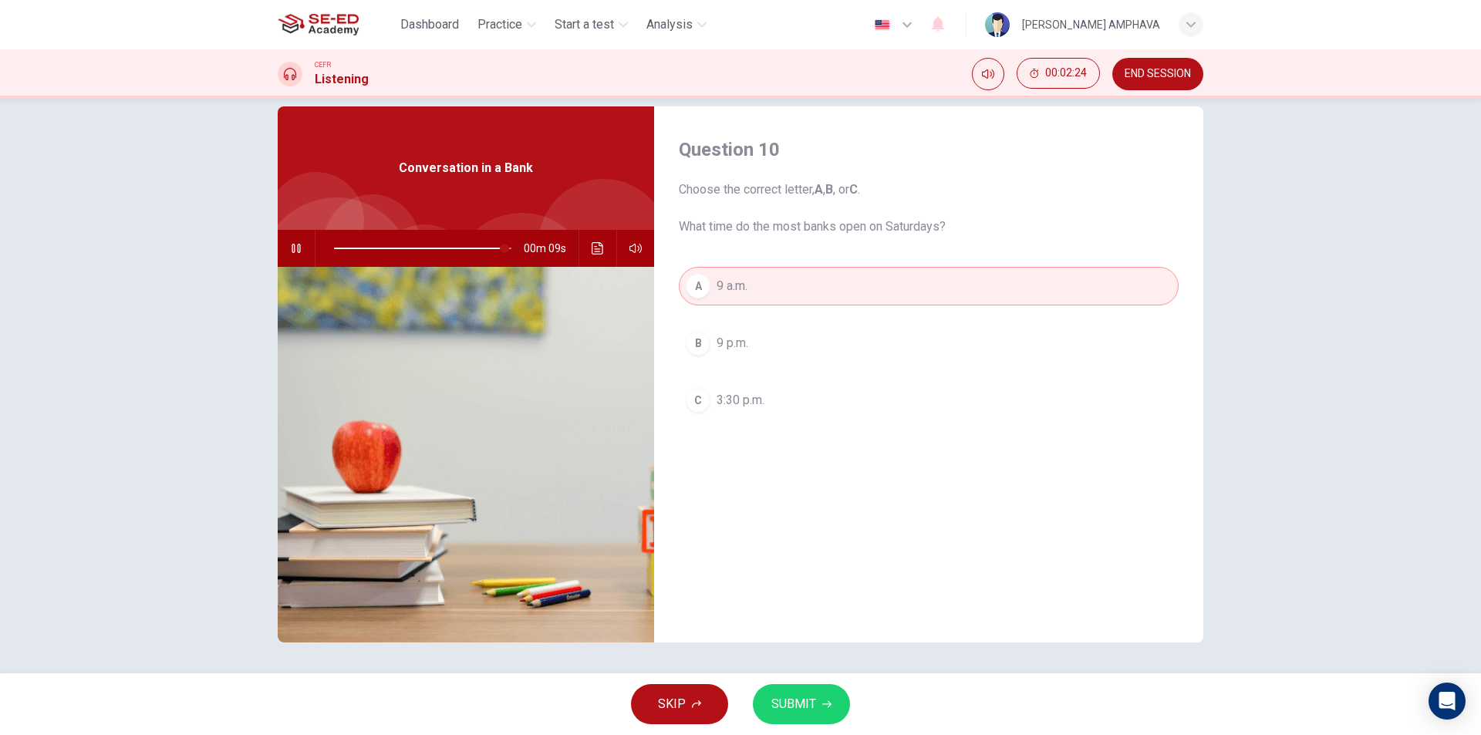
click at [799, 721] on button "SUBMIT" at bounding box center [801, 704] width 97 height 40
type input "97"
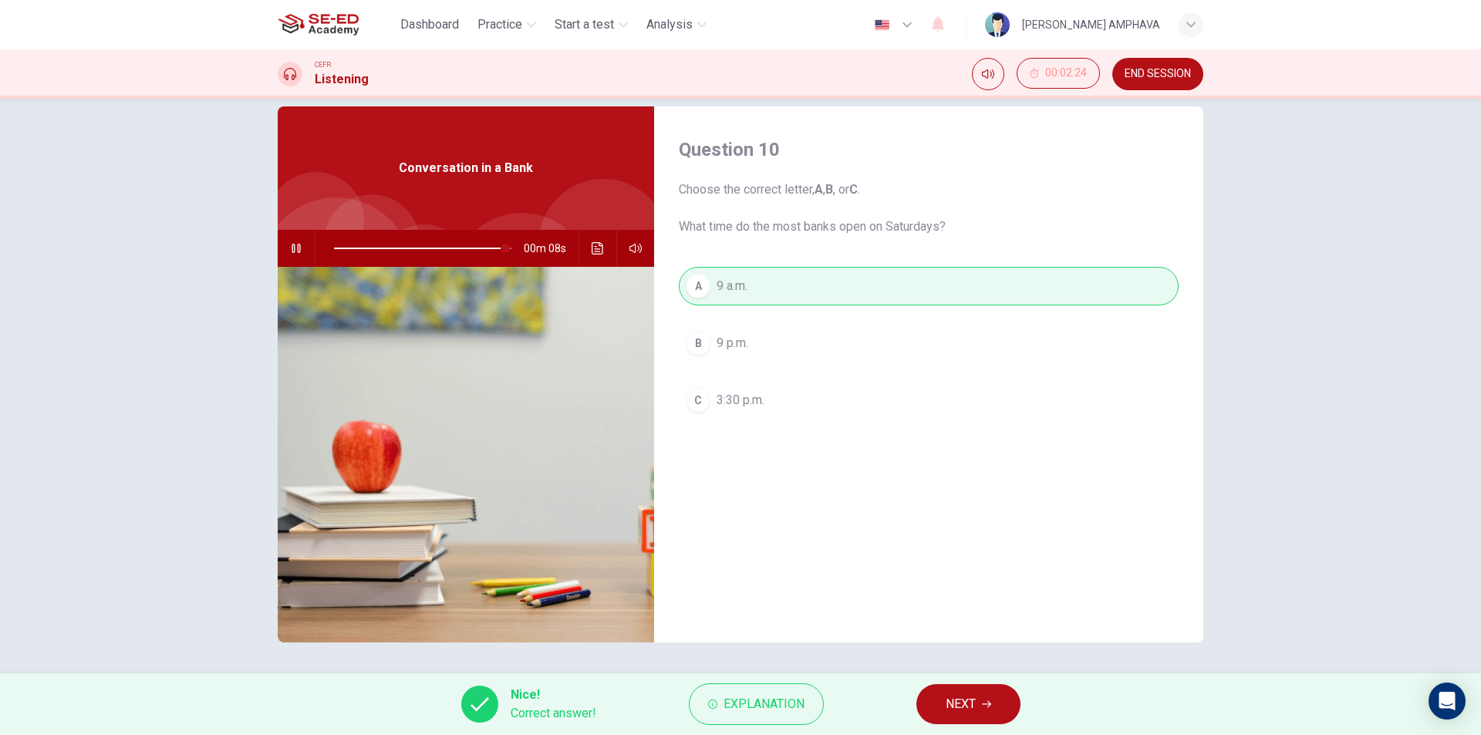
click at [951, 717] on button "NEXT" at bounding box center [969, 704] width 104 height 40
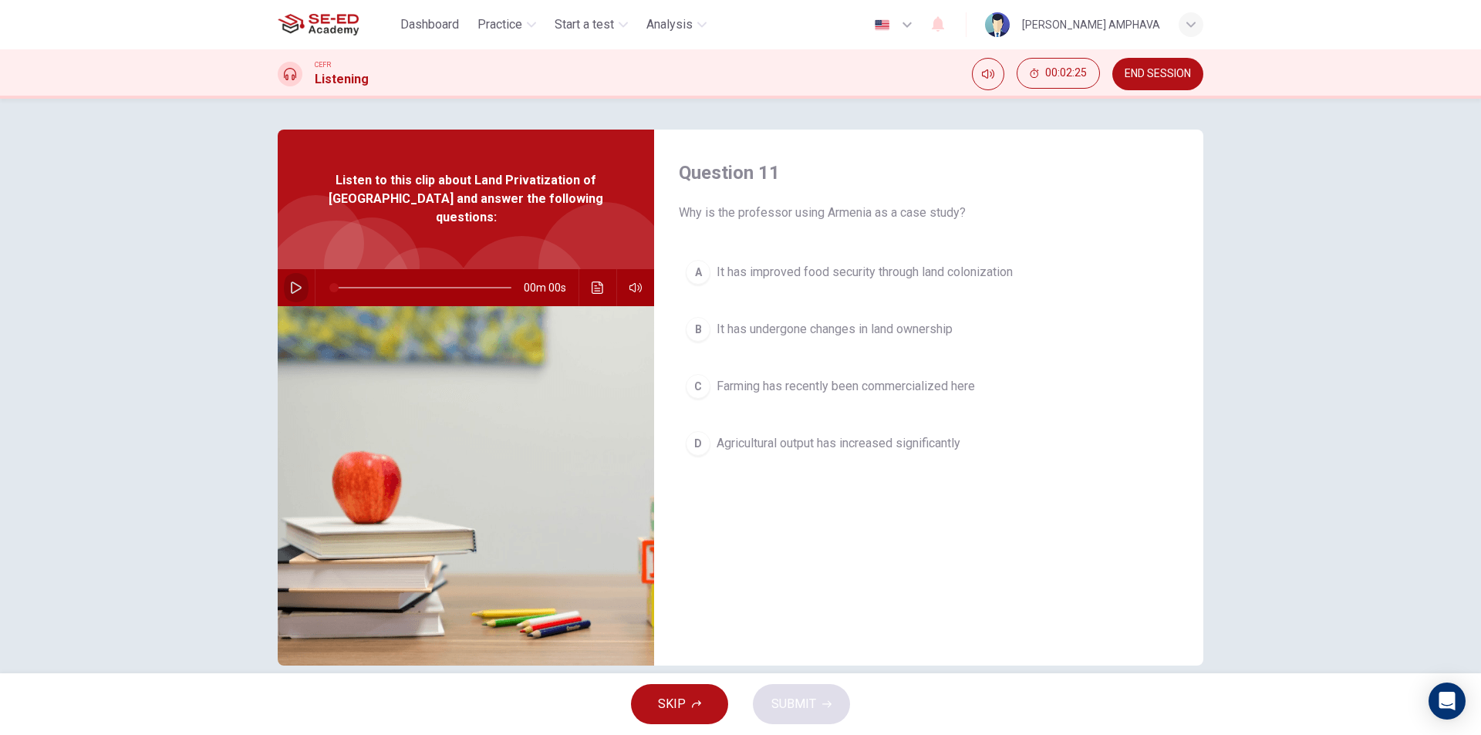
click at [297, 269] on button "button" at bounding box center [296, 287] width 25 height 37
click at [290, 282] on icon "button" at bounding box center [296, 288] width 12 height 12
click at [794, 292] on div "A It has improved food security through land colonization B It has undergone ch…" at bounding box center [929, 373] width 500 height 241
click at [843, 275] on span "It has improved food security through land colonization" at bounding box center [865, 272] width 296 height 19
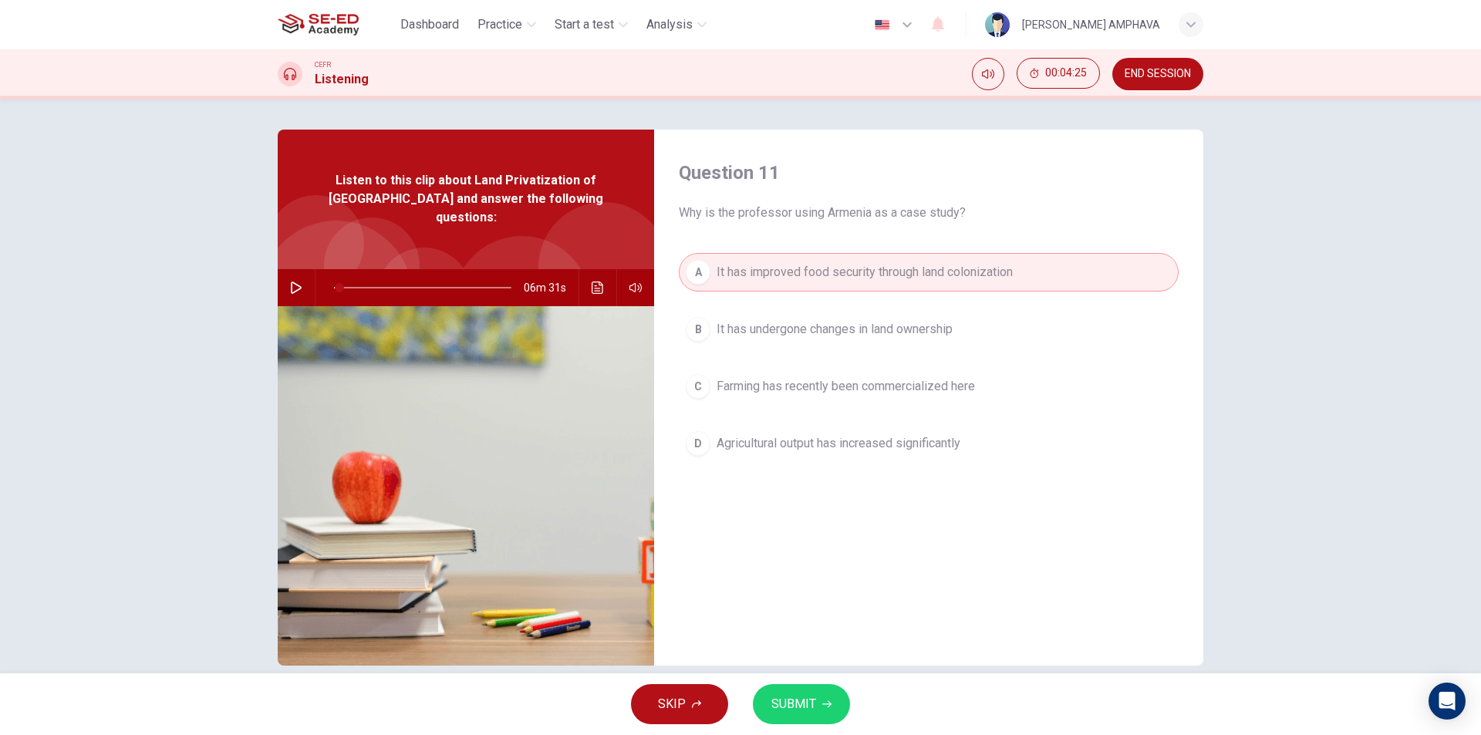
click at [806, 717] on button "SUBMIT" at bounding box center [801, 704] width 97 height 40
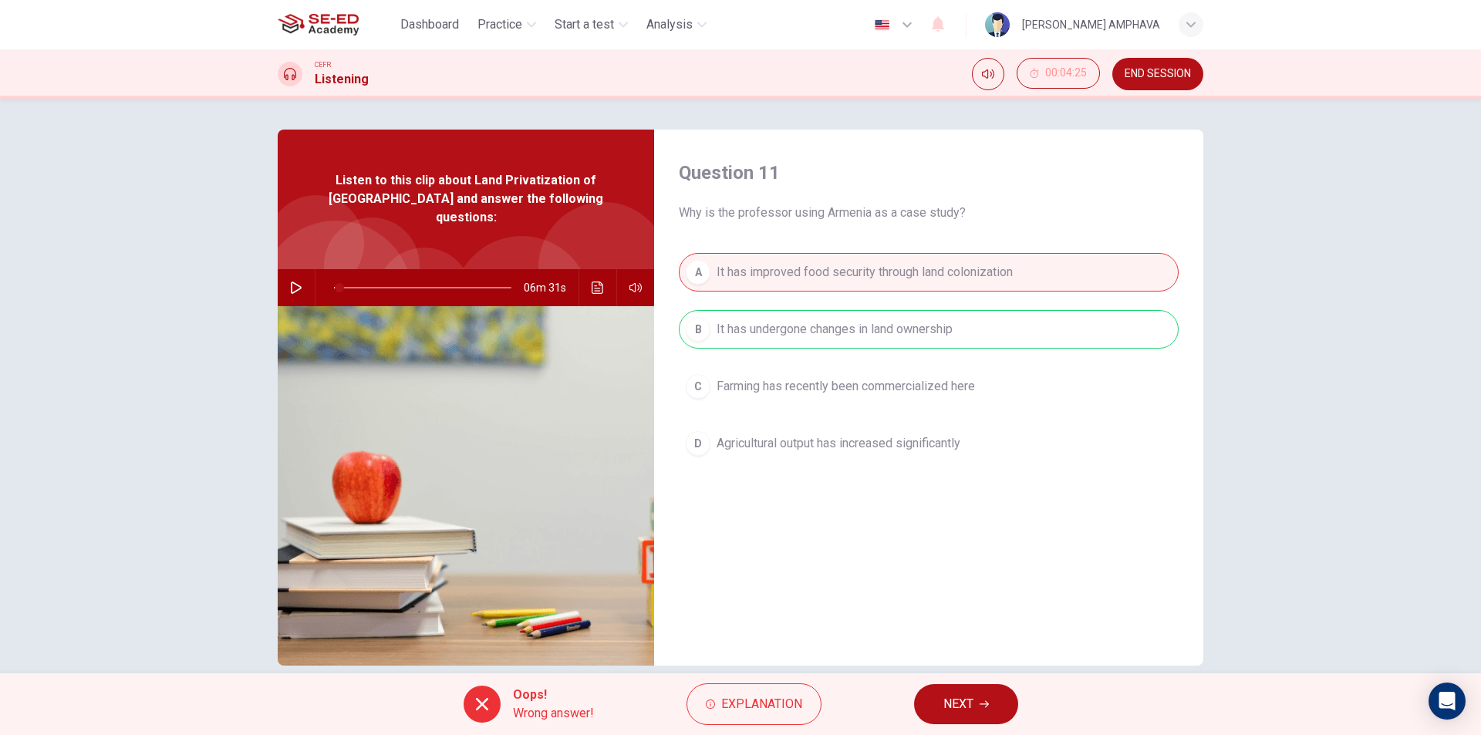
click at [979, 707] on button "NEXT" at bounding box center [966, 704] width 104 height 40
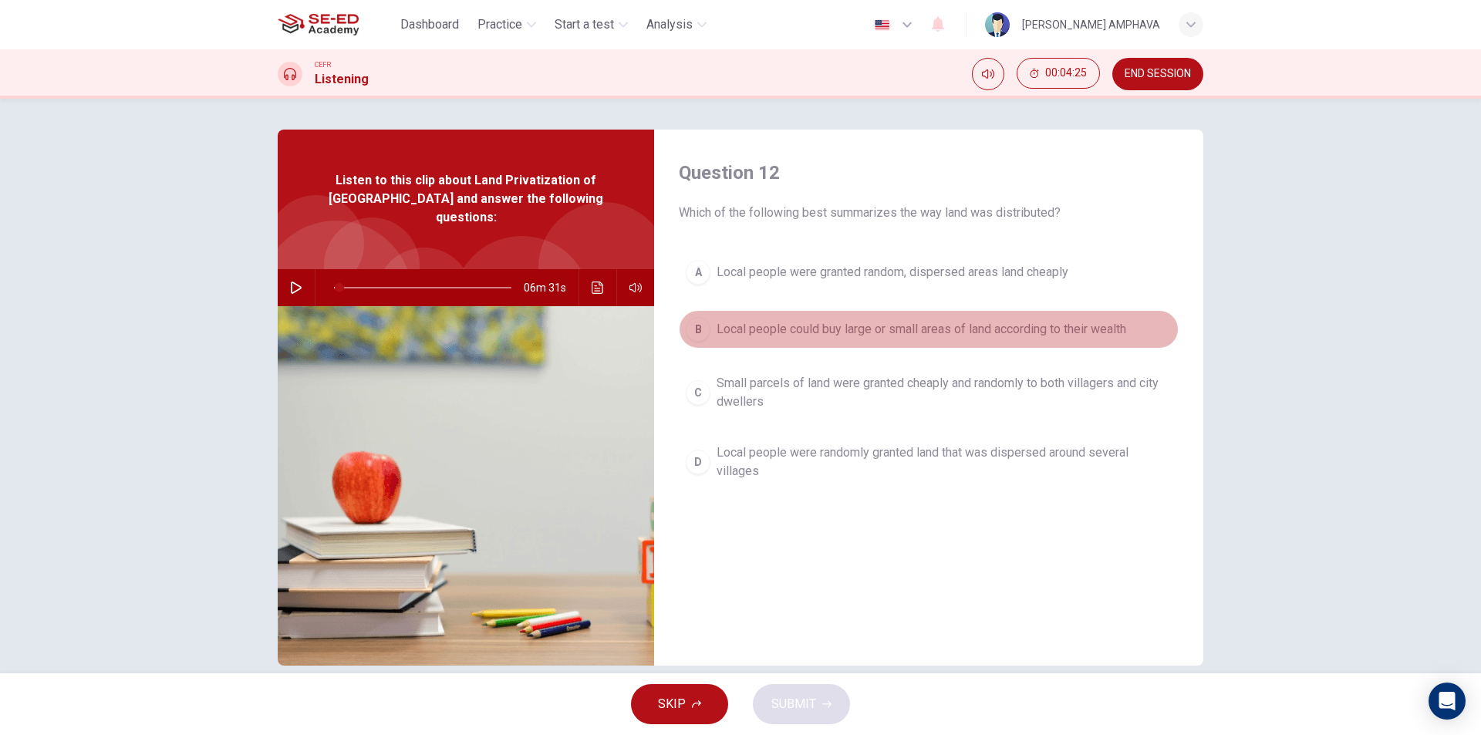
click at [862, 345] on button "B Local people could buy large or small areas of land according to their wealth" at bounding box center [929, 329] width 500 height 39
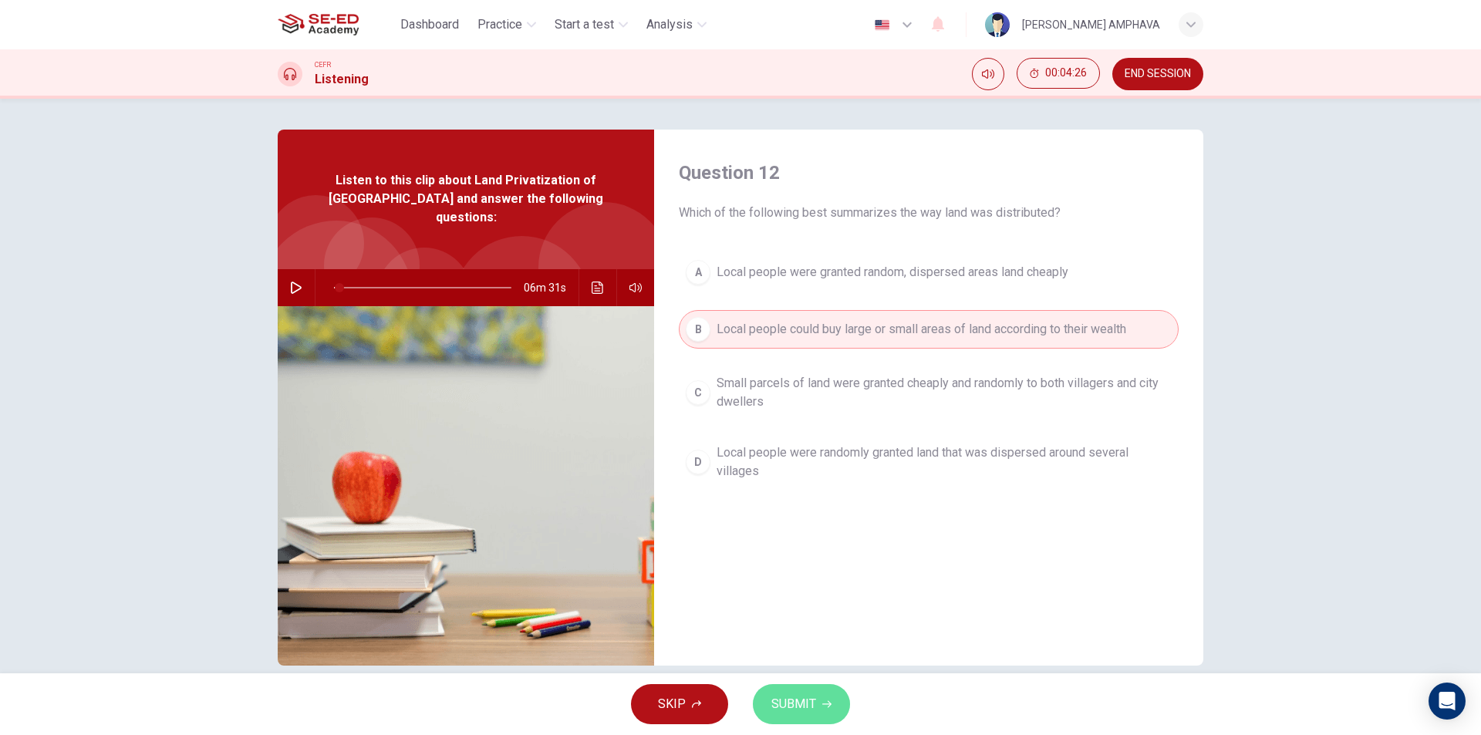
click at [790, 711] on span "SUBMIT" at bounding box center [794, 705] width 45 height 22
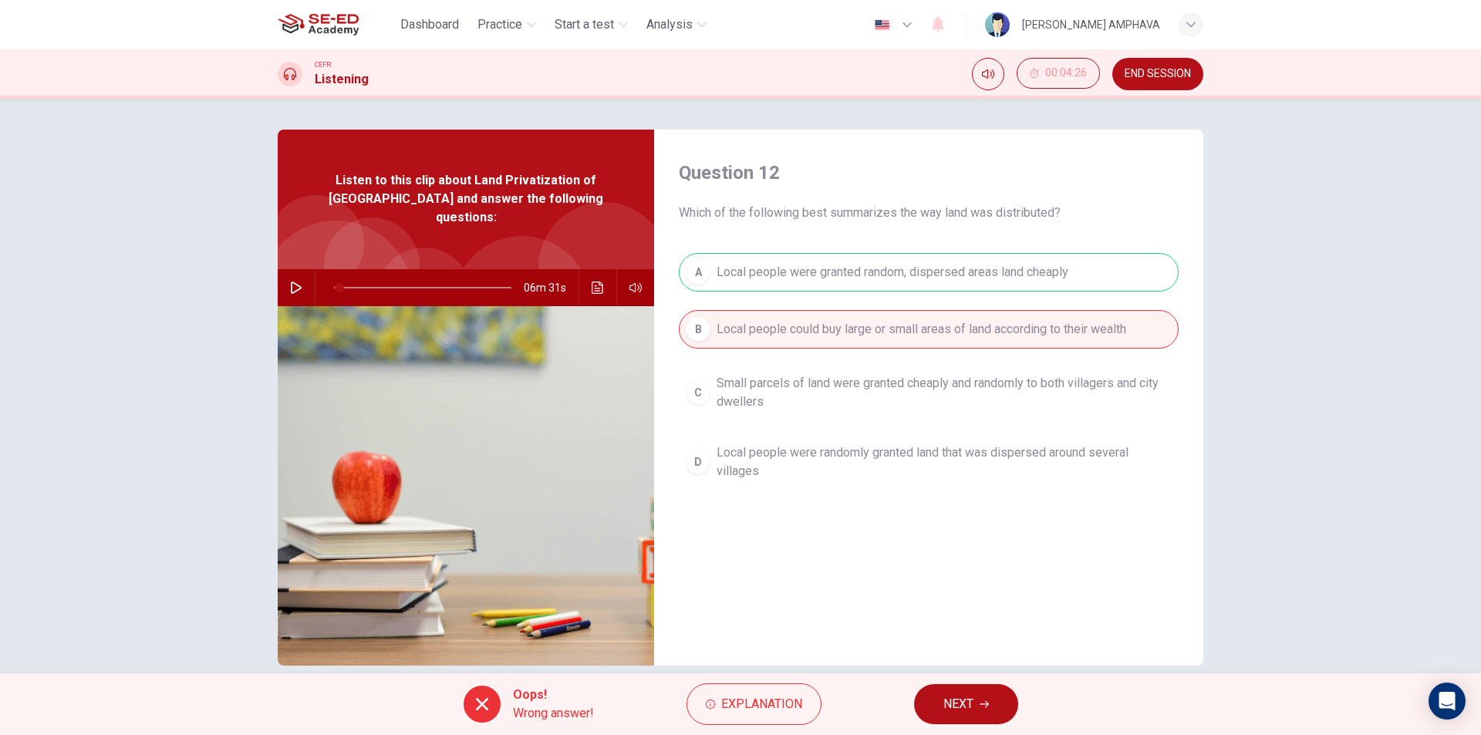
click at [975, 706] on button "NEXT" at bounding box center [966, 704] width 104 height 40
type input "3"
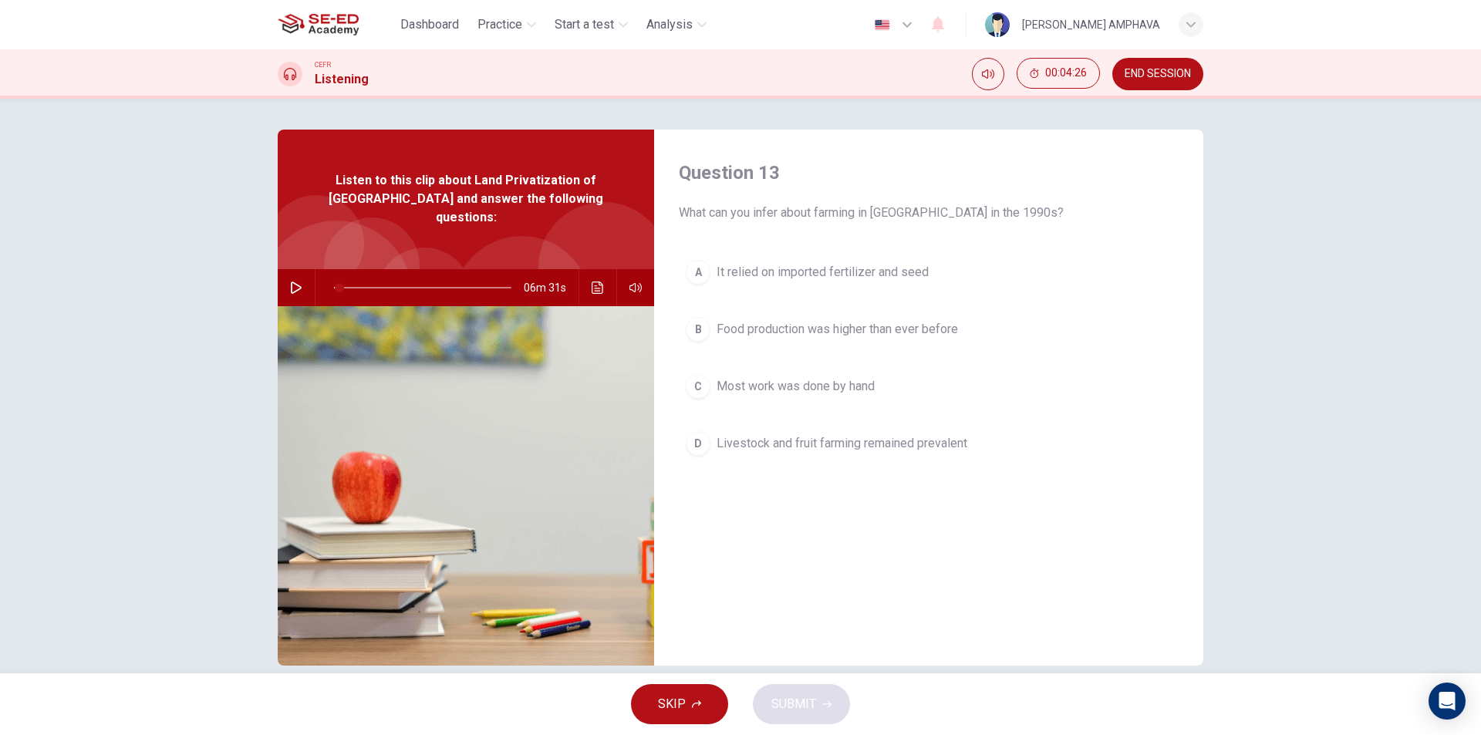
click at [1141, 69] on span "END SESSION" at bounding box center [1158, 74] width 66 height 12
